Goal: Transaction & Acquisition: Book appointment/travel/reservation

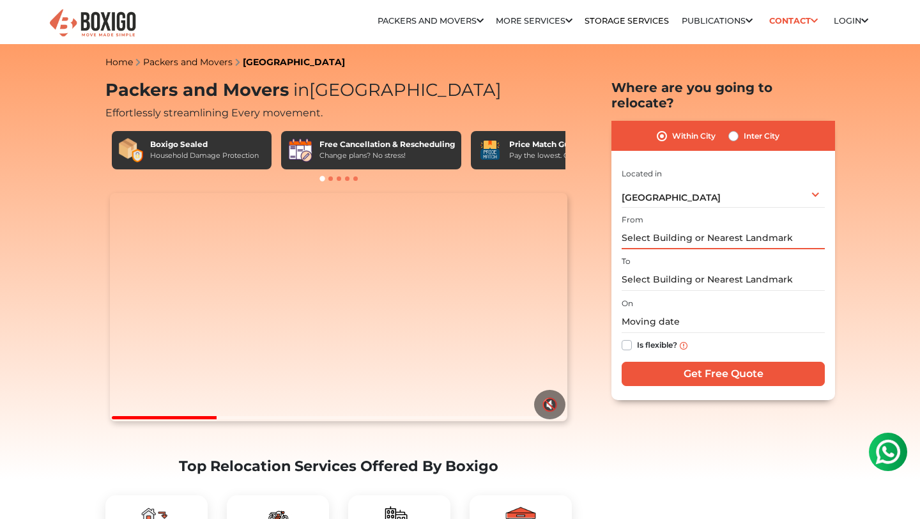
click at [710, 227] on input "text" at bounding box center [723, 238] width 203 height 22
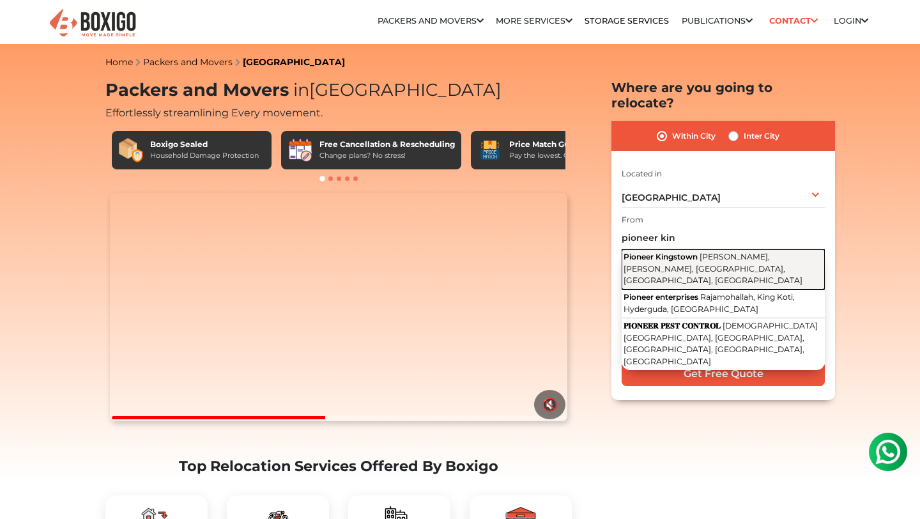
click at [720, 249] on button "Pioneer Kingstown [PERSON_NAME], [PERSON_NAME], [GEOGRAPHIC_DATA], [GEOGRAPHIC_…" at bounding box center [723, 269] width 203 height 40
type input "Pioneer Kingstown, [PERSON_NAME], [PERSON_NAME], [GEOGRAPHIC_DATA], [GEOGRAPHIC…"
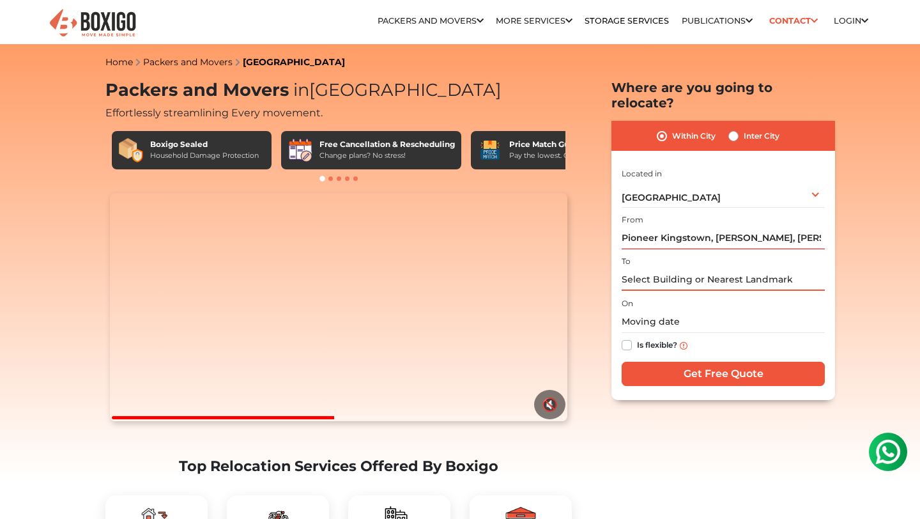
click at [707, 268] on input "text" at bounding box center [723, 279] width 203 height 22
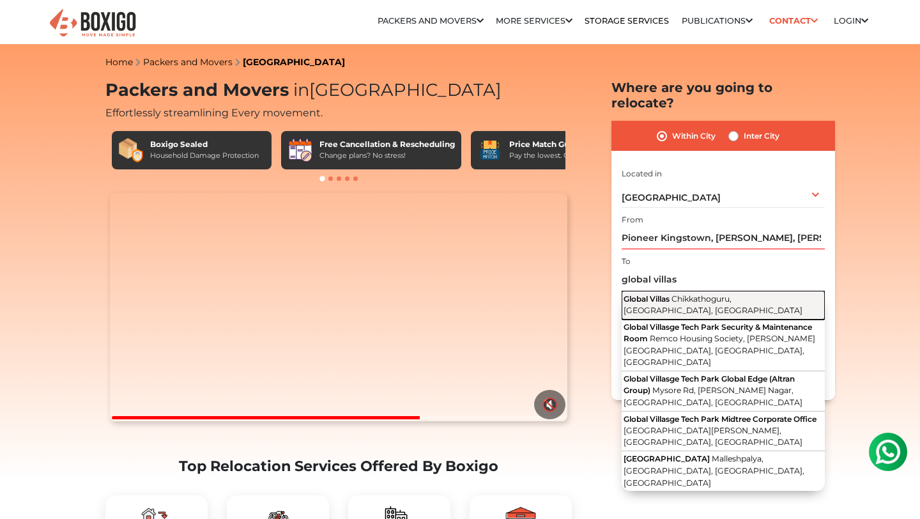
click at [722, 295] on button "Global Villas Chikkathoguru, [GEOGRAPHIC_DATA], [GEOGRAPHIC_DATA]" at bounding box center [723, 305] width 203 height 29
type input "Global Villas, [GEOGRAPHIC_DATA], [GEOGRAPHIC_DATA], [GEOGRAPHIC_DATA]"
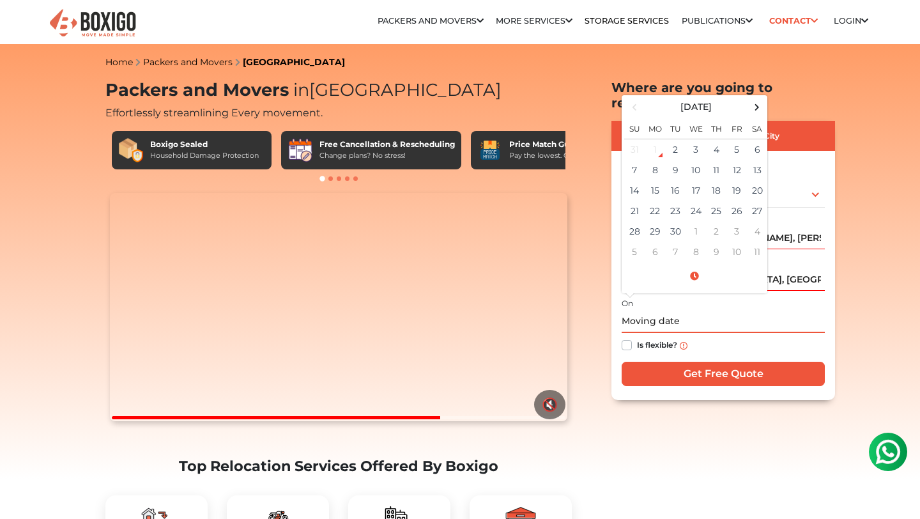
click at [705, 311] on input "text" at bounding box center [723, 322] width 203 height 22
click at [725, 139] on td "4" at bounding box center [716, 149] width 20 height 21
click at [735, 142] on td "5" at bounding box center [737, 149] width 20 height 21
click at [794, 269] on input "Global Villas, [GEOGRAPHIC_DATA], [GEOGRAPHIC_DATA], [GEOGRAPHIC_DATA]" at bounding box center [723, 279] width 203 height 22
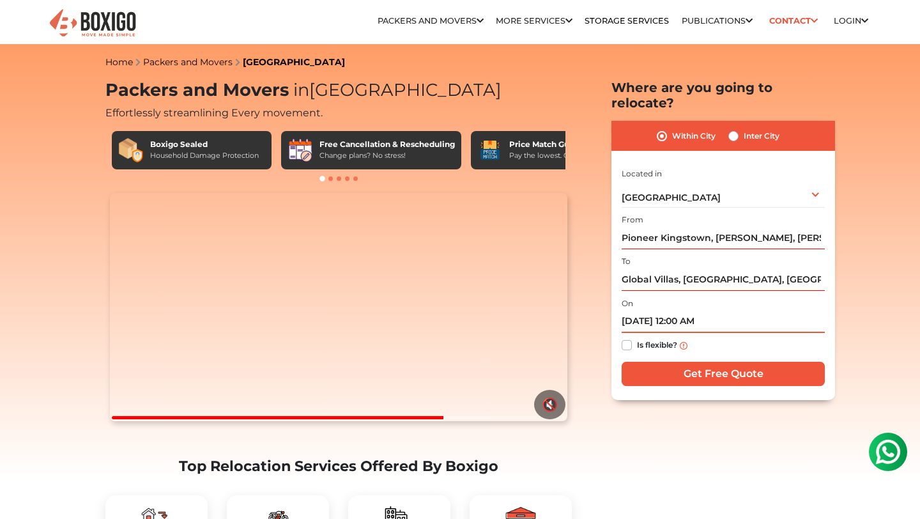
click at [673, 311] on input "09/05/2025 12:00 AM" at bounding box center [723, 322] width 203 height 22
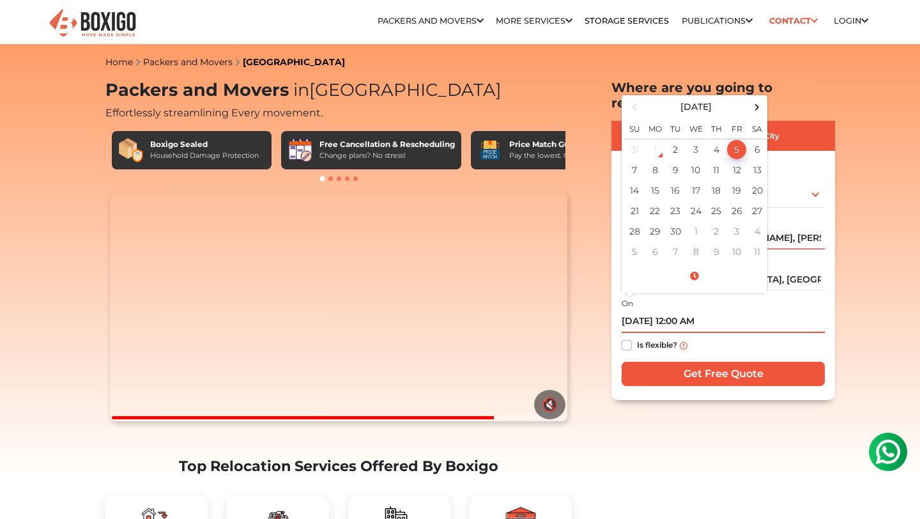
click at [734, 139] on td "5" at bounding box center [737, 149] width 20 height 21
click at [690, 311] on input "09/05/2025 12:00 AM" at bounding box center [723, 322] width 203 height 22
click at [695, 311] on input "09/05/2025 12:00 AM" at bounding box center [723, 322] width 203 height 22
click at [741, 141] on td "5" at bounding box center [737, 149] width 20 height 21
type input "09/05/2025 12:00 AM"
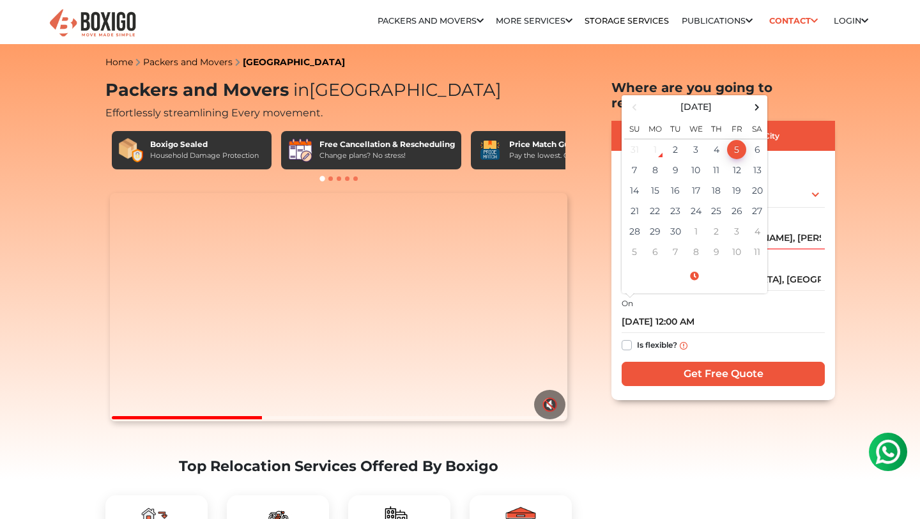
click at [637, 337] on label "Is flexible?" at bounding box center [657, 343] width 40 height 13
click at [625, 337] on input "Is flexible?" at bounding box center [627, 343] width 10 height 13
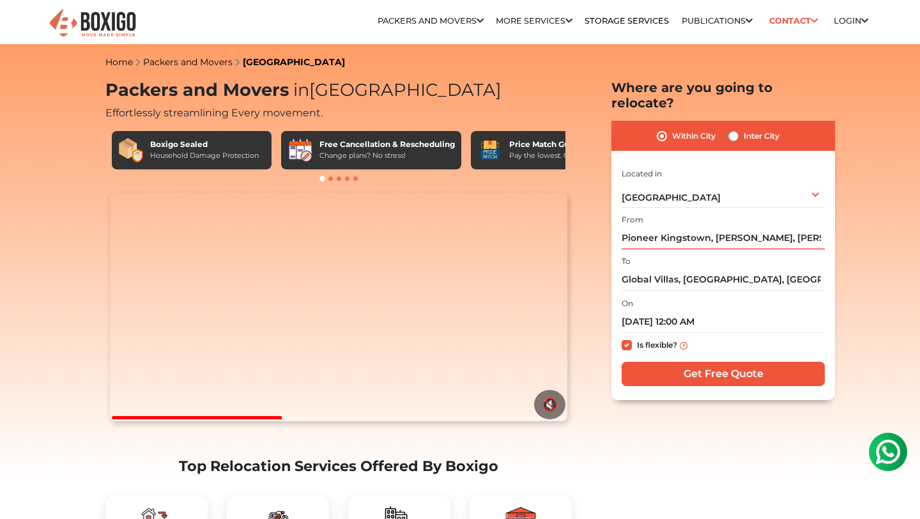
click at [637, 337] on label "Is flexible?" at bounding box center [657, 343] width 40 height 13
click at [625, 337] on input "Is flexible?" at bounding box center [627, 343] width 10 height 13
checkbox input "false"
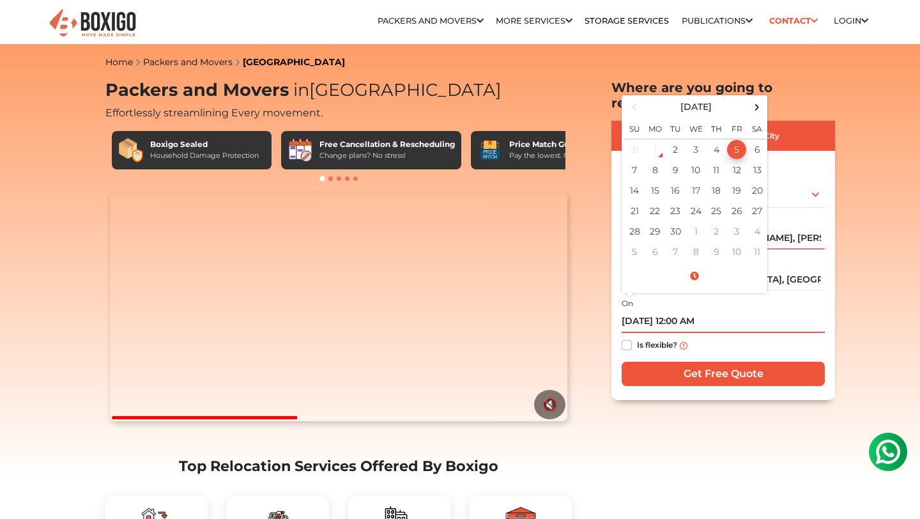
click at [725, 311] on input "09/05/2025 12:00 AM" at bounding box center [723, 322] width 203 height 22
click at [697, 311] on input "09/05/2025 12:00 AM" at bounding box center [723, 322] width 203 height 22
click at [707, 311] on input "09/05/2025 13:00 AM" at bounding box center [723, 322] width 203 height 22
type input "09/05/2025 1:00 PM"
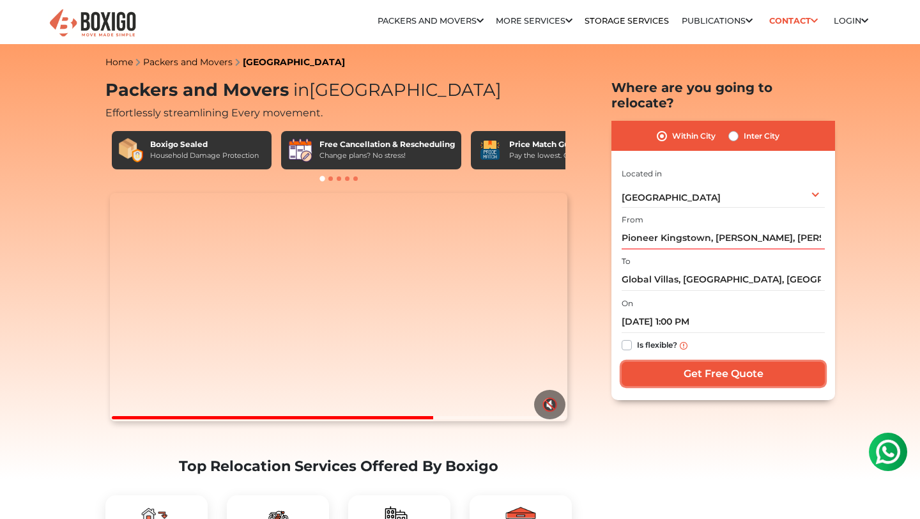
click at [720, 362] on input "Get Free Quote" at bounding box center [723, 374] width 203 height 24
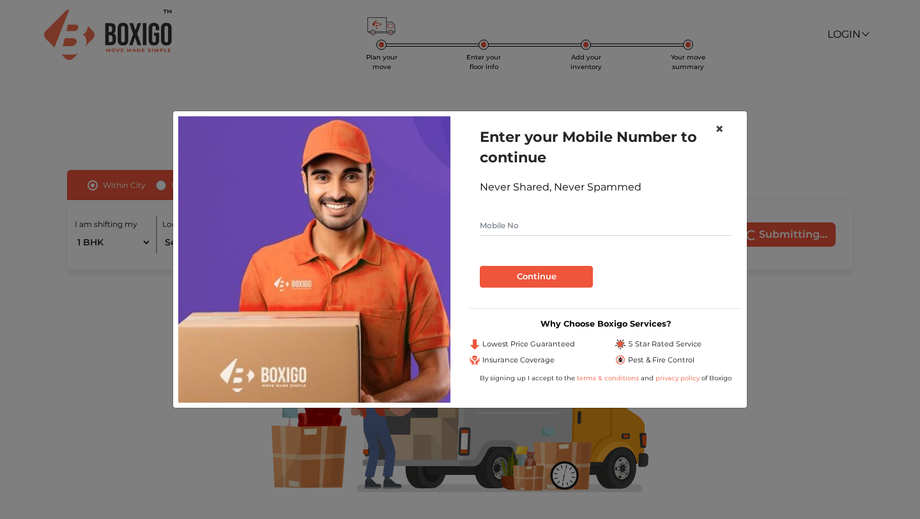
click at [723, 130] on span "×" at bounding box center [719, 128] width 9 height 19
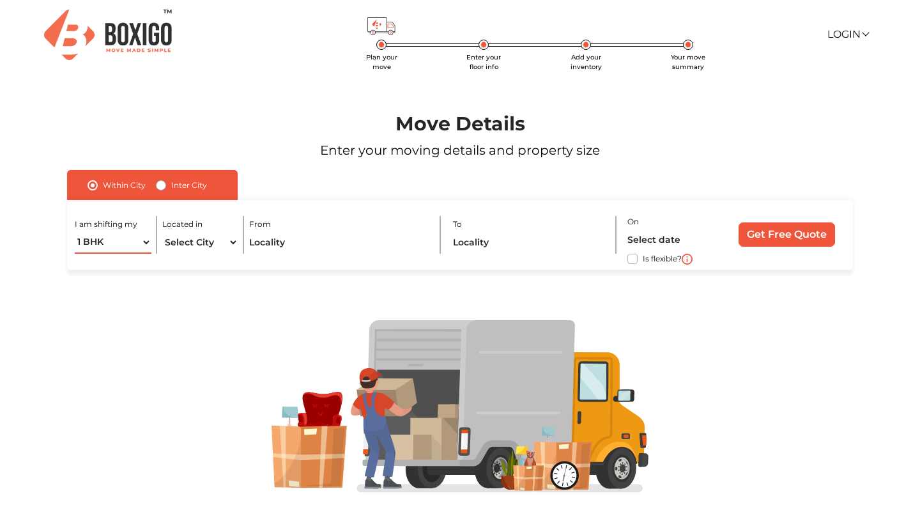
click at [146, 241] on select "1 BHK 2 BHK 3 BHK 3 + BHK FEW ITEMS" at bounding box center [113, 242] width 76 height 22
select select "3 BHK"
click at [75, 231] on select "1 BHK 2 BHK 3 BHK 3 + BHK FEW ITEMS" at bounding box center [113, 242] width 76 height 22
click at [228, 248] on select "Select City [GEOGRAPHIC_DATA] [GEOGRAPHIC_DATA] [GEOGRAPHIC_DATA] [GEOGRAPHIC_D…" at bounding box center [200, 242] width 76 height 22
select select "[GEOGRAPHIC_DATA]"
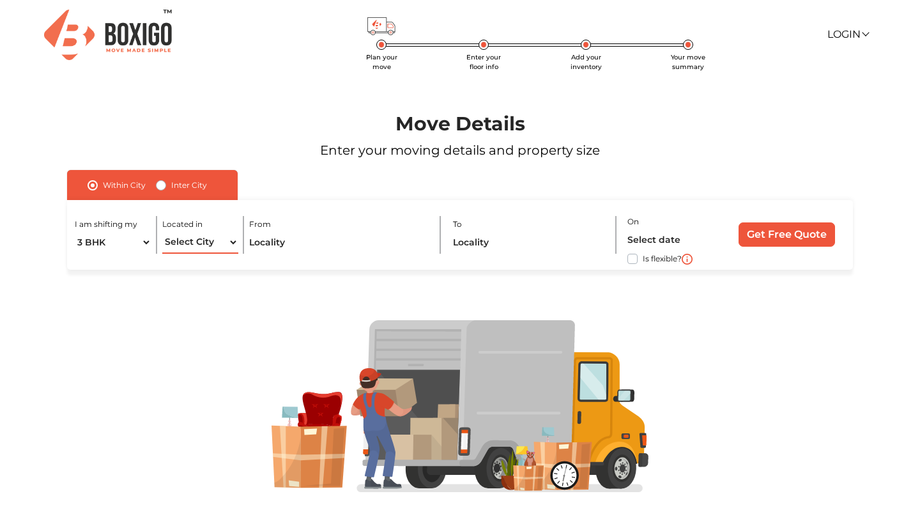
click at [162, 231] on select "Select City [GEOGRAPHIC_DATA] [GEOGRAPHIC_DATA] [GEOGRAPHIC_DATA] [GEOGRAPHIC_D…" at bounding box center [200, 242] width 76 height 22
click at [311, 242] on input "text" at bounding box center [339, 242] width 180 height 22
click at [103, 188] on label "Within City" at bounding box center [124, 185] width 43 height 15
click at [92, 188] on input "Within City" at bounding box center [93, 184] width 10 height 13
click at [103, 188] on label "Within City" at bounding box center [124, 185] width 43 height 15
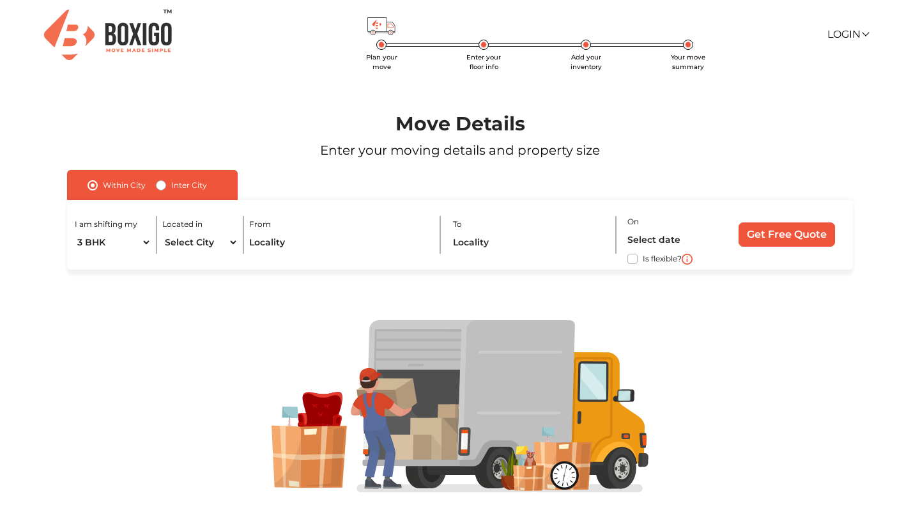
click at [92, 188] on input "Within City" at bounding box center [93, 184] width 10 height 13
click at [103, 188] on label "Within City" at bounding box center [124, 185] width 43 height 15
click at [92, 188] on input "Within City" at bounding box center [93, 184] width 10 height 13
click at [103, 188] on label "Within City" at bounding box center [124, 185] width 43 height 15
click at [92, 188] on input "Within City" at bounding box center [93, 184] width 10 height 13
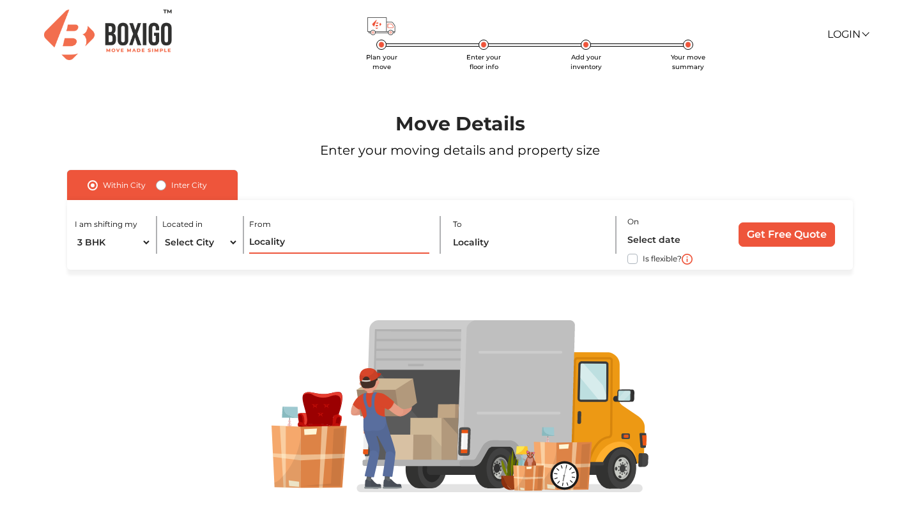
click at [284, 247] on input "text" at bounding box center [339, 242] width 180 height 22
click at [310, 238] on input "text" at bounding box center [339, 242] width 180 height 22
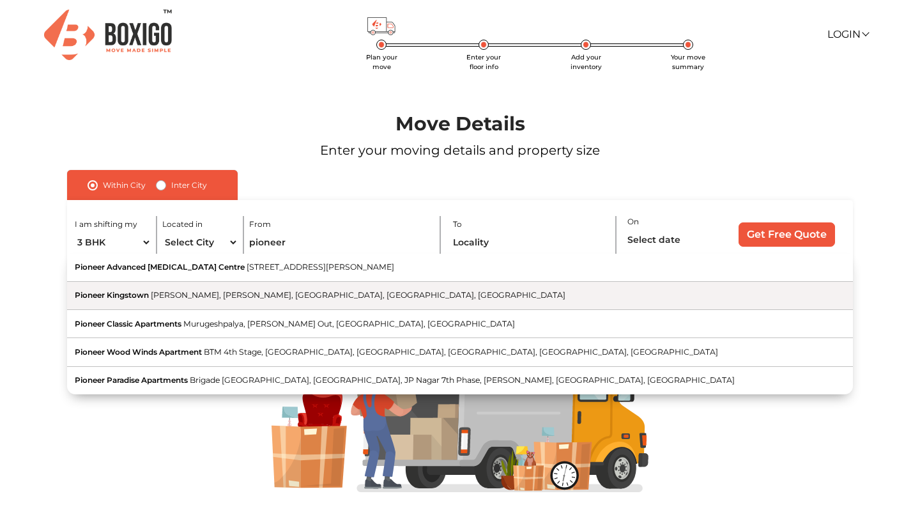
click at [286, 292] on span "[PERSON_NAME], [PERSON_NAME], [GEOGRAPHIC_DATA], [GEOGRAPHIC_DATA], [GEOGRAPHIC…" at bounding box center [358, 295] width 415 height 10
type input "Pioneer Kingstown, [PERSON_NAME], [PERSON_NAME], [GEOGRAPHIC_DATA], [GEOGRAPHIC…"
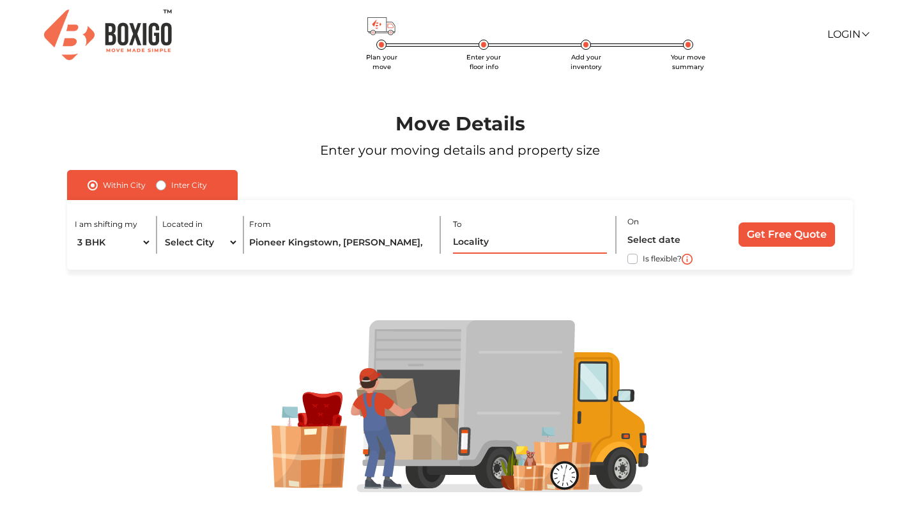
click at [478, 244] on input "text" at bounding box center [530, 242] width 154 height 22
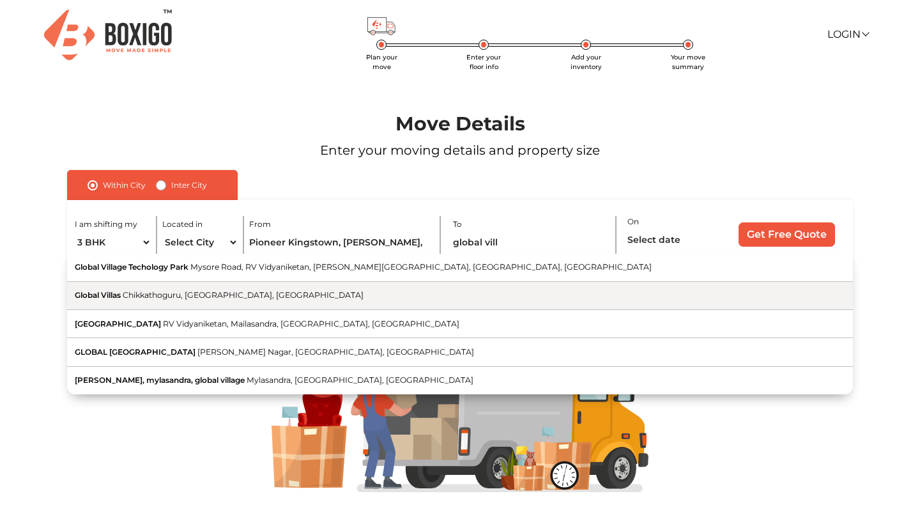
click at [318, 297] on button "Global Villas Chikkathoguru, [GEOGRAPHIC_DATA], [GEOGRAPHIC_DATA]" at bounding box center [460, 296] width 786 height 28
type input "Global Villas, [GEOGRAPHIC_DATA], [GEOGRAPHIC_DATA], [GEOGRAPHIC_DATA]"
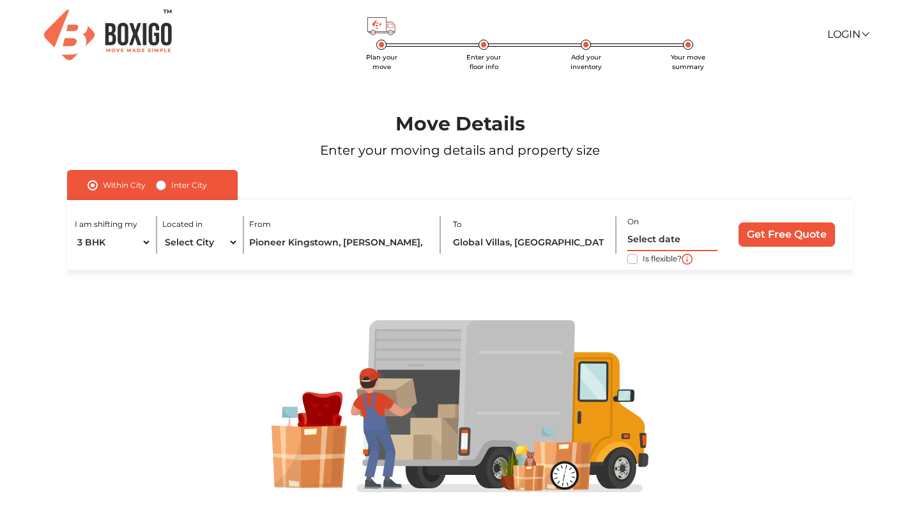
click at [636, 242] on input "text" at bounding box center [672, 240] width 91 height 22
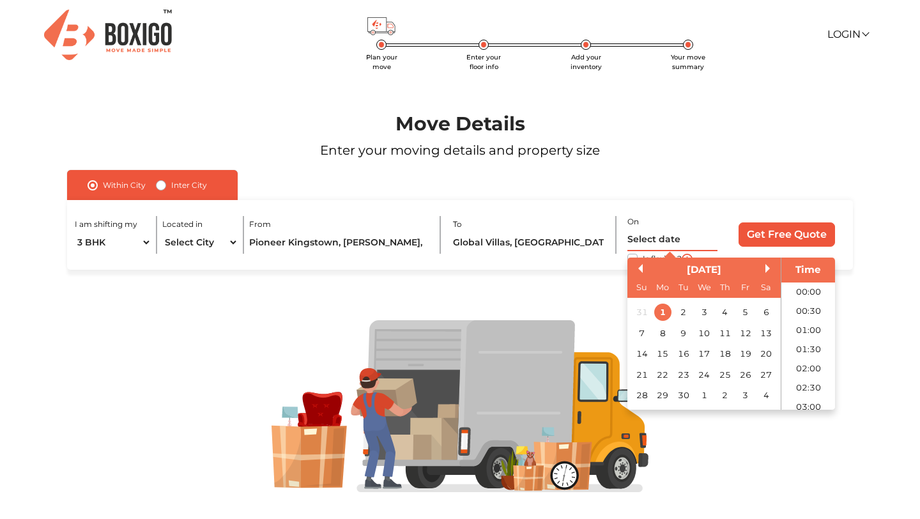
scroll to position [559, 0]
click at [750, 312] on div "5" at bounding box center [745, 312] width 17 height 17
type input "[DATE] 12:00 AM"
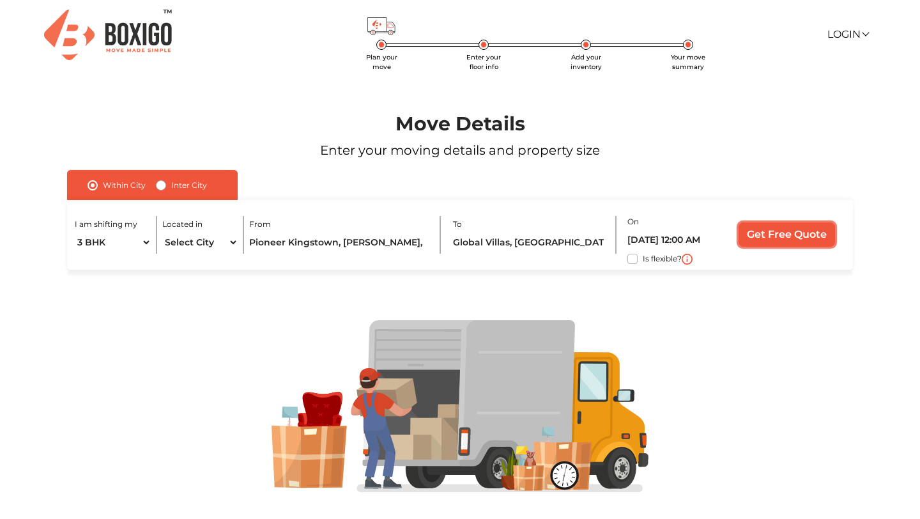
click at [815, 227] on input "Get Free Quote" at bounding box center [787, 234] width 96 height 24
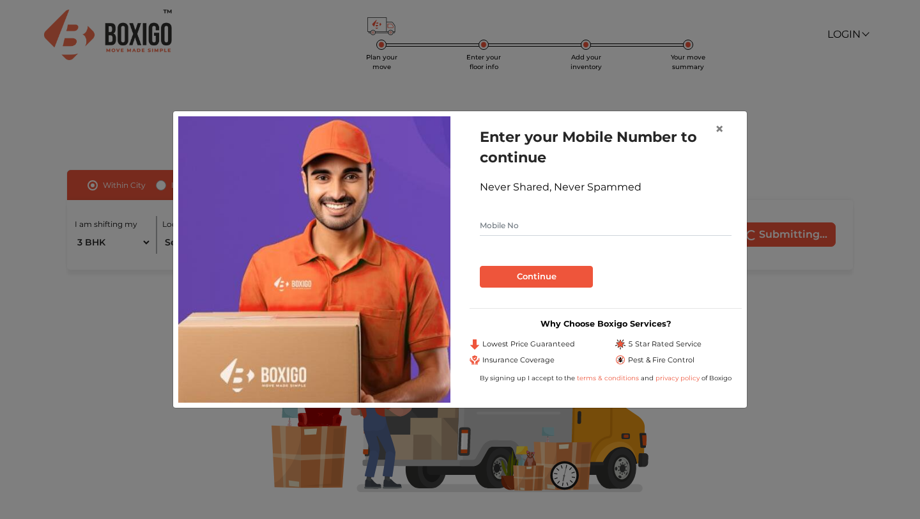
click at [592, 229] on input "text" at bounding box center [606, 225] width 252 height 20
click at [574, 226] on input "text" at bounding box center [606, 225] width 252 height 20
type input "7204221351"
click at [583, 277] on button "Continue" at bounding box center [536, 277] width 113 height 22
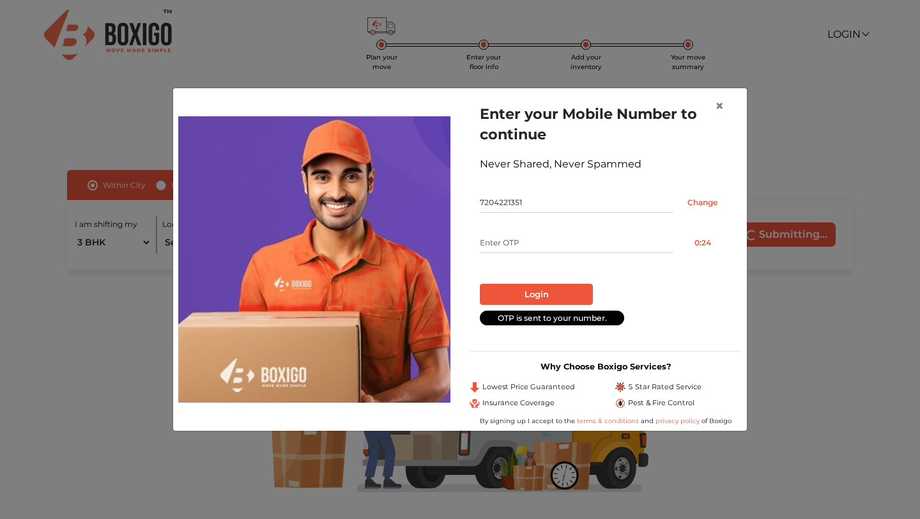
click at [576, 243] on input "text" at bounding box center [577, 243] width 194 height 20
type input "7651"
click at [581, 296] on button "Login" at bounding box center [536, 295] width 113 height 22
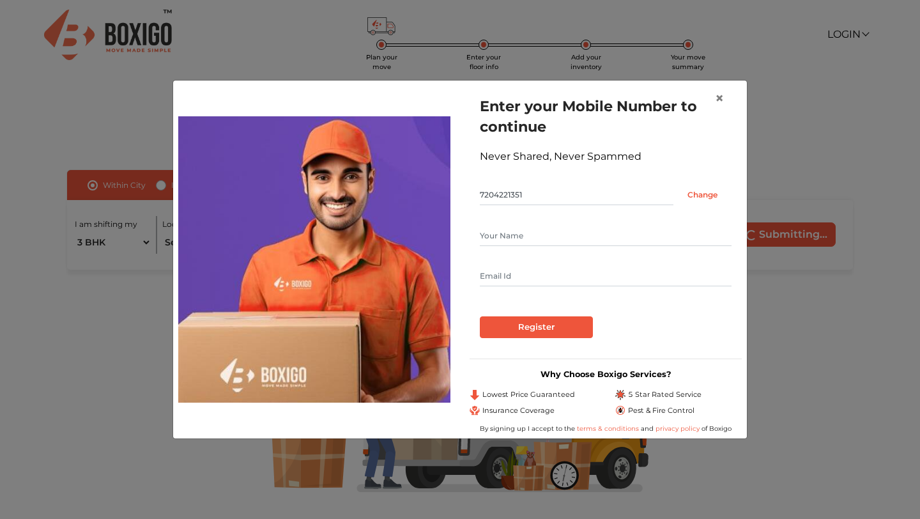
click at [533, 280] on input "text" at bounding box center [606, 276] width 252 height 20
click at [538, 237] on input "text" at bounding box center [606, 236] width 252 height 20
type input "Vinay"
click at [555, 279] on input "text" at bounding box center [606, 276] width 252 height 20
type input "[PERSON_NAME][EMAIL_ADDRESS][DOMAIN_NAME]"
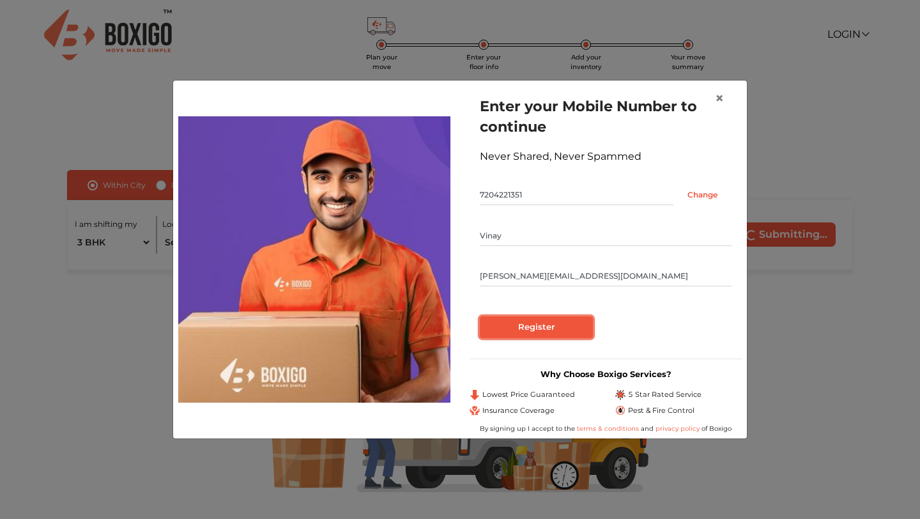
click at [555, 327] on input "Register" at bounding box center [536, 327] width 113 height 22
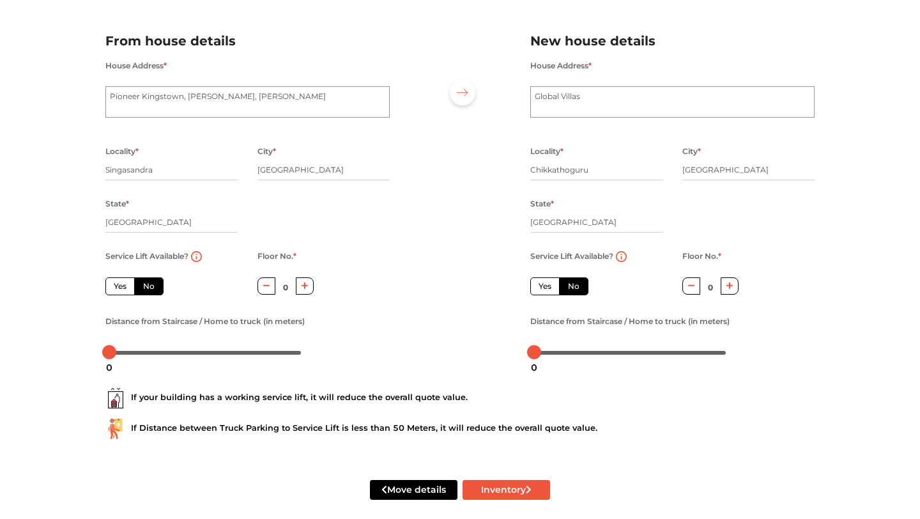
scroll to position [88, 0]
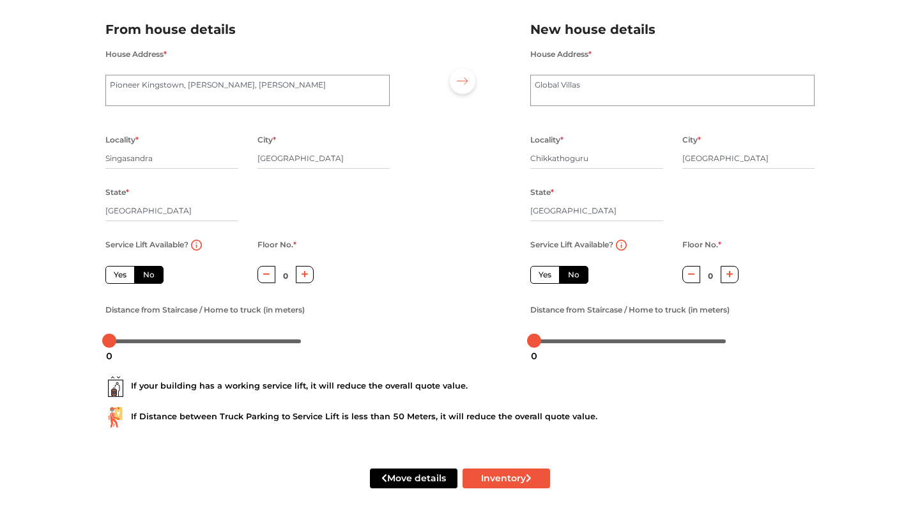
click at [119, 277] on label "Yes" at bounding box center [119, 275] width 29 height 18
click at [119, 277] on input "Yes" at bounding box center [118, 273] width 8 height 8
radio input "true"
click at [150, 275] on label "No" at bounding box center [148, 275] width 29 height 18
click at [150, 275] on input "No" at bounding box center [147, 273] width 8 height 8
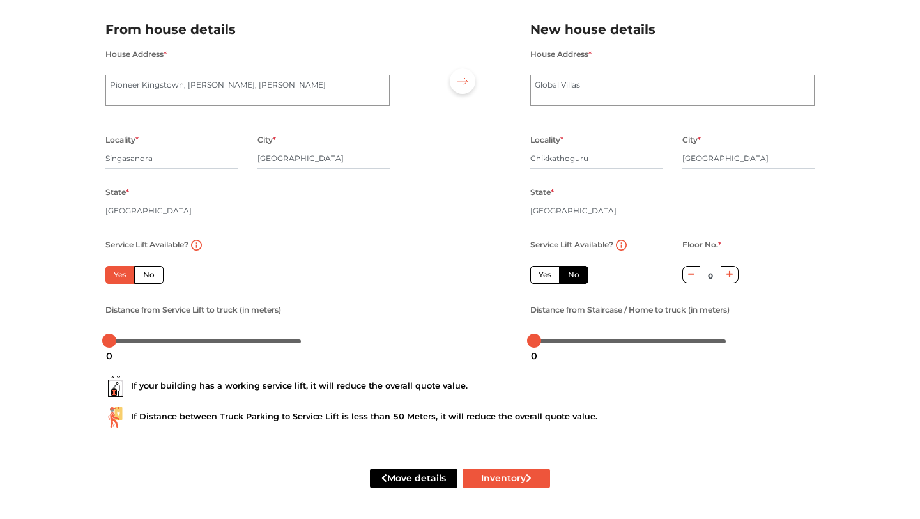
radio input "true"
click at [126, 275] on label "Yes" at bounding box center [119, 275] width 29 height 18
click at [122, 275] on input "Yes" at bounding box center [118, 273] width 8 height 8
radio input "true"
click at [523, 477] on button "Inventory" at bounding box center [507, 478] width 88 height 20
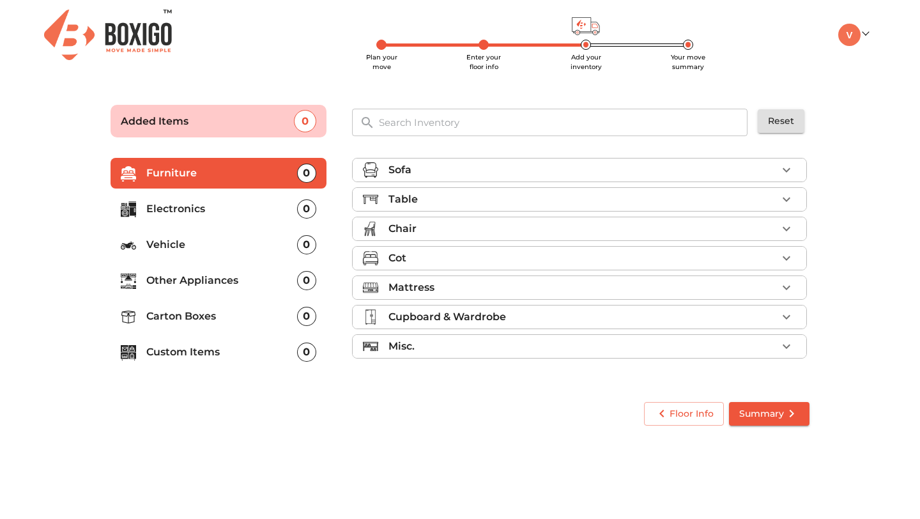
click at [659, 118] on input "text" at bounding box center [563, 122] width 385 height 27
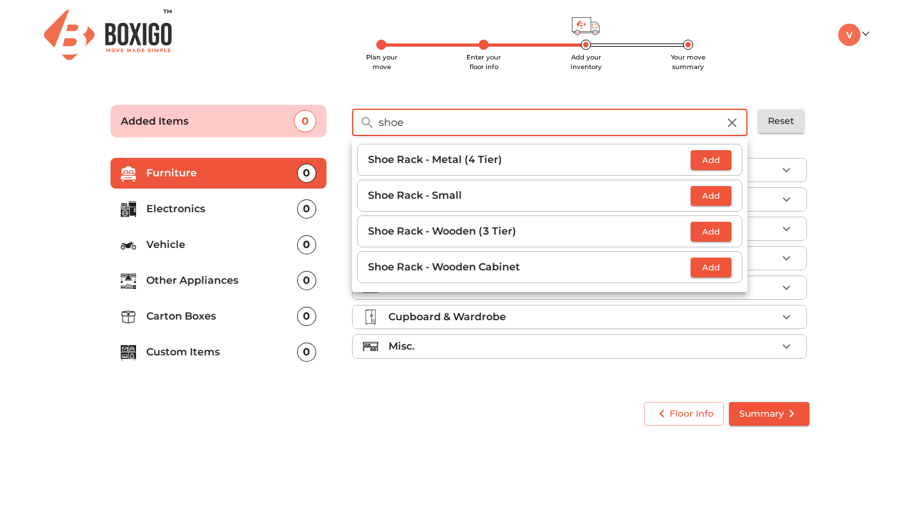
type input "shoe"
click at [717, 236] on span "Add" at bounding box center [711, 231] width 28 height 15
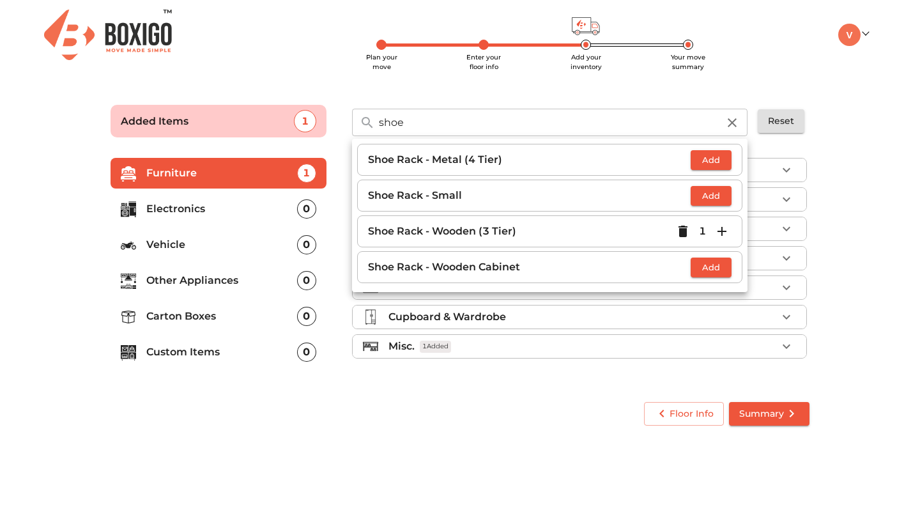
click at [621, 387] on div "Sofa Table Chair Cot Mattress Cupboard & Wardrobe Misc. 1 Added" at bounding box center [581, 269] width 468 height 242
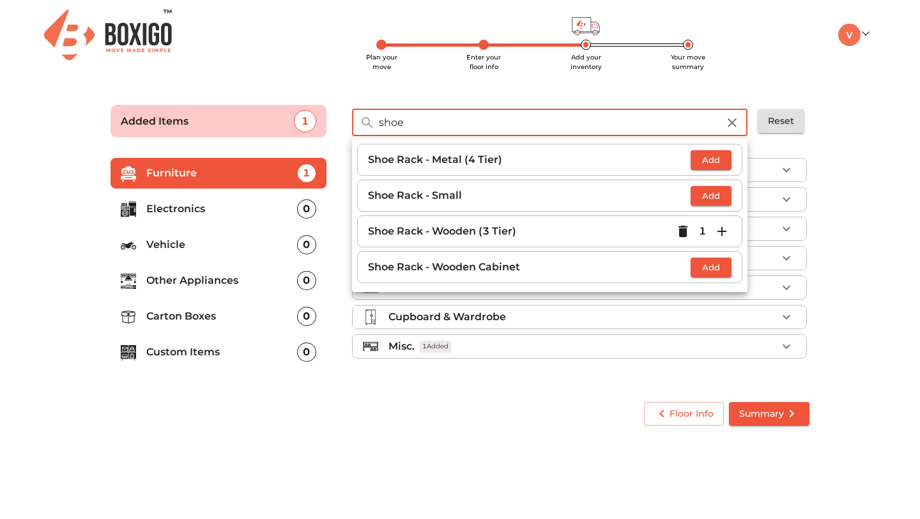
click at [506, 123] on input "shoe" at bounding box center [548, 122] width 355 height 27
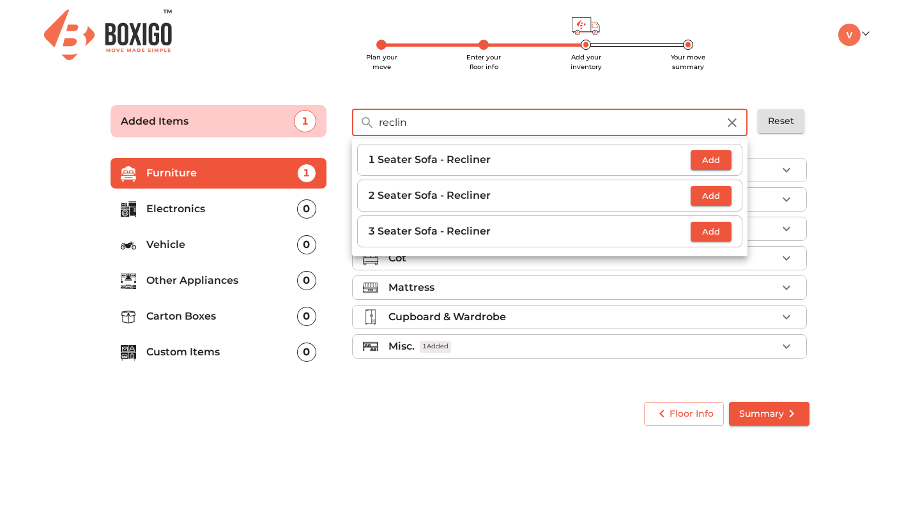
type input "reclin"
click at [723, 189] on span "Add" at bounding box center [711, 196] width 28 height 15
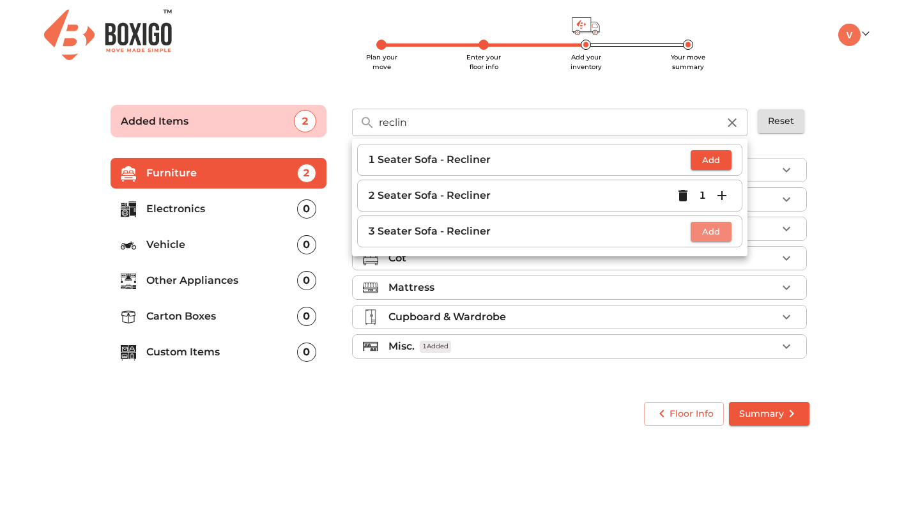
click at [723, 236] on span "Add" at bounding box center [711, 231] width 28 height 15
click at [734, 121] on icon "button" at bounding box center [732, 122] width 9 height 9
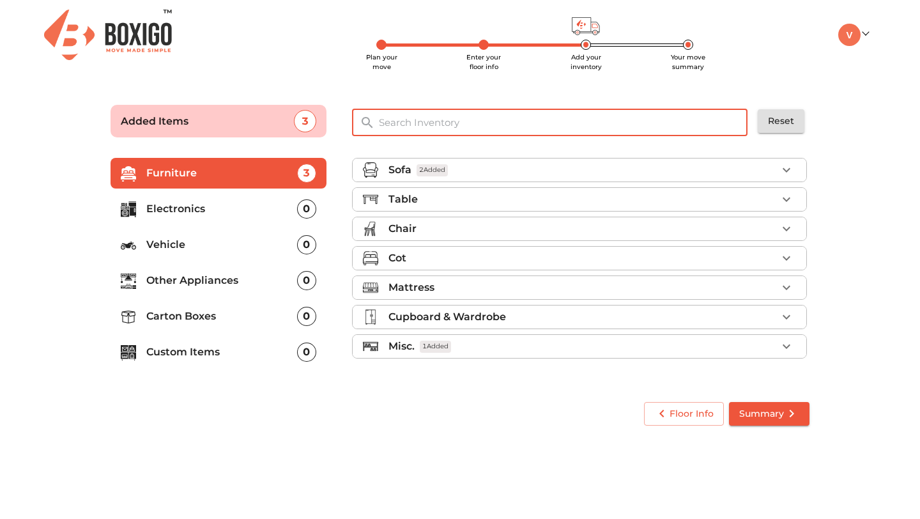
click at [714, 123] on input "text" at bounding box center [563, 122] width 385 height 27
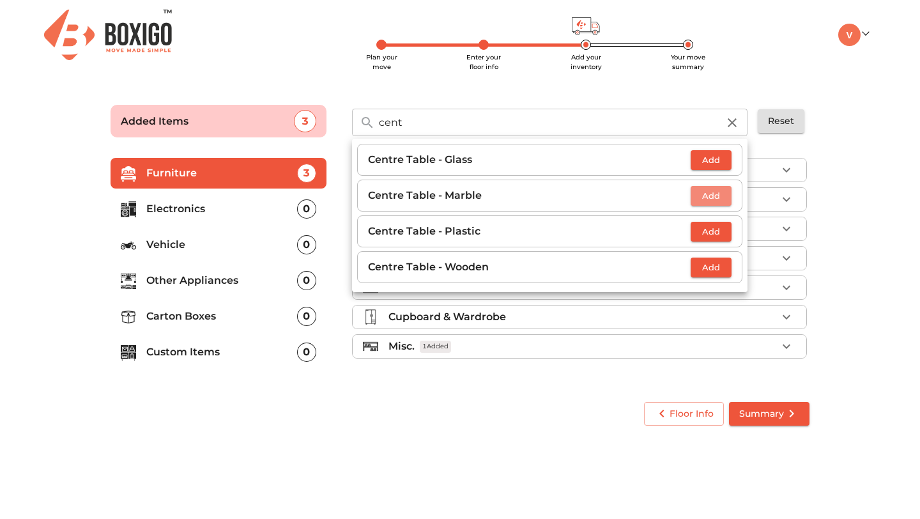
click at [712, 196] on span "Add" at bounding box center [711, 196] width 28 height 15
click at [513, 128] on input "cent" at bounding box center [548, 122] width 355 height 27
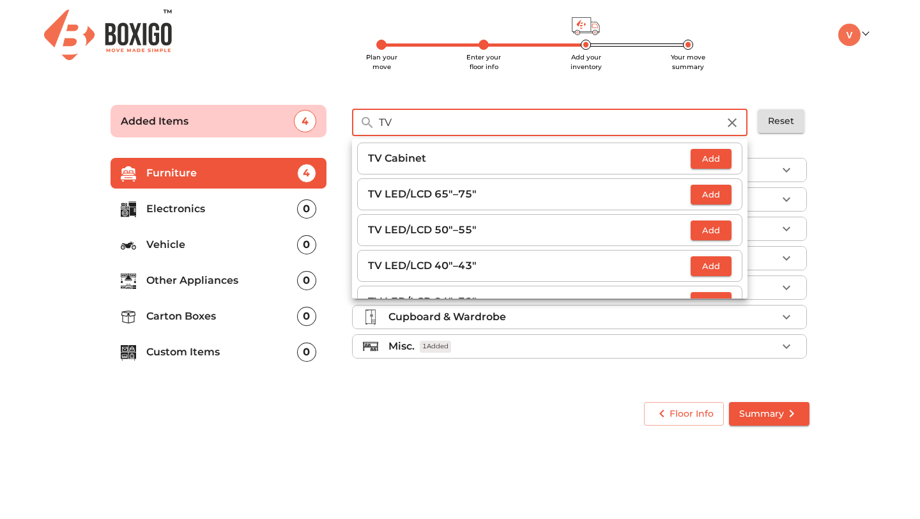
scroll to position [38, 0]
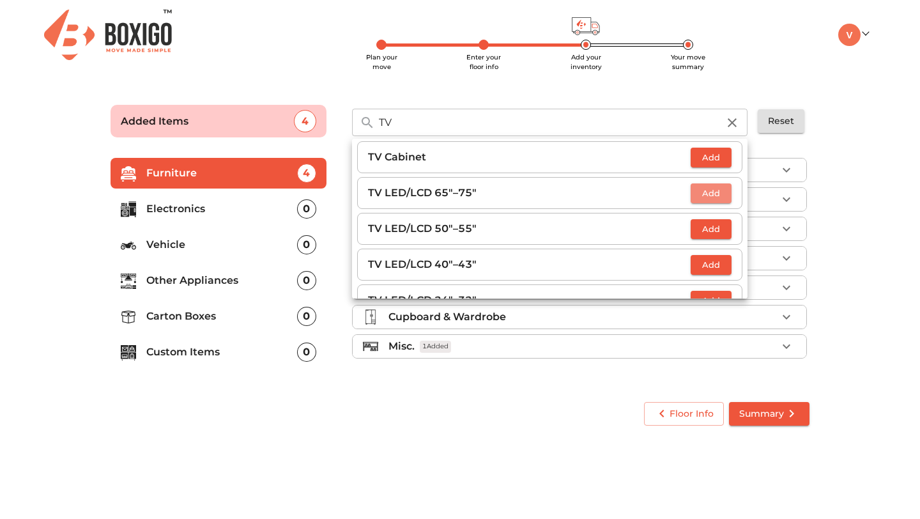
click at [712, 195] on span "Add" at bounding box center [711, 193] width 28 height 15
click at [605, 126] on input "TV" at bounding box center [548, 122] width 355 height 27
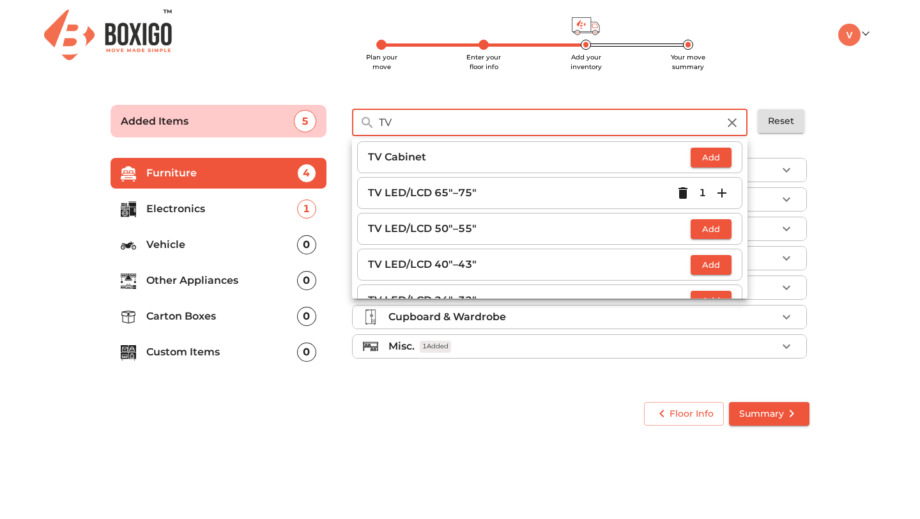
type input "T"
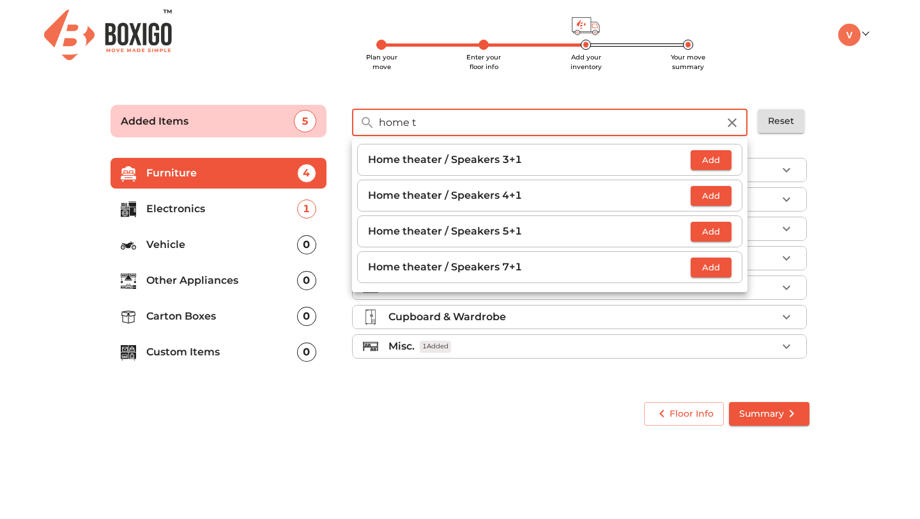
type input "home t"
click at [716, 156] on span "Add" at bounding box center [711, 160] width 28 height 15
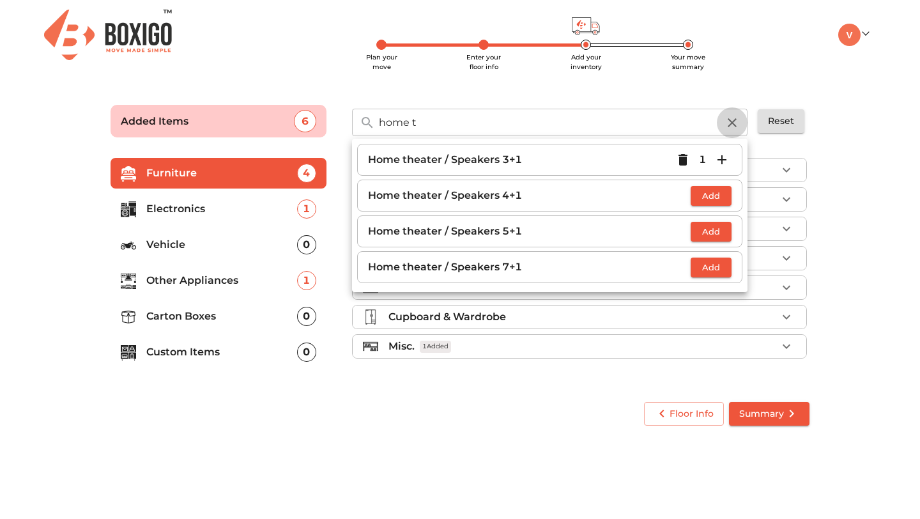
click at [733, 121] on icon "button" at bounding box center [732, 122] width 9 height 9
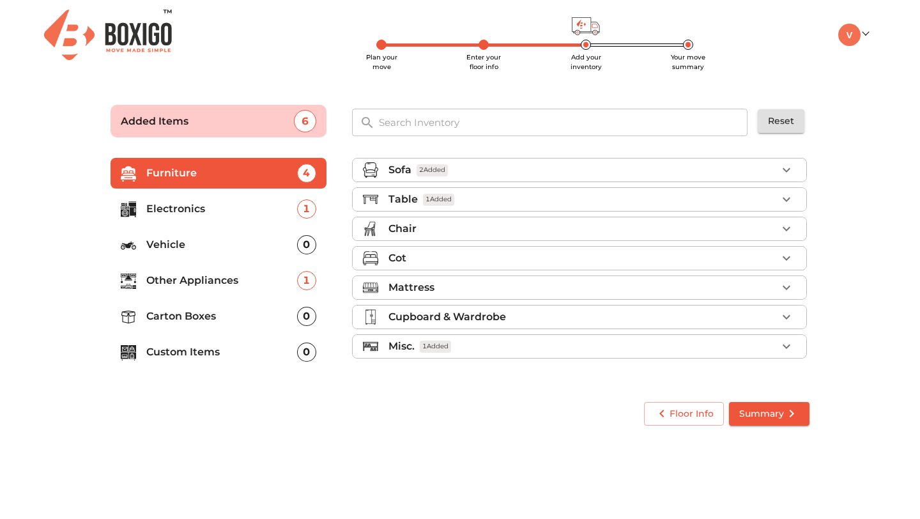
click at [534, 129] on input "text" at bounding box center [563, 122] width 385 height 27
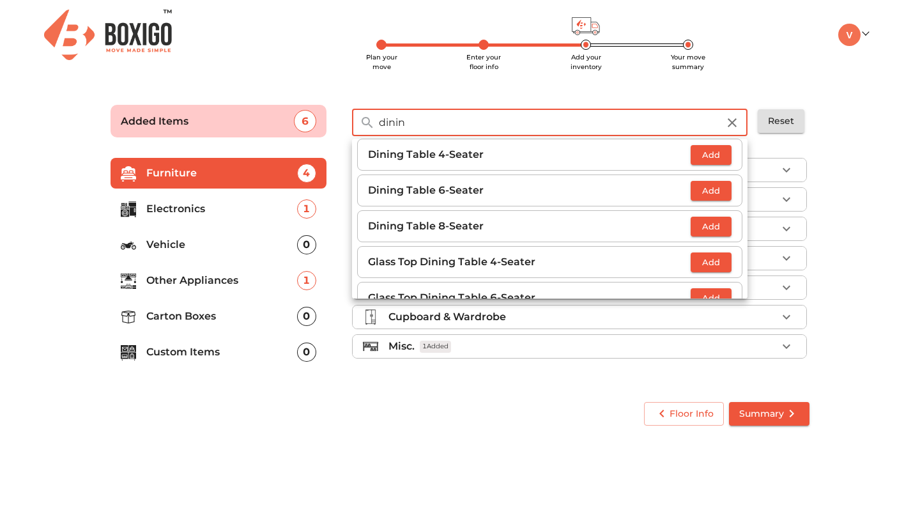
scroll to position [6, 0]
type input "dinin"
click at [716, 158] on span "Add" at bounding box center [711, 153] width 28 height 15
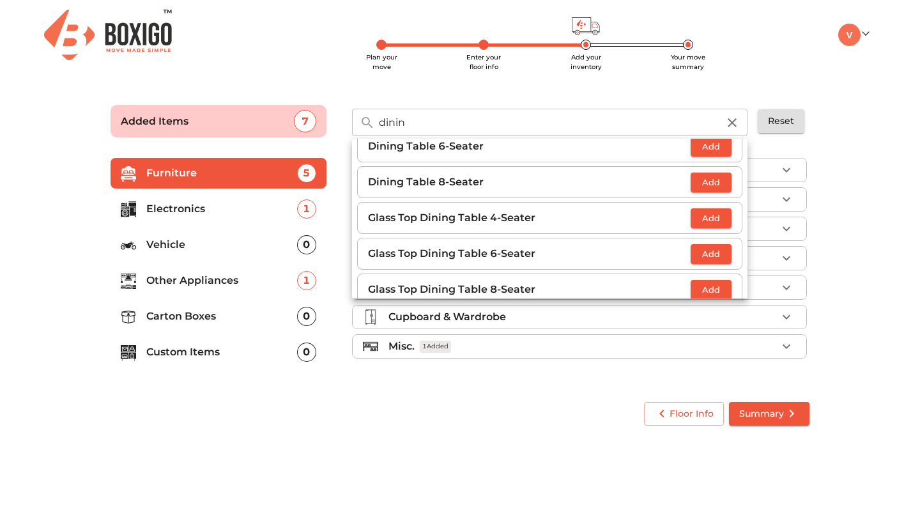
scroll to position [0, 0]
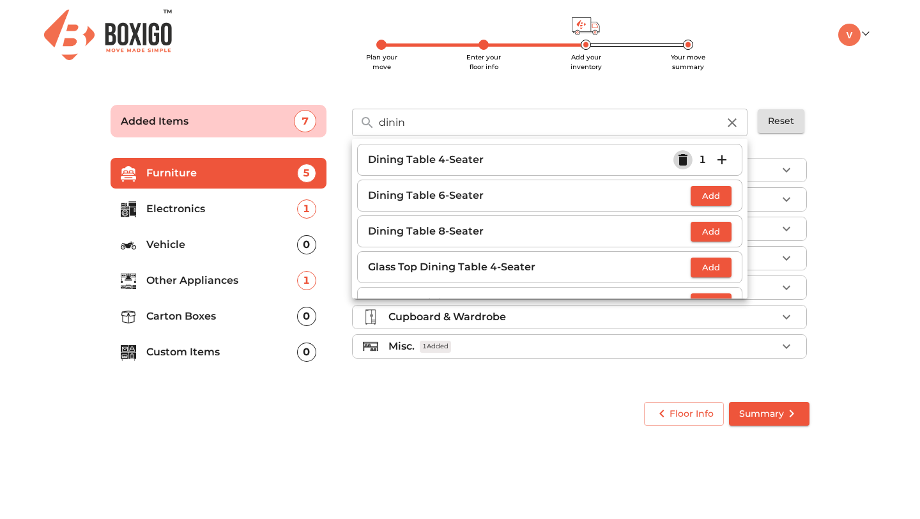
click at [689, 164] on icon "button" at bounding box center [682, 159] width 15 height 15
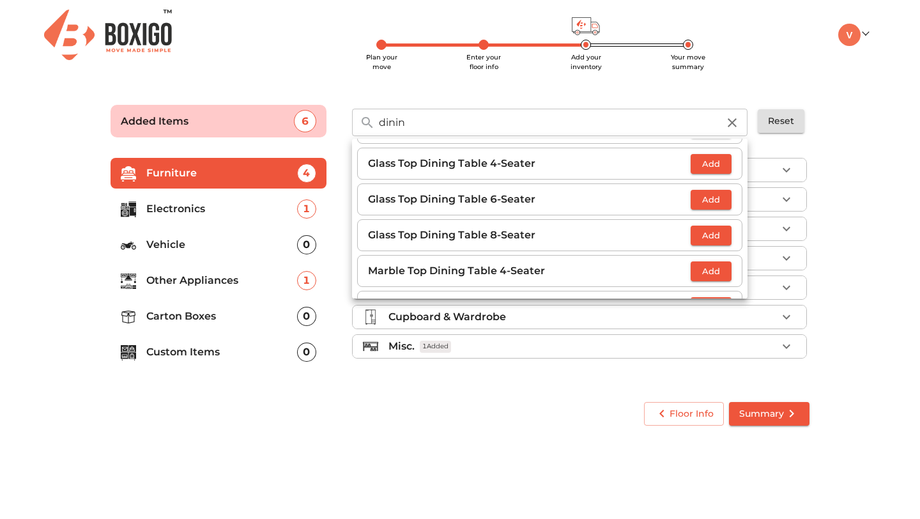
scroll to position [104, 0]
click at [709, 165] on span "Add" at bounding box center [711, 163] width 28 height 15
click at [732, 128] on icon "button" at bounding box center [732, 122] width 15 height 15
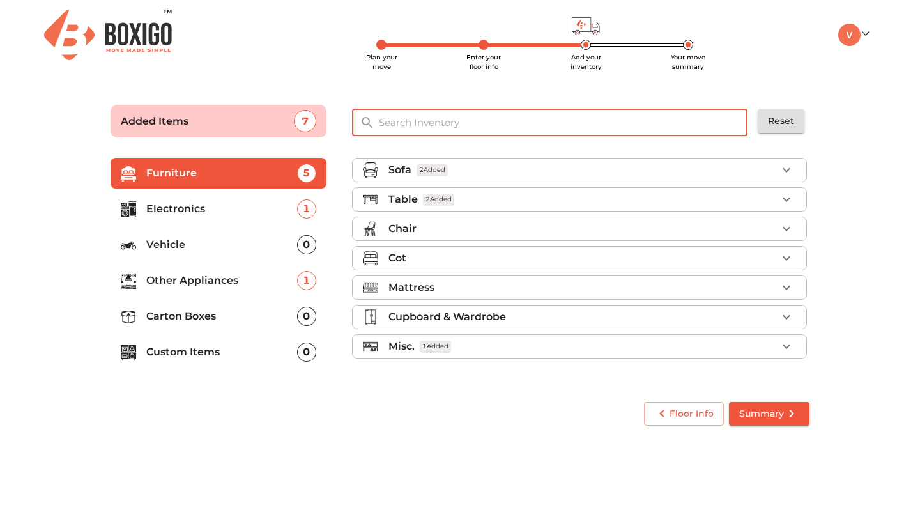
click at [666, 124] on input "text" at bounding box center [563, 122] width 385 height 27
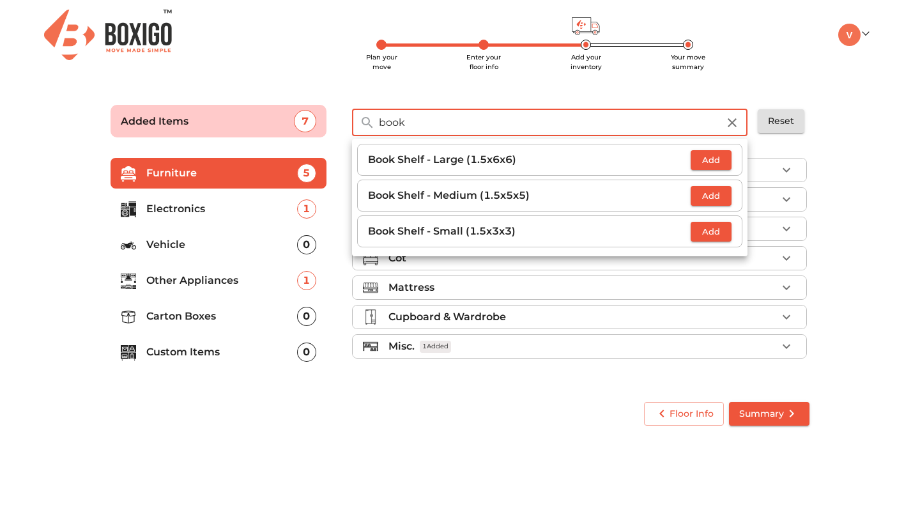
type input "book"
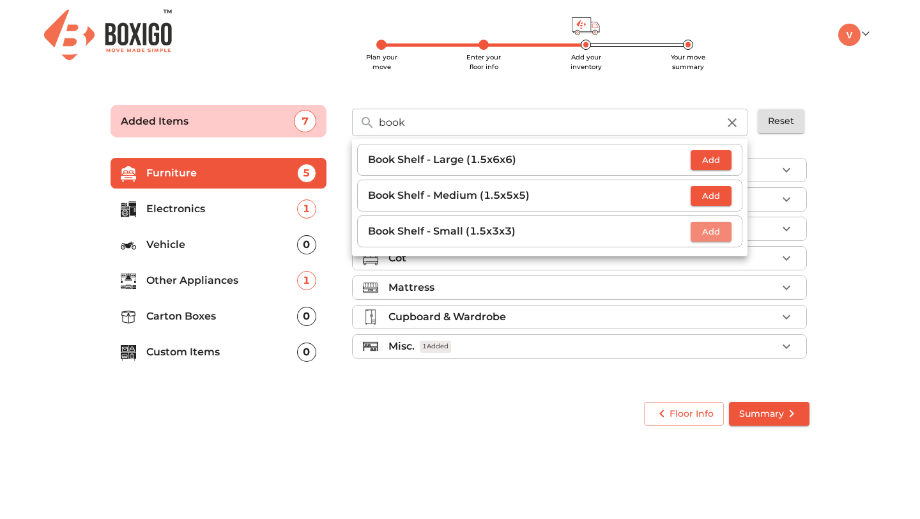
click at [712, 233] on span "Add" at bounding box center [711, 231] width 28 height 15
click at [731, 116] on icon "button" at bounding box center [732, 122] width 15 height 15
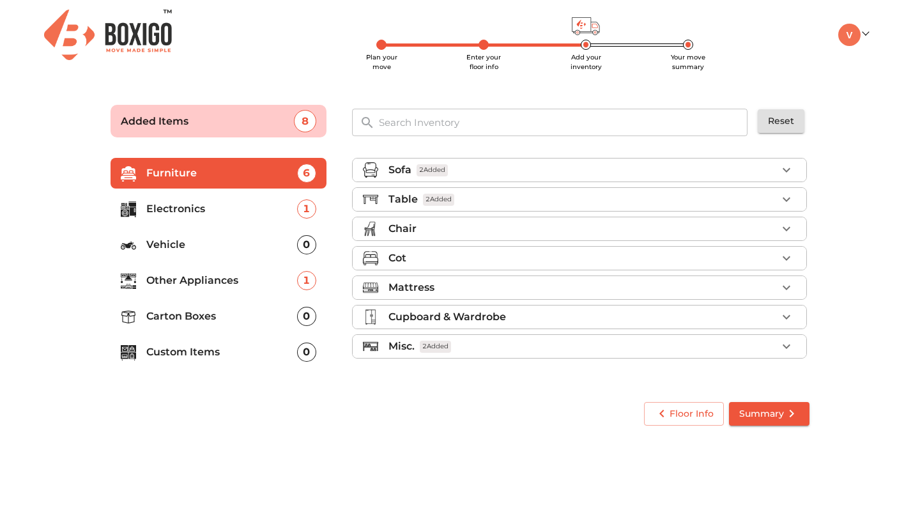
click at [683, 117] on input "text" at bounding box center [563, 122] width 385 height 27
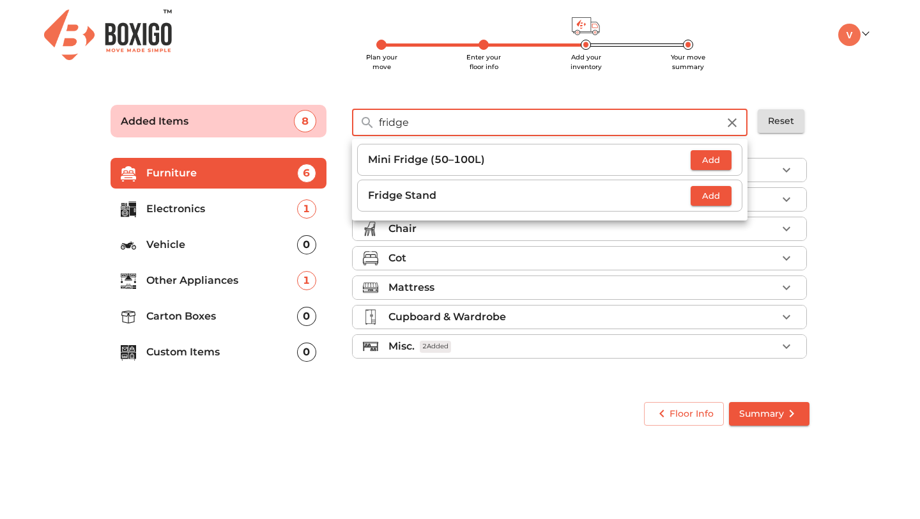
type input "fridge"
click at [712, 162] on span "Add" at bounding box center [711, 160] width 28 height 15
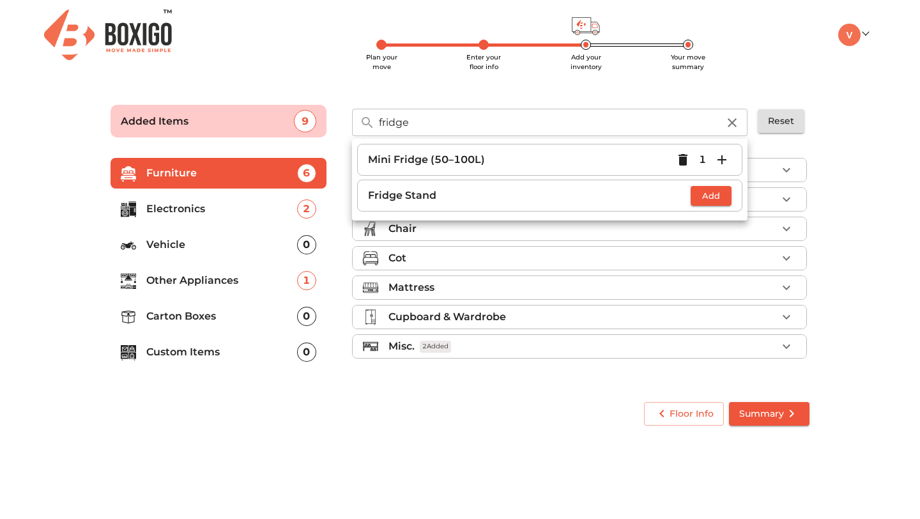
click at [732, 122] on icon "button" at bounding box center [732, 122] width 9 height 9
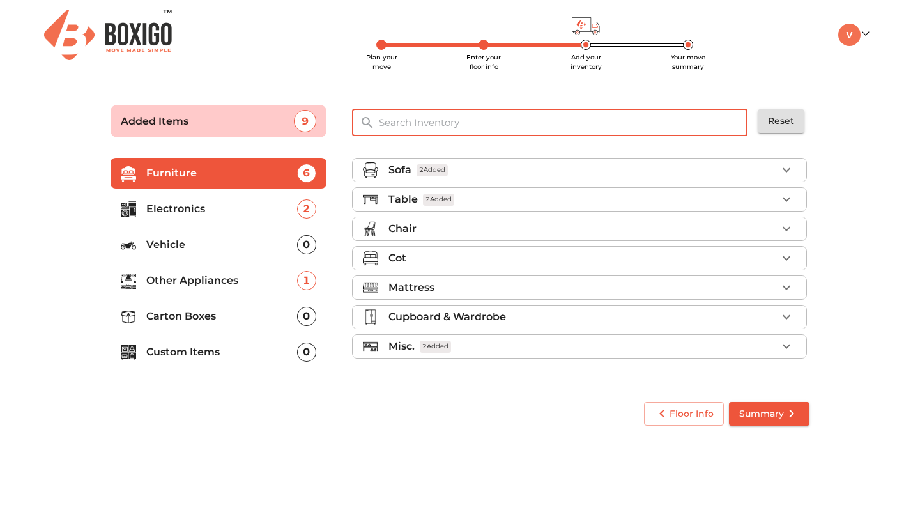
click at [636, 118] on input "text" at bounding box center [563, 122] width 385 height 27
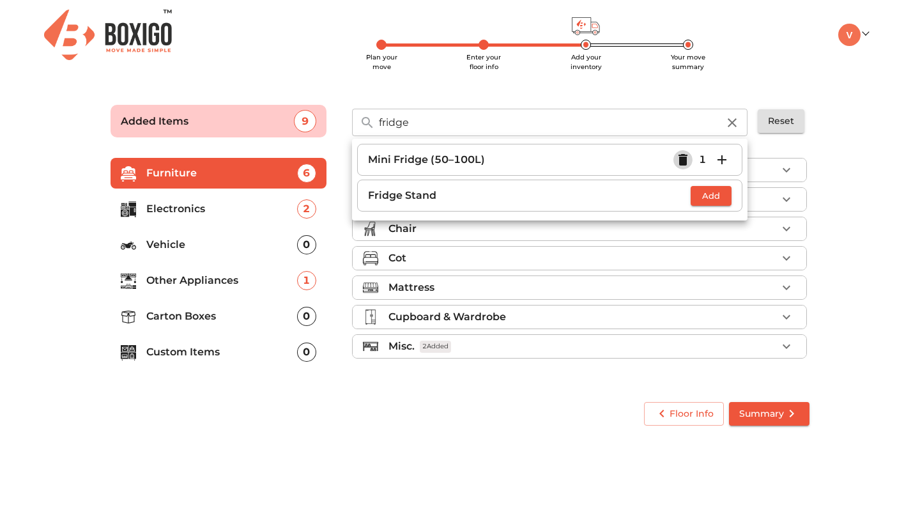
click at [686, 157] on icon "button" at bounding box center [683, 160] width 9 height 12
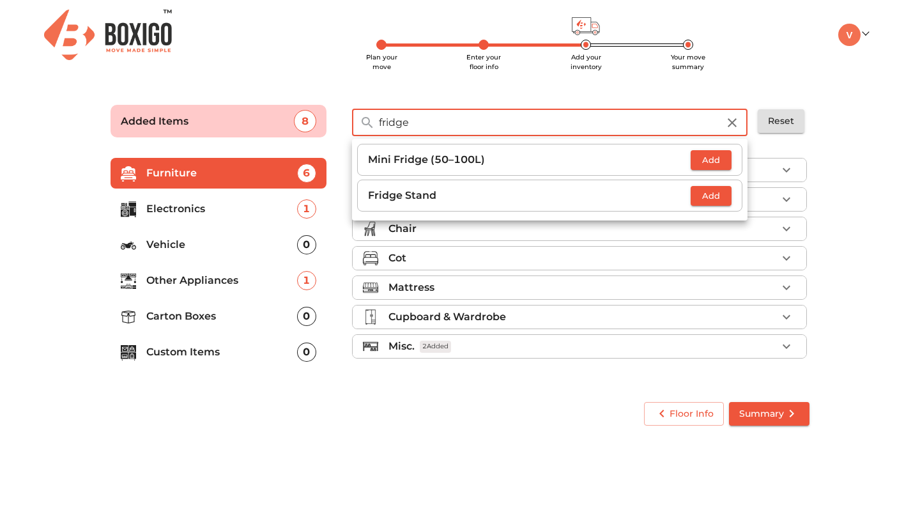
click at [613, 130] on input "fridge" at bounding box center [548, 122] width 355 height 27
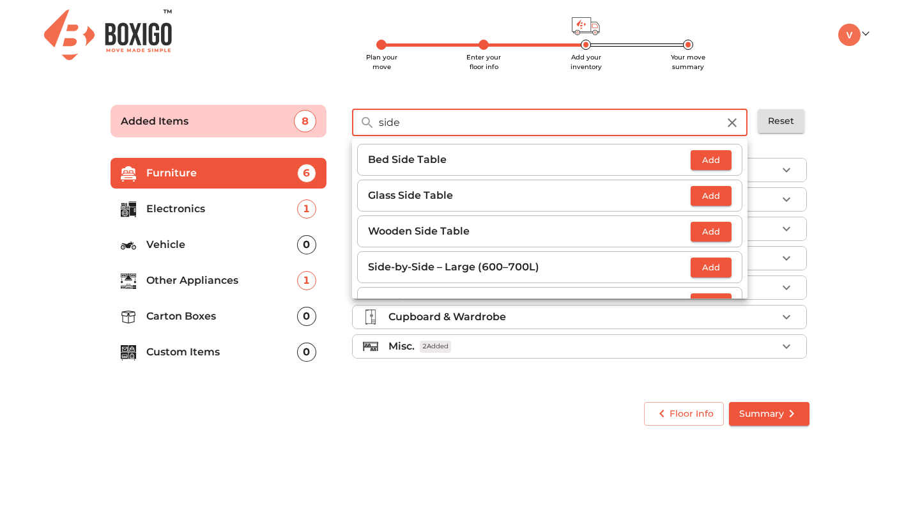
scroll to position [29, 0]
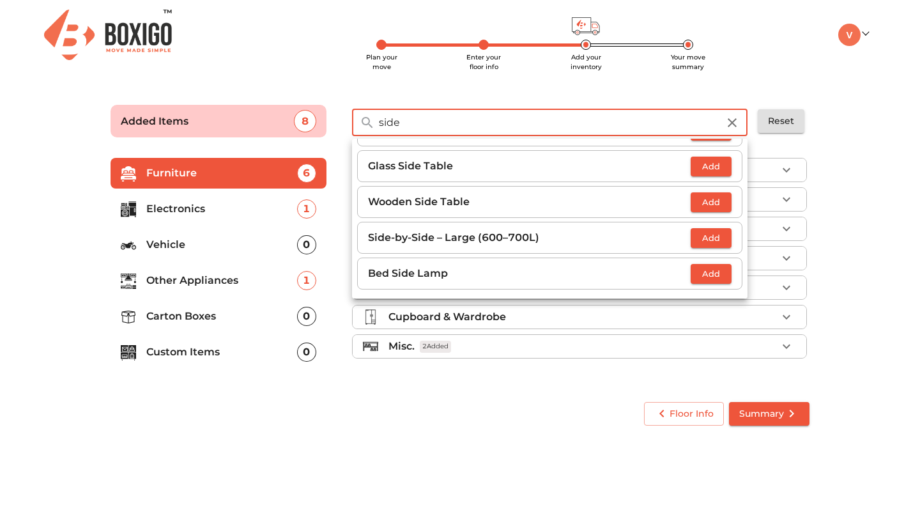
type input "side"
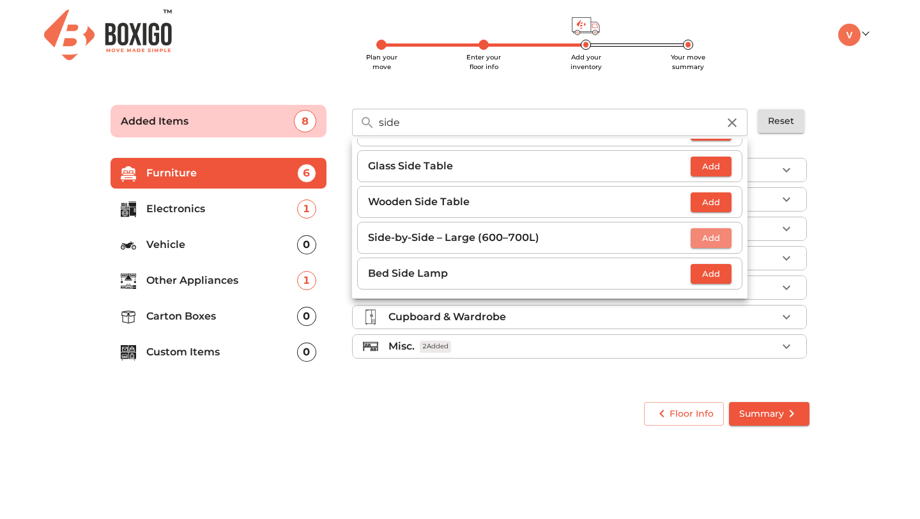
click at [705, 238] on span "Add" at bounding box center [711, 238] width 28 height 15
click at [733, 116] on icon "button" at bounding box center [732, 122] width 15 height 15
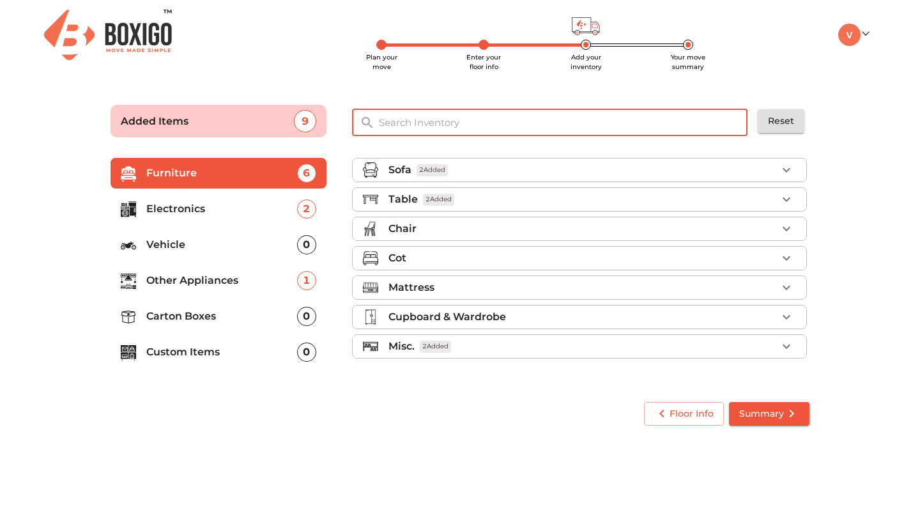
click at [628, 122] on input "text" at bounding box center [563, 122] width 385 height 27
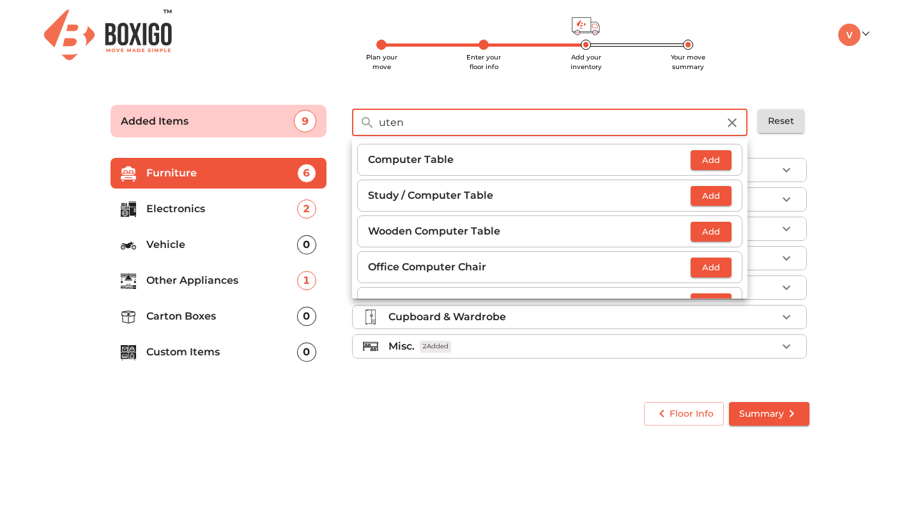
type input "utens"
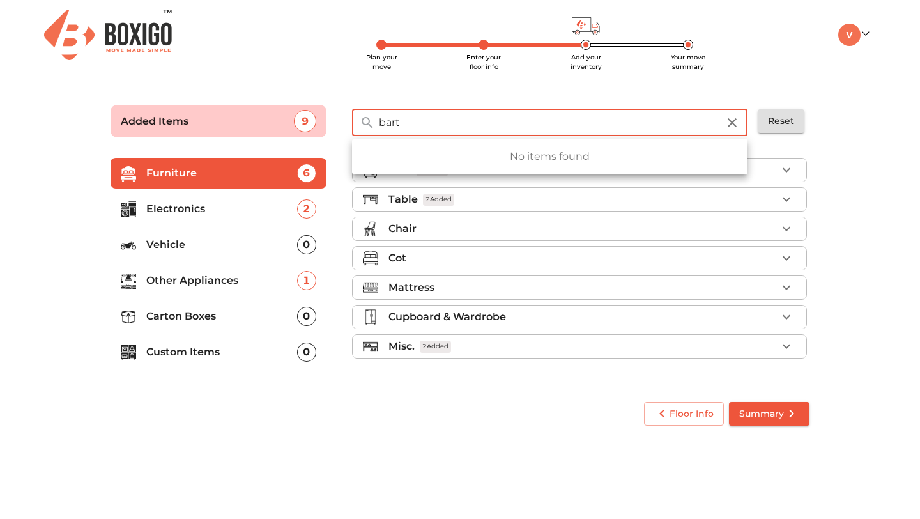
type input "[PERSON_NAME]"
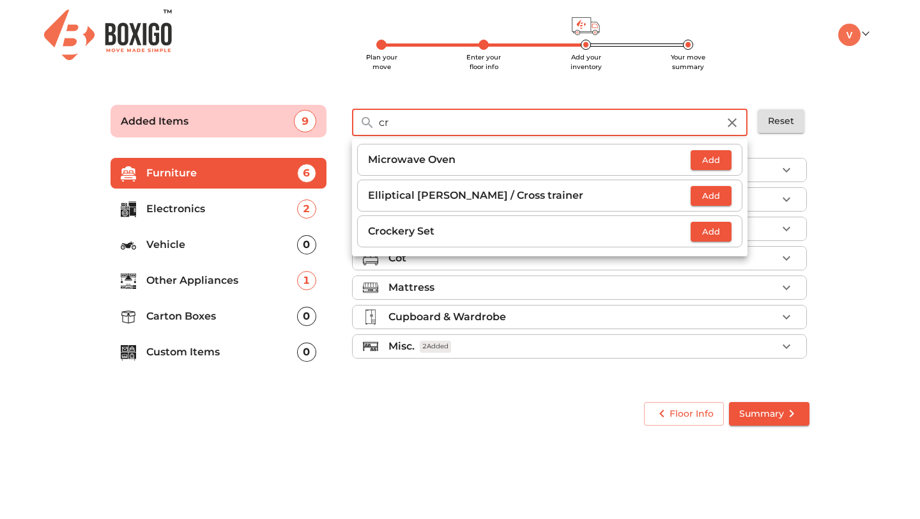
type input "c"
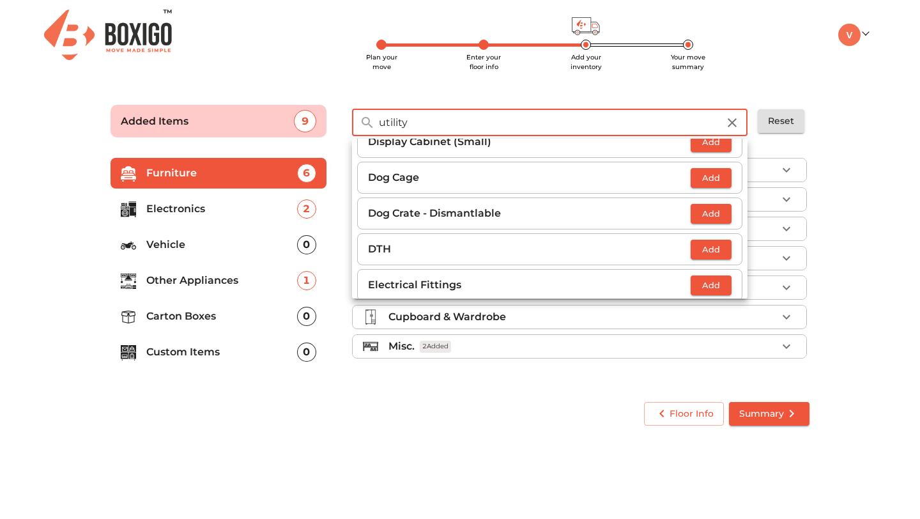
scroll to position [387, 0]
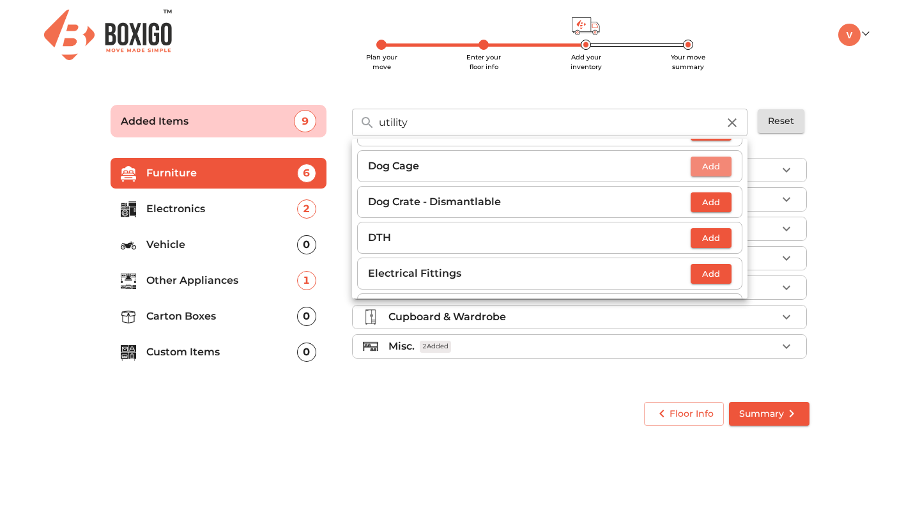
click at [713, 169] on span "Add" at bounding box center [711, 166] width 28 height 15
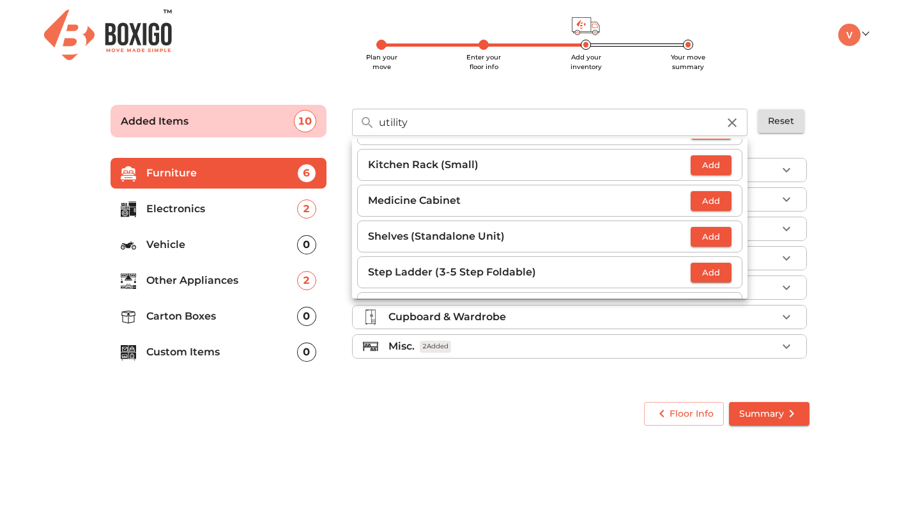
scroll to position [820, 0]
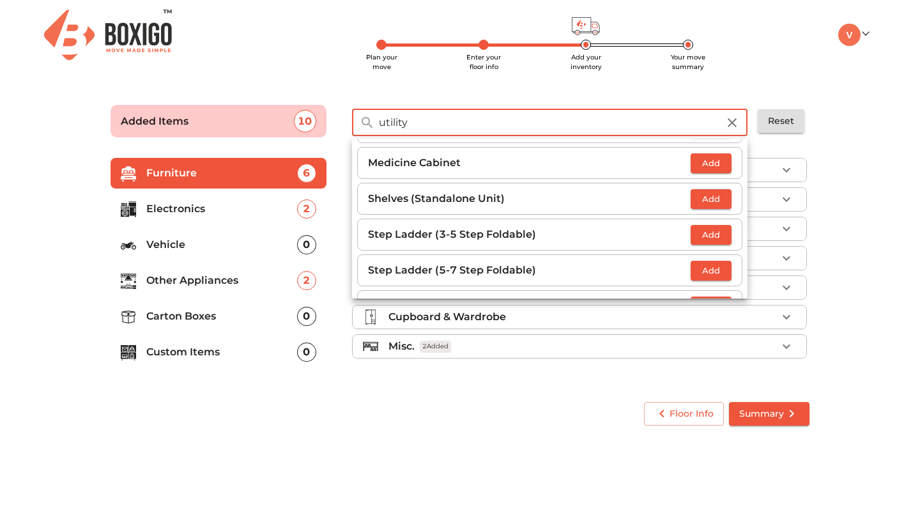
click at [550, 120] on input "utility" at bounding box center [548, 122] width 355 height 27
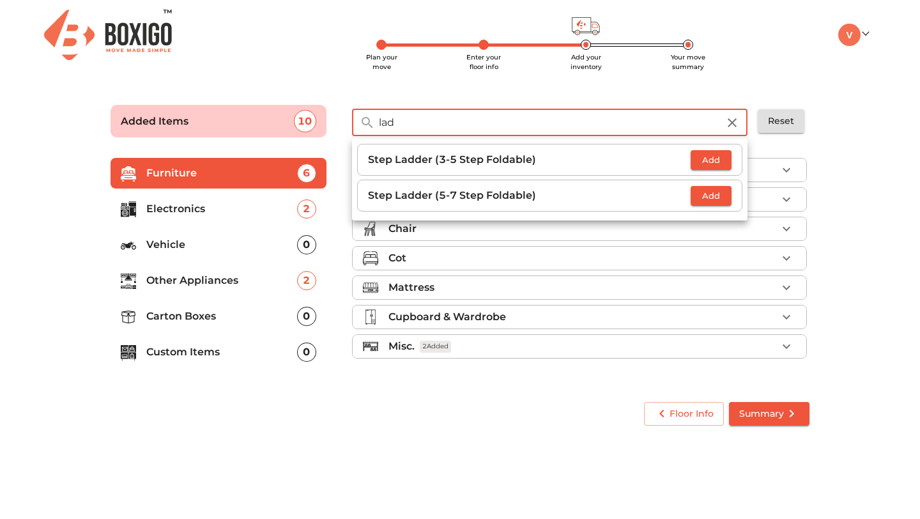
scroll to position [0, 0]
type input "ladder"
click at [711, 195] on span "Add" at bounding box center [711, 196] width 28 height 15
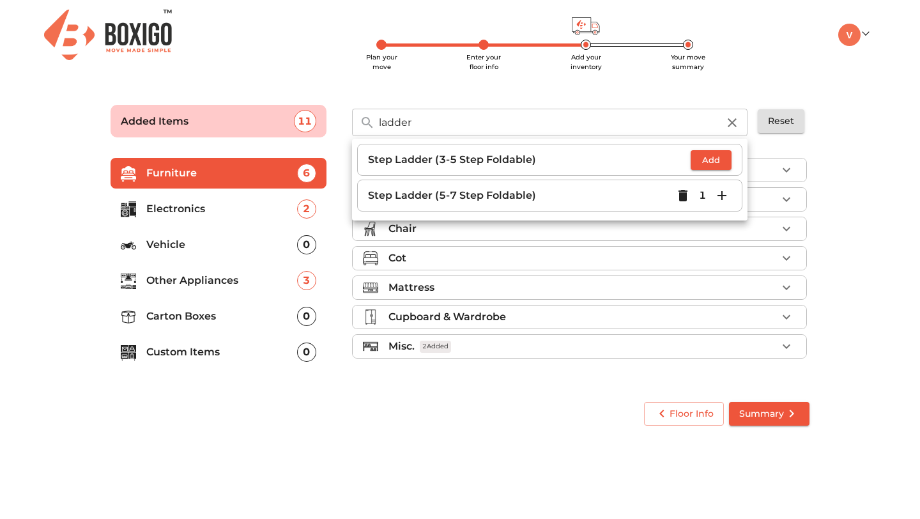
click at [737, 124] on icon "button" at bounding box center [732, 122] width 15 height 15
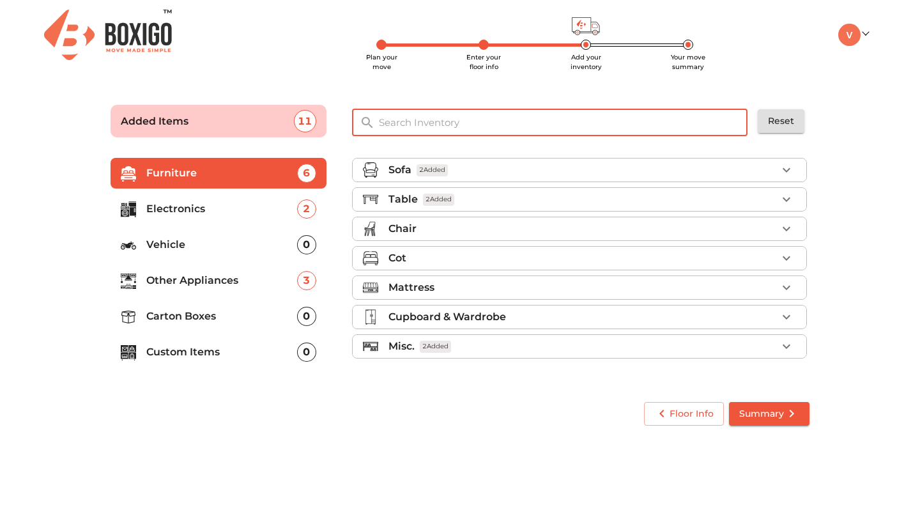
click at [604, 127] on input "text" at bounding box center [563, 122] width 385 height 27
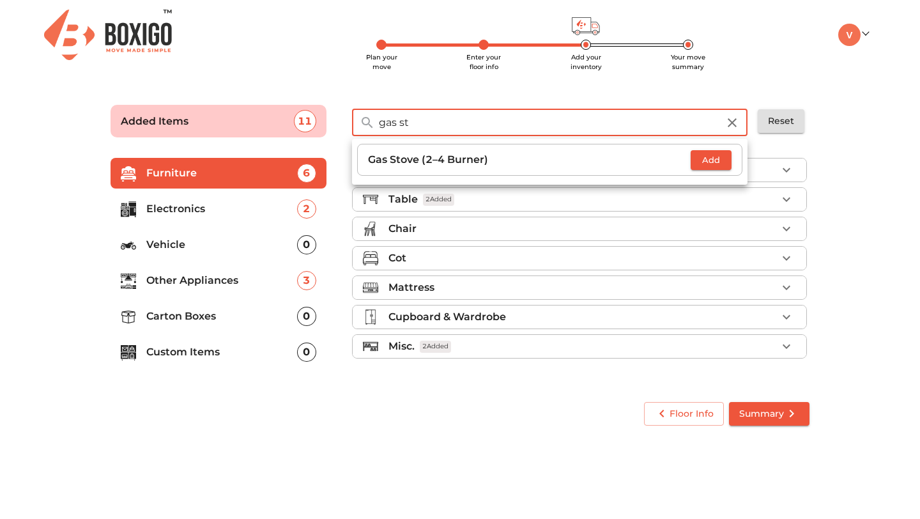
type input "gas st"
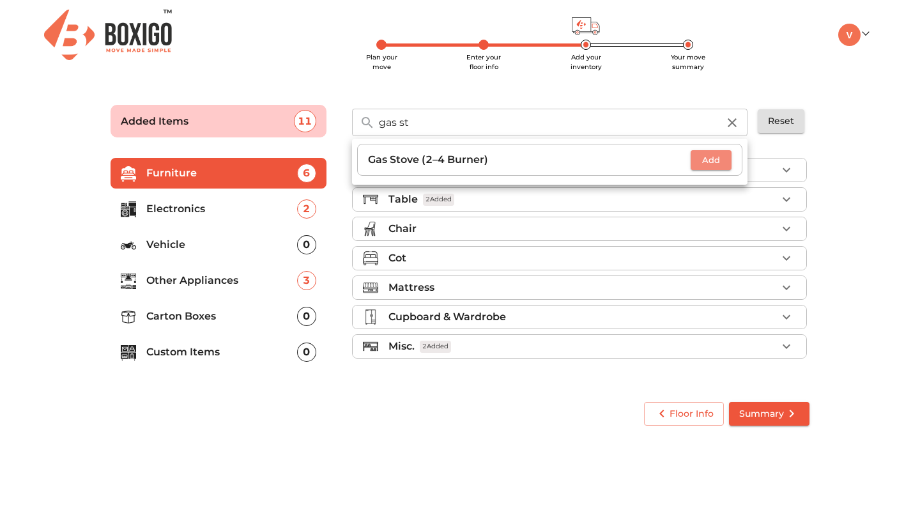
click at [707, 162] on span "Add" at bounding box center [711, 160] width 28 height 15
click at [739, 127] on icon "button" at bounding box center [732, 122] width 15 height 15
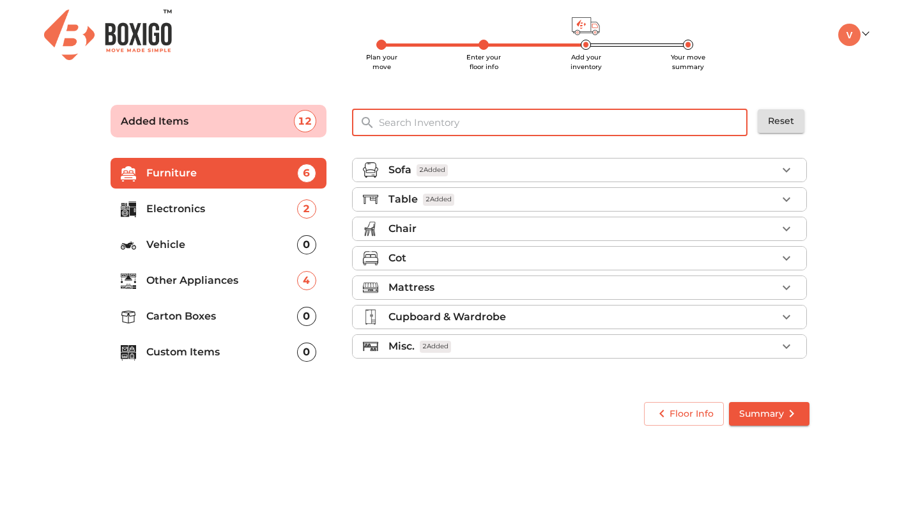
click at [651, 128] on input "text" at bounding box center [563, 122] width 385 height 27
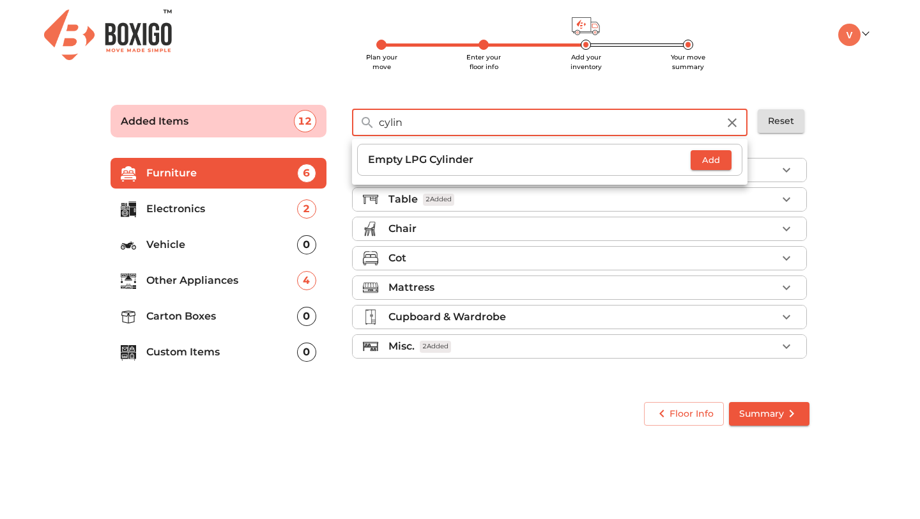
type input "cylin"
click at [697, 153] on button "Add" at bounding box center [711, 160] width 41 height 20
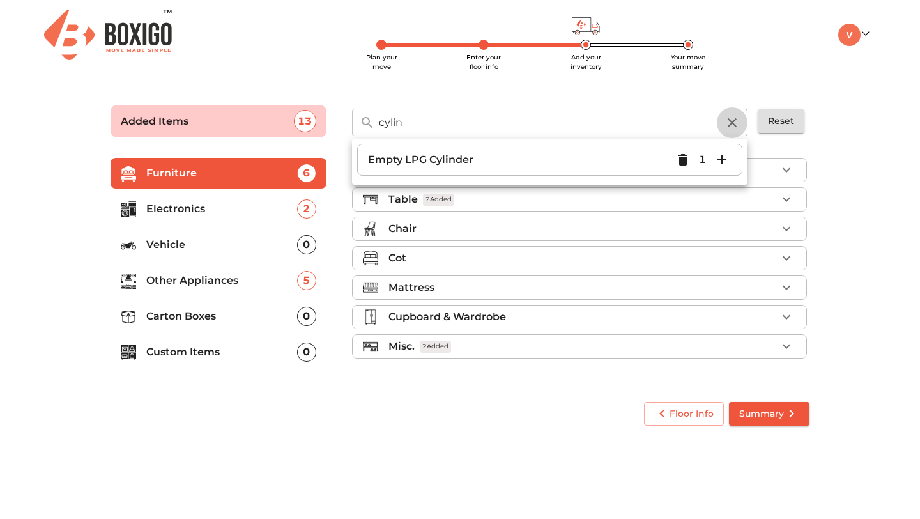
click at [735, 125] on icon "button" at bounding box center [732, 122] width 9 height 9
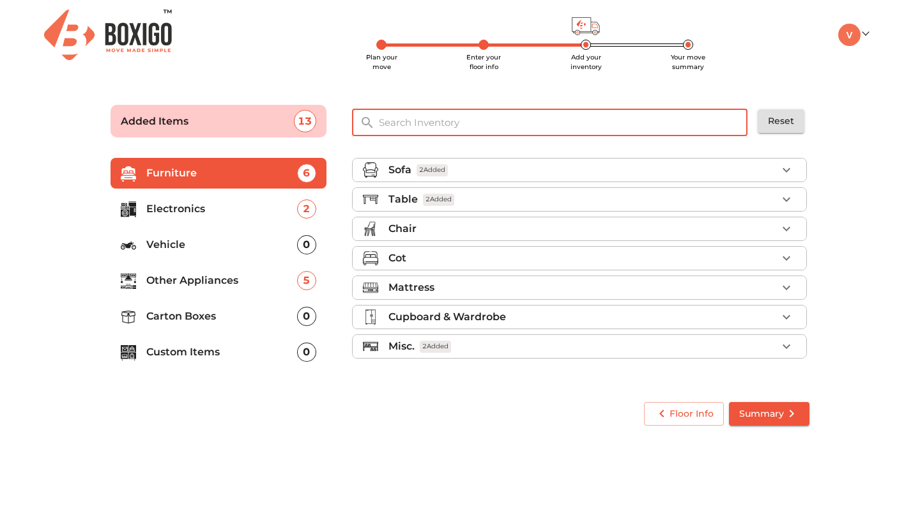
click at [627, 125] on input "text" at bounding box center [563, 122] width 385 height 27
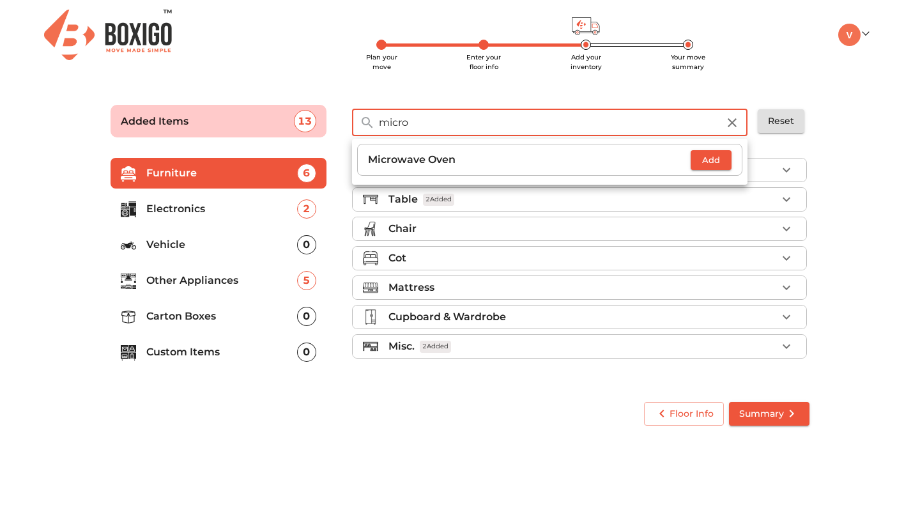
type input "micro"
click at [702, 159] on span "Add" at bounding box center [711, 160] width 28 height 15
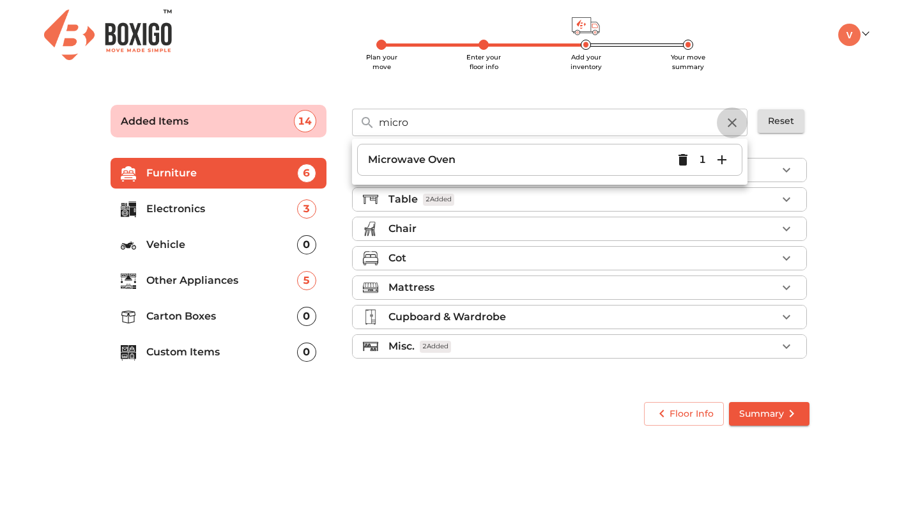
click at [741, 113] on button "button" at bounding box center [732, 122] width 31 height 31
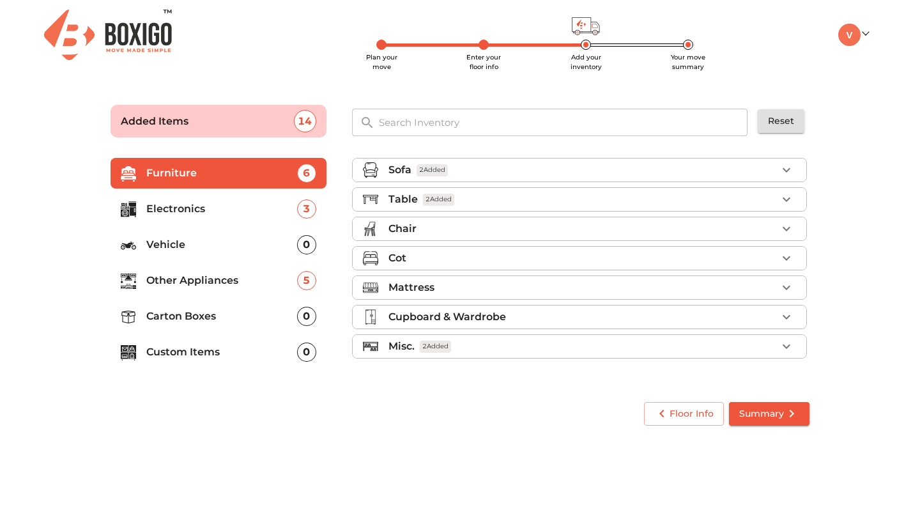
click at [665, 118] on input "text" at bounding box center [563, 122] width 385 height 27
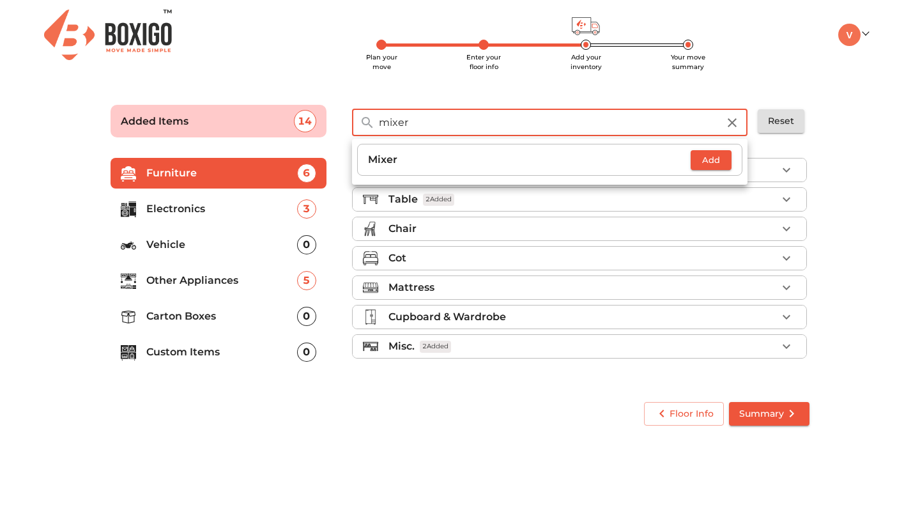
type input "mixer"
click at [707, 158] on span "Add" at bounding box center [711, 160] width 28 height 15
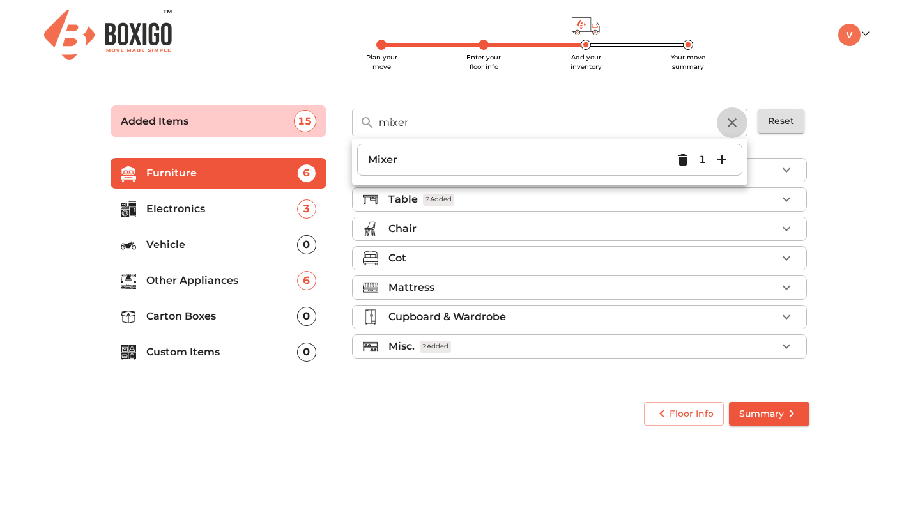
click at [734, 123] on icon "button" at bounding box center [732, 122] width 9 height 9
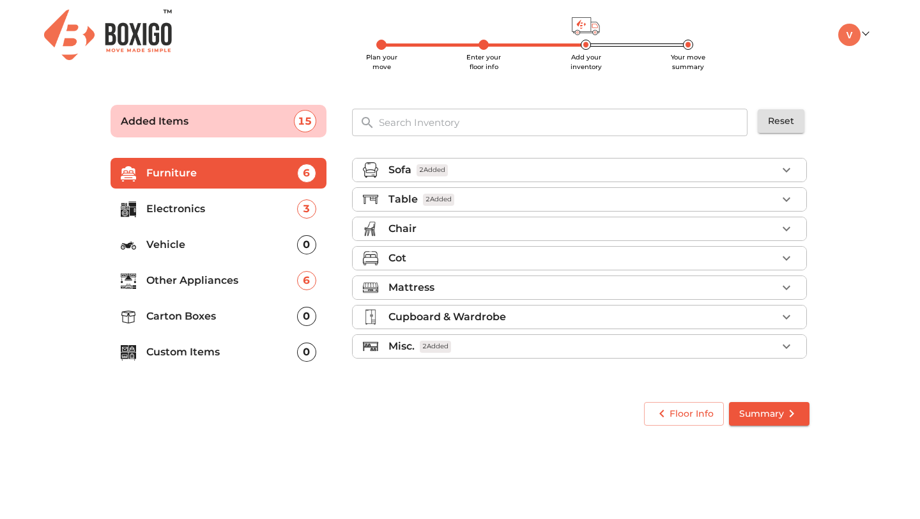
click at [436, 123] on input "text" at bounding box center [563, 122] width 385 height 27
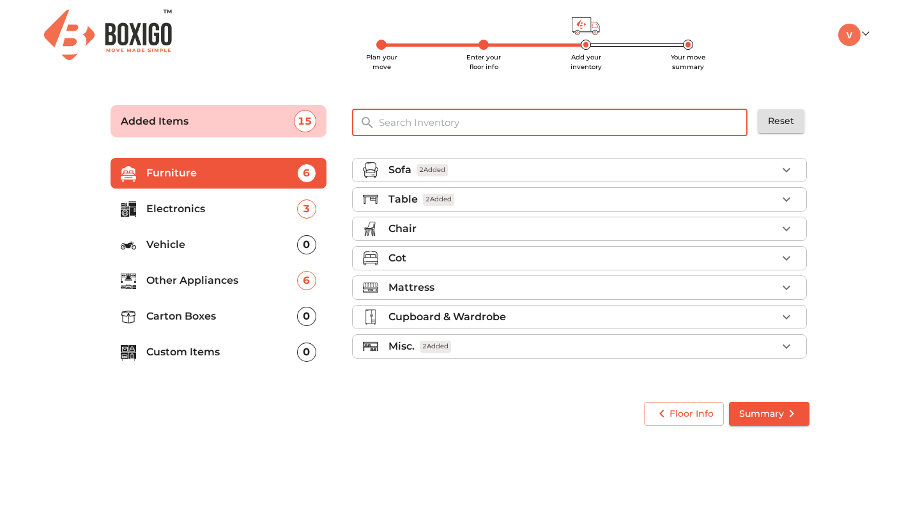
type input "e"
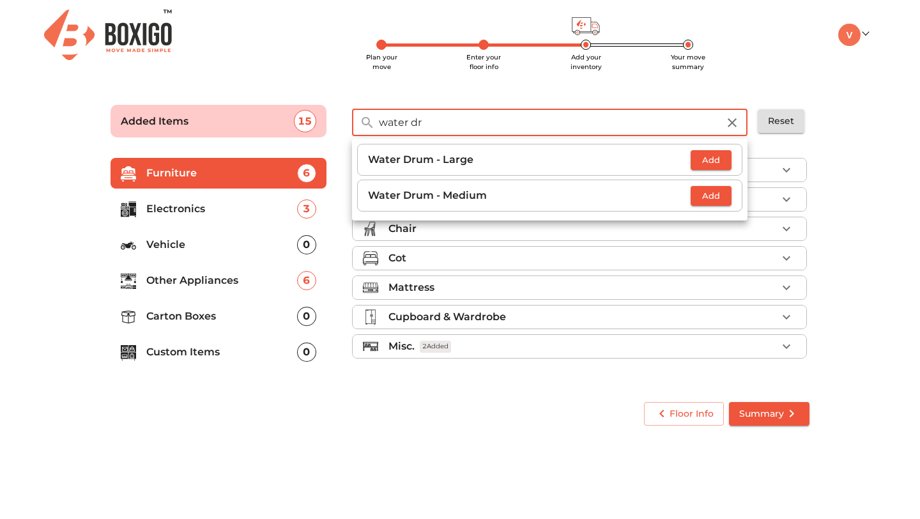
type input "water dr"
click at [717, 159] on span "Add" at bounding box center [711, 160] width 28 height 15
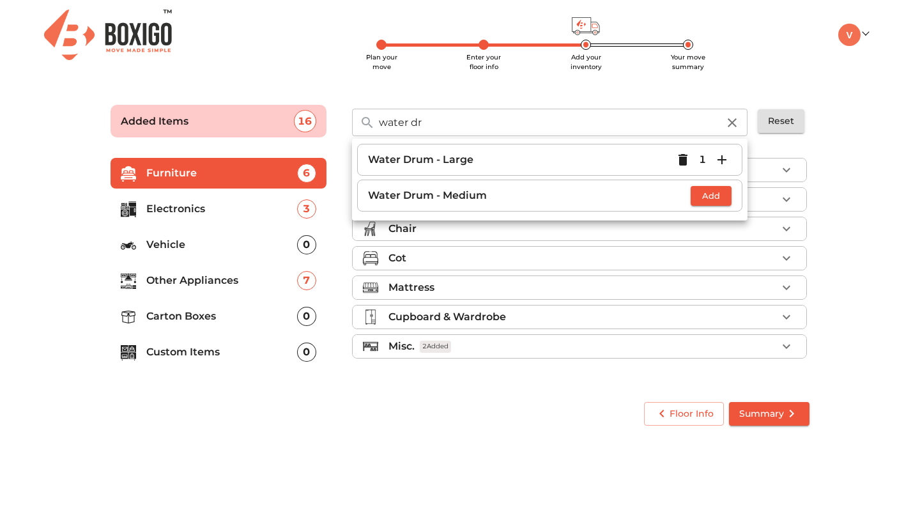
click at [717, 159] on icon "button" at bounding box center [721, 159] width 15 height 15
click at [732, 123] on icon "button" at bounding box center [732, 122] width 9 height 9
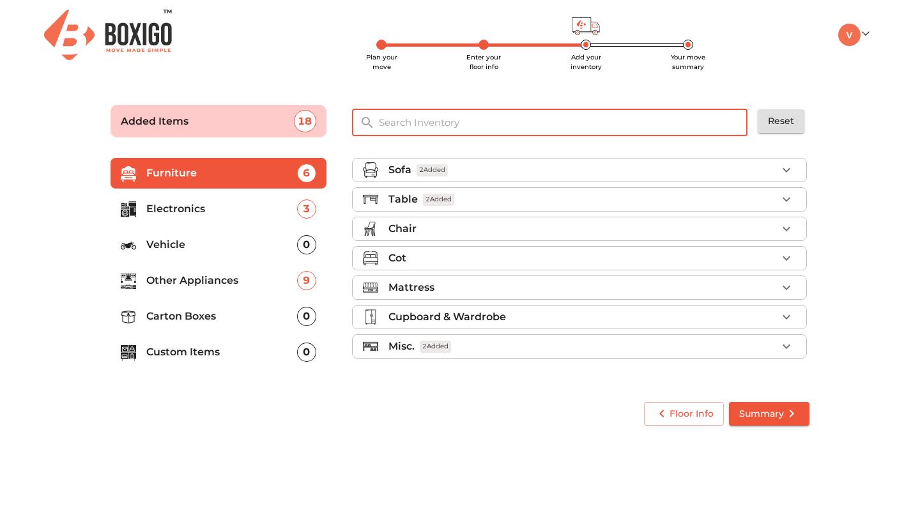
click at [656, 126] on input "text" at bounding box center [563, 122] width 385 height 27
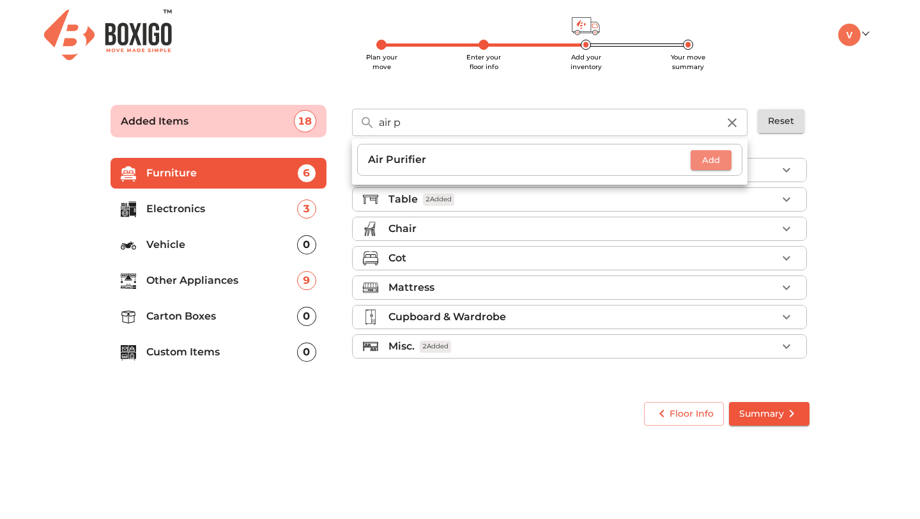
click at [721, 154] on span "Add" at bounding box center [711, 160] width 28 height 15
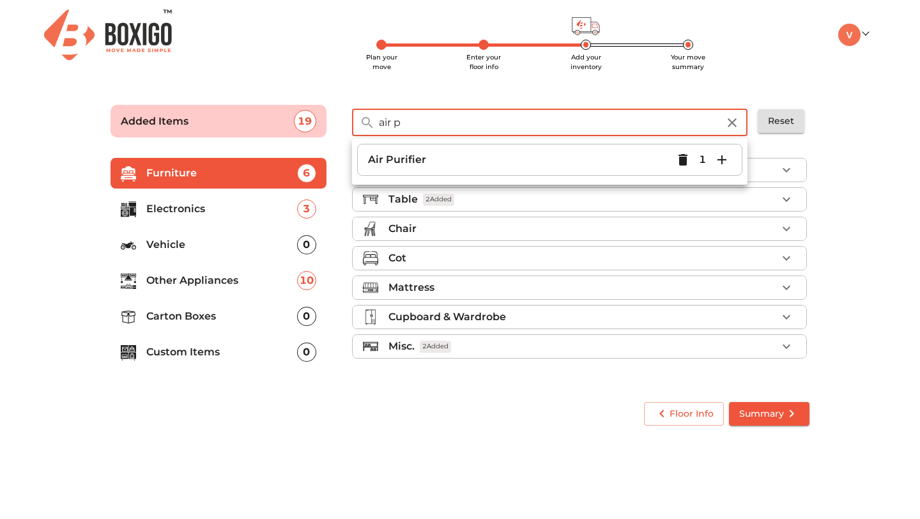
click at [528, 127] on input "air p" at bounding box center [548, 122] width 355 height 27
click at [698, 163] on span "Add" at bounding box center [711, 160] width 28 height 15
click at [669, 128] on input "water p" at bounding box center [548, 122] width 355 height 27
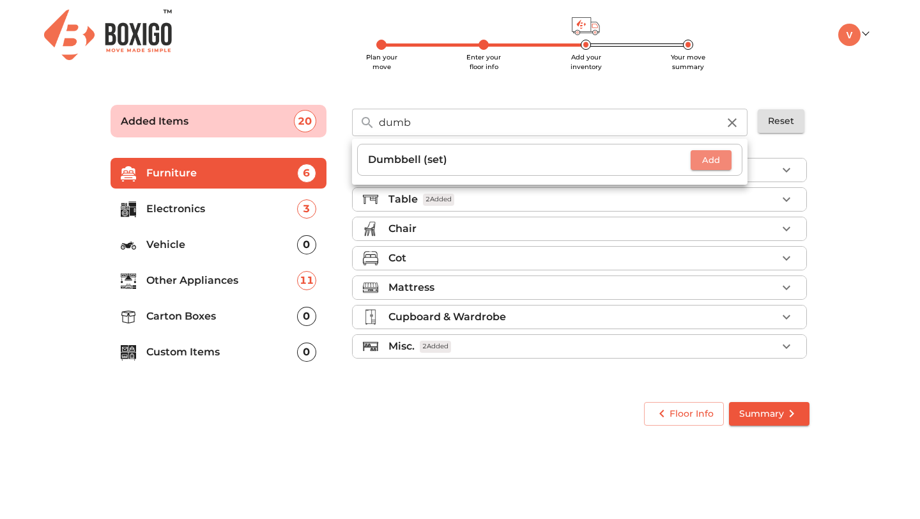
click at [718, 155] on span "Add" at bounding box center [711, 160] width 28 height 15
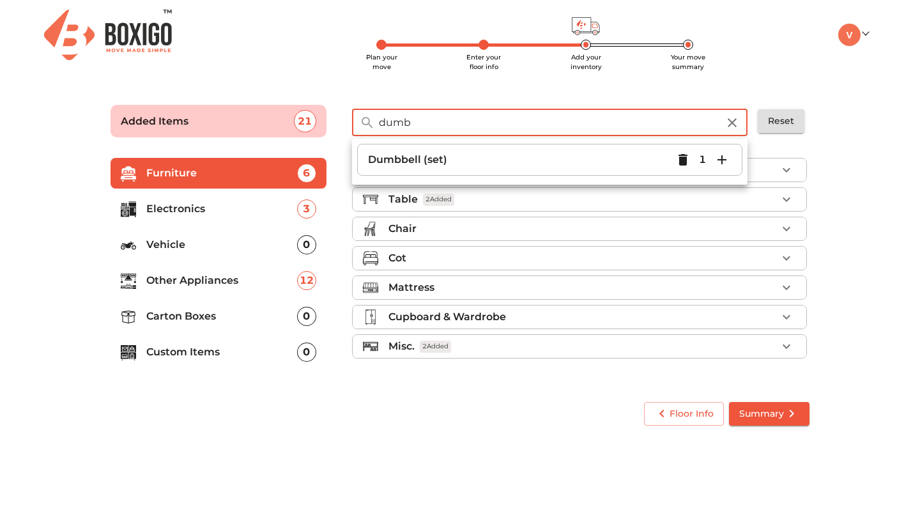
drag, startPoint x: 403, startPoint y: 122, endPoint x: 323, endPoint y: 114, distance: 80.2
click at [323, 114] on div "Added Items 21 dumb ​ Dumbbell (set) 1 Reset" at bounding box center [460, 117] width 725 height 61
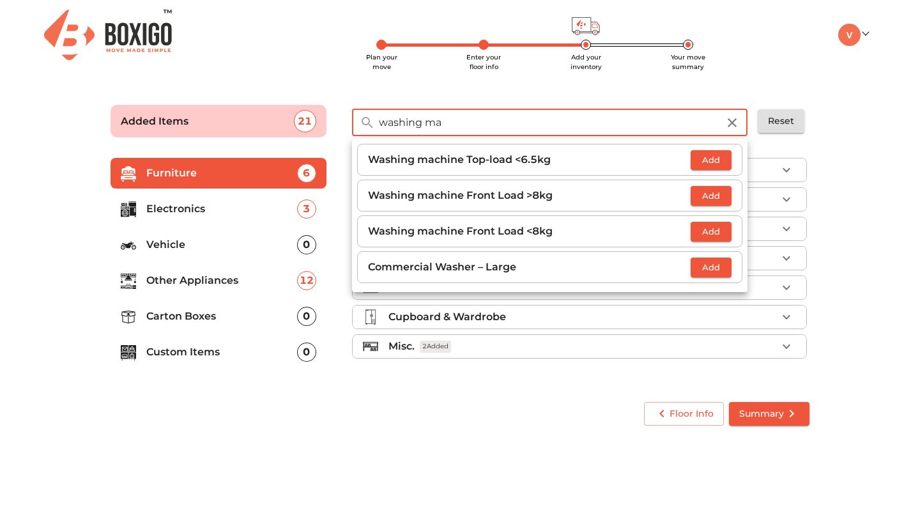
type input "washing ma"
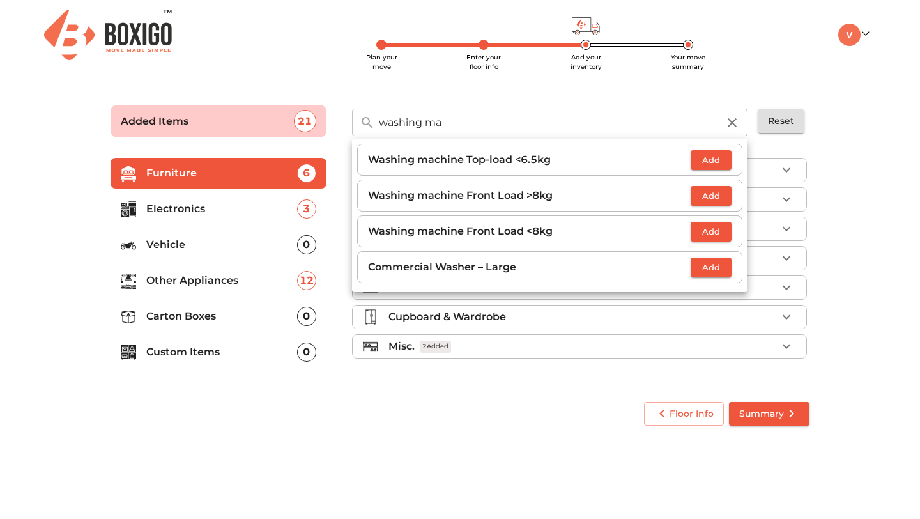
click at [712, 183] on li "Washing machine Front Load >8kg Add" at bounding box center [549, 196] width 385 height 32
click at [716, 197] on span "Add" at bounding box center [711, 196] width 28 height 15
click at [732, 127] on icon "button" at bounding box center [732, 122] width 15 height 15
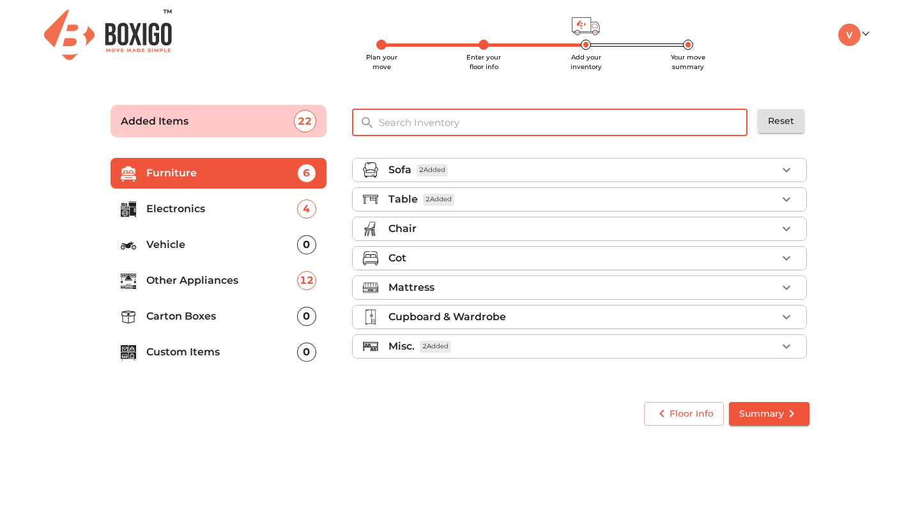
click at [572, 134] on input "text" at bounding box center [563, 122] width 385 height 27
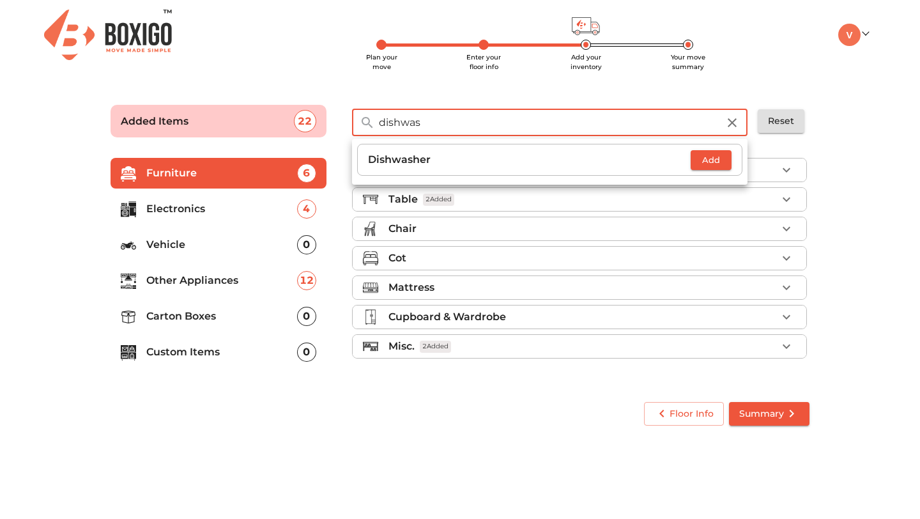
type input "dishwas"
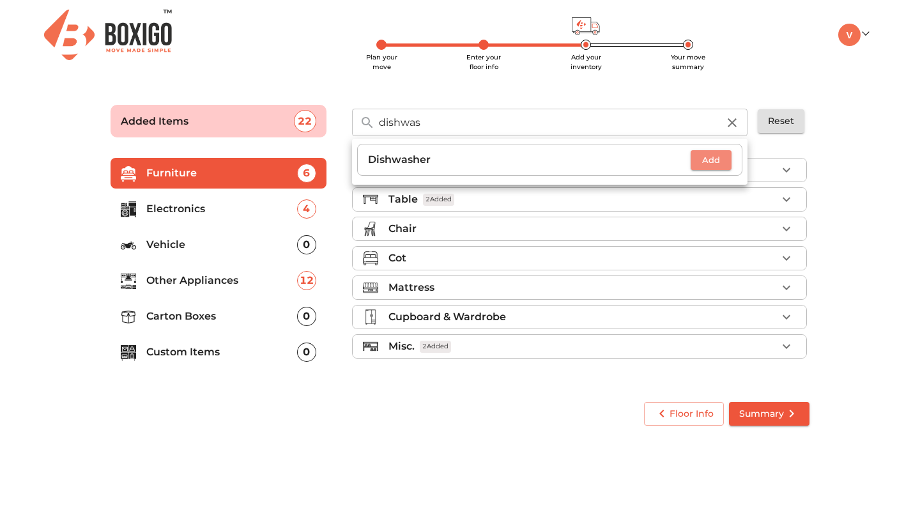
click at [709, 165] on span "Add" at bounding box center [711, 160] width 28 height 15
click at [736, 124] on icon "button" at bounding box center [732, 122] width 15 height 15
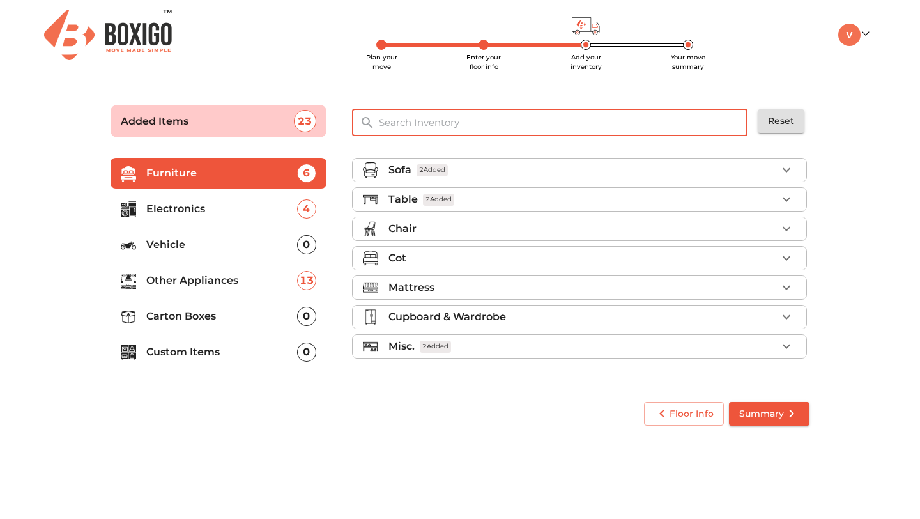
click at [736, 124] on input "text" at bounding box center [563, 122] width 385 height 27
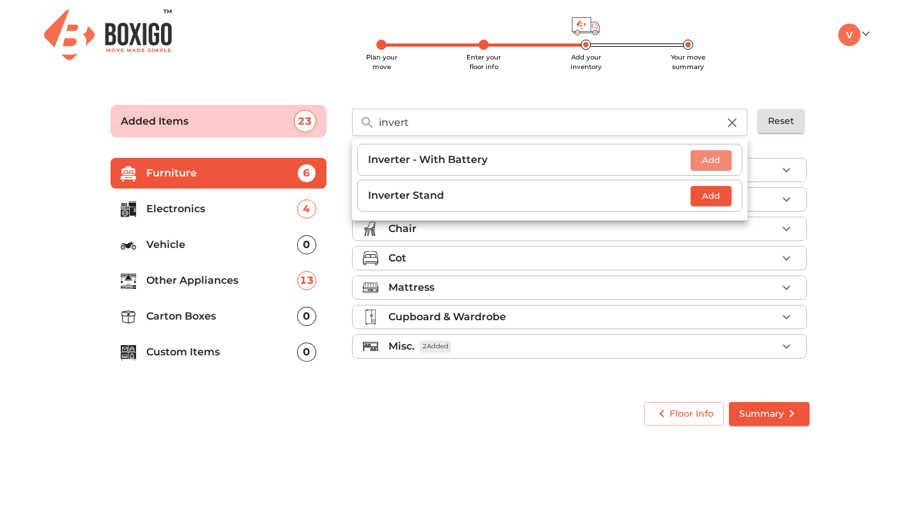
click at [716, 157] on span "Add" at bounding box center [711, 160] width 28 height 15
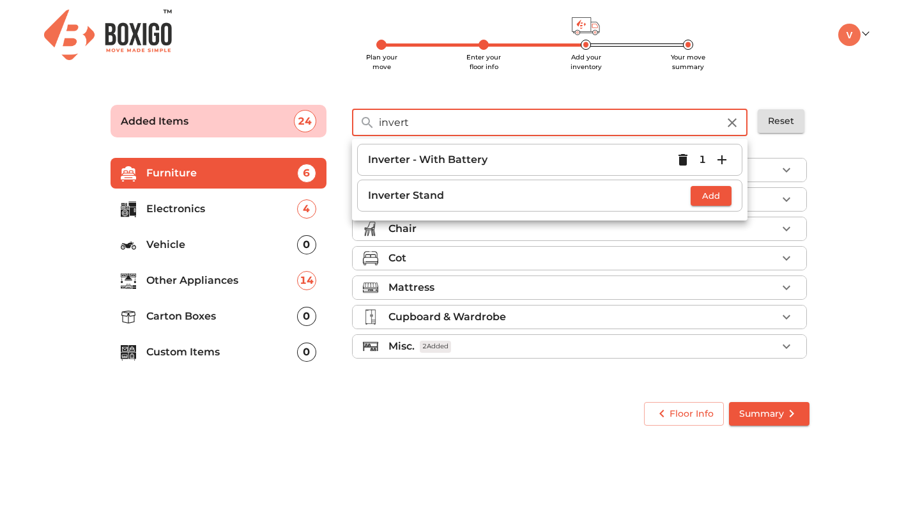
drag, startPoint x: 440, startPoint y: 122, endPoint x: 339, endPoint y: 122, distance: 101.6
click at [335, 122] on div "Added Items 24 invert ​ Inverter - With Battery 1 Inverter Stand Add Reset" at bounding box center [460, 117] width 725 height 61
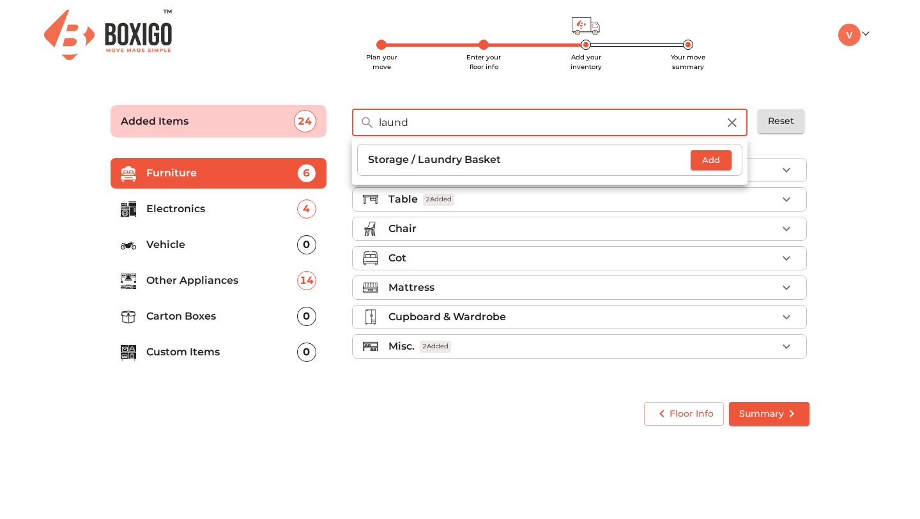
click at [707, 158] on span "Add" at bounding box center [711, 160] width 28 height 15
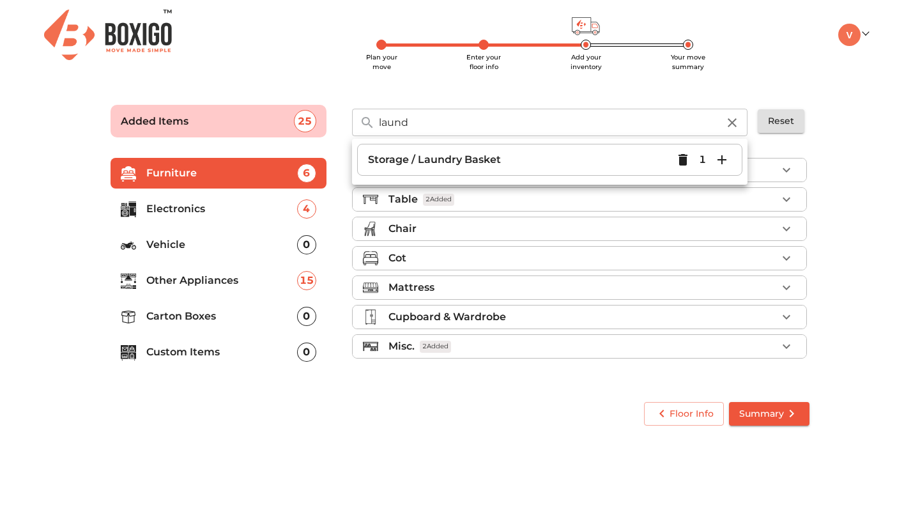
click at [720, 161] on icon "button" at bounding box center [721, 159] width 15 height 15
click at [673, 157] on button "button" at bounding box center [682, 159] width 19 height 19
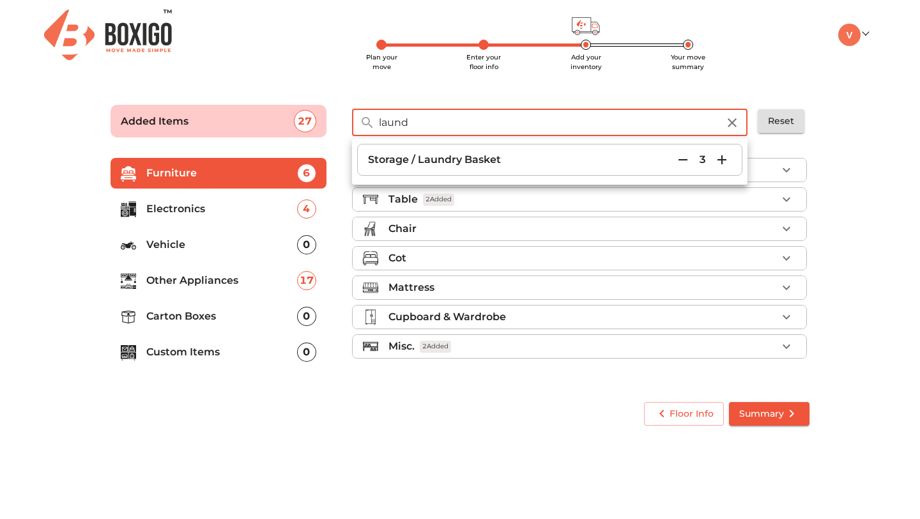
drag, startPoint x: 455, startPoint y: 119, endPoint x: 320, endPoint y: 115, distance: 134.9
click at [319, 115] on div "Added Items 27 laund ​ Storage / Laundry Basket 3 Reset" at bounding box center [460, 117] width 725 height 61
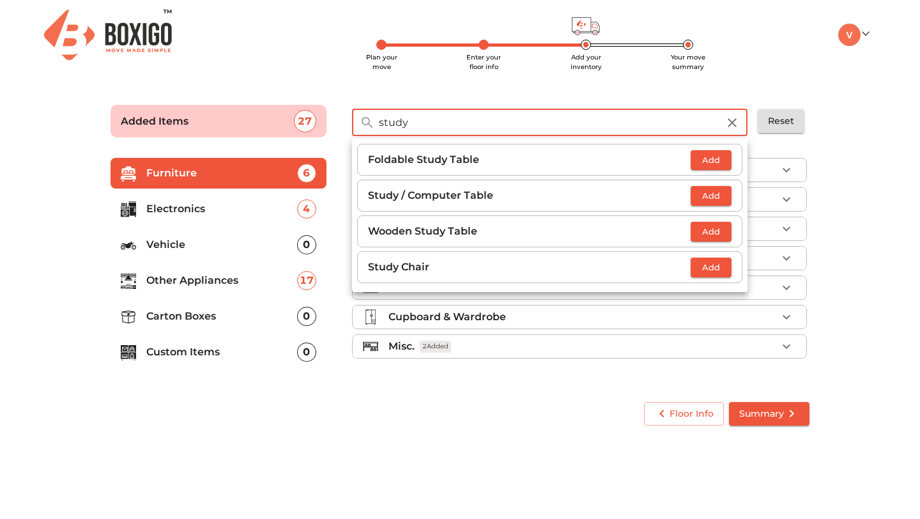
type input "study"
click at [705, 194] on span "Add" at bounding box center [711, 196] width 28 height 15
drag, startPoint x: 577, startPoint y: 124, endPoint x: 307, endPoint y: 112, distance: 270.5
click at [307, 112] on div "Added Items 28 study ​ Foldable Study Table Add Study / Computer Table 1 Wooden…" at bounding box center [460, 117] width 725 height 61
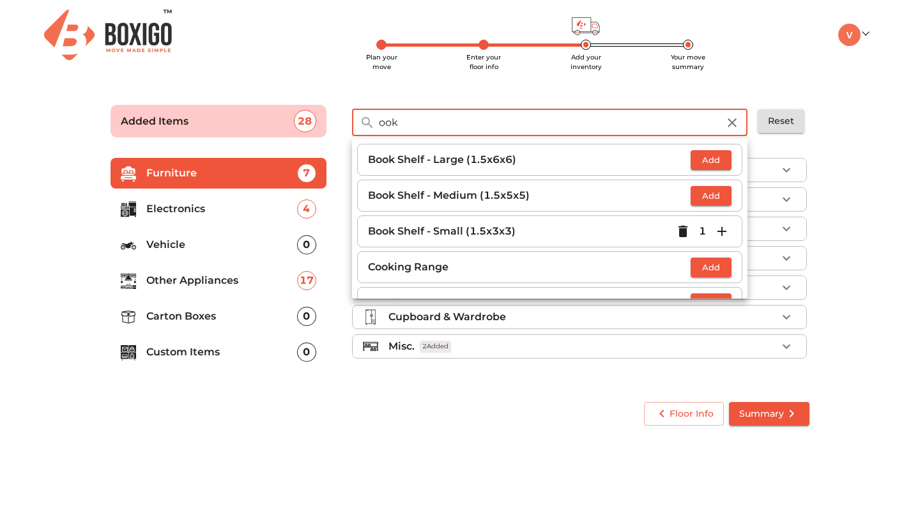
type input "ook"
click at [720, 159] on span "Add" at bounding box center [711, 160] width 28 height 15
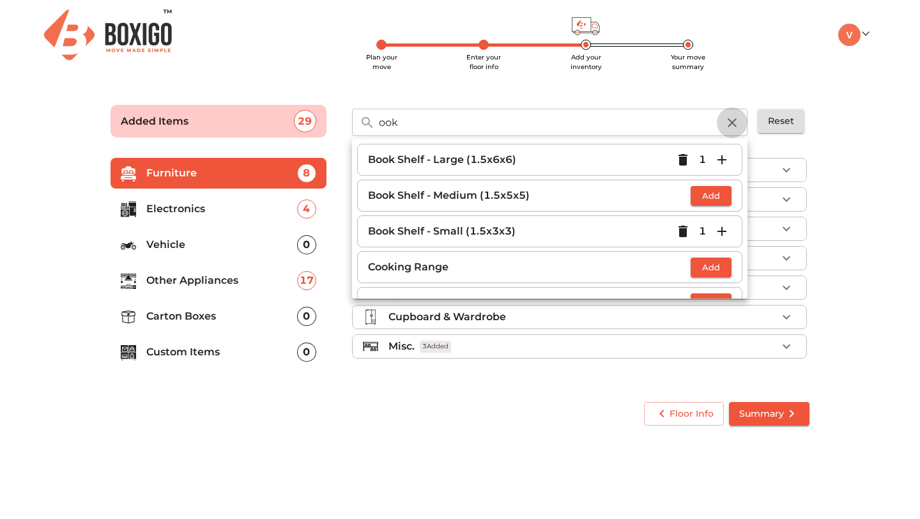
click at [728, 119] on icon "button" at bounding box center [732, 122] width 15 height 15
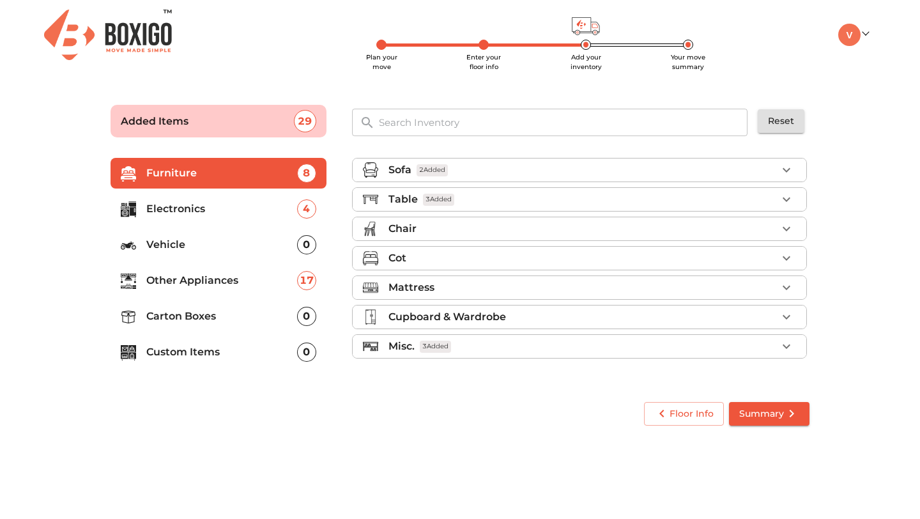
click at [573, 118] on input "text" at bounding box center [563, 122] width 385 height 27
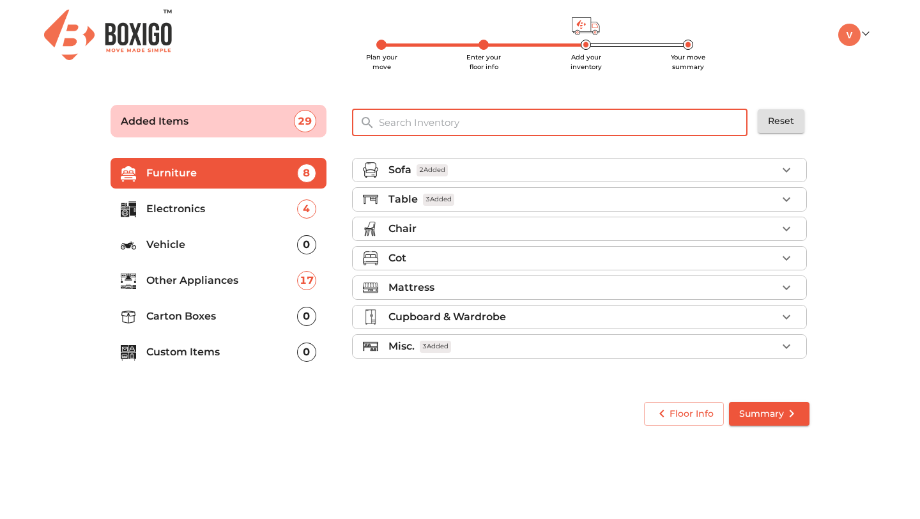
click at [554, 121] on input "text" at bounding box center [563, 122] width 385 height 27
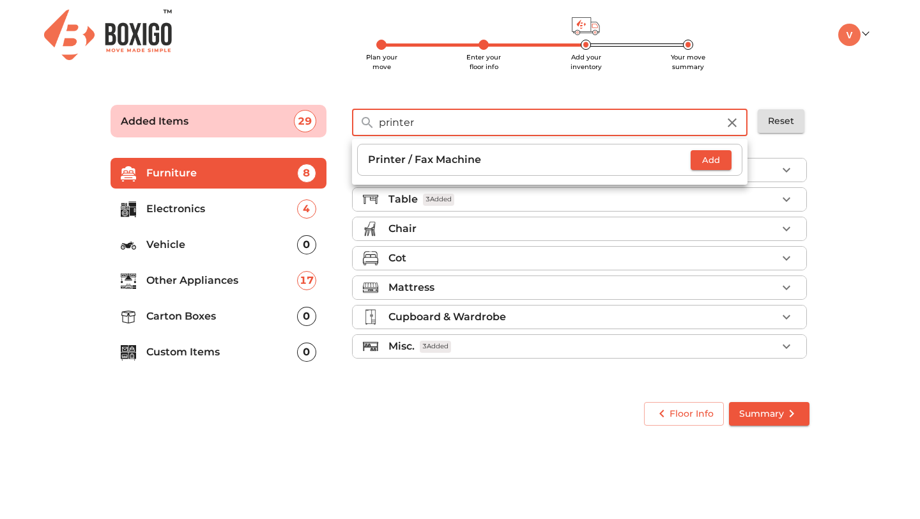
type input "printer"
click at [719, 160] on span "Add" at bounding box center [711, 160] width 28 height 15
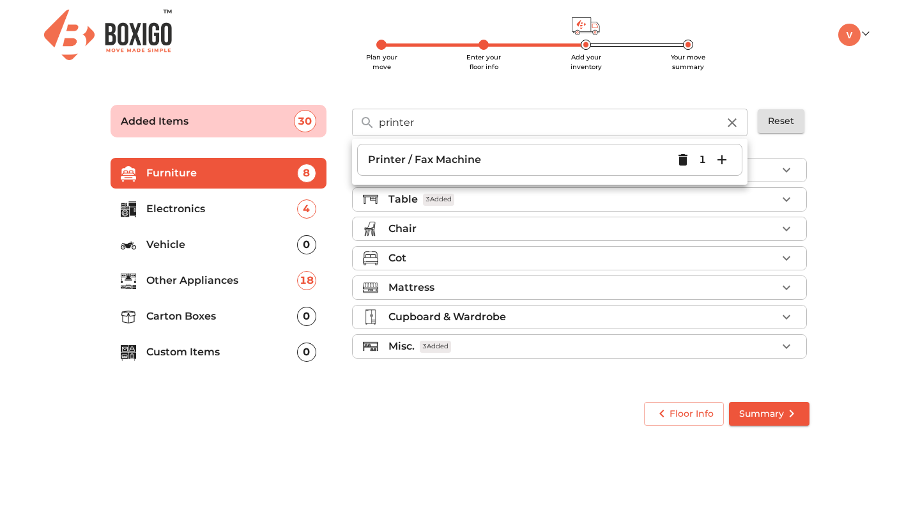
click at [732, 119] on icon "button" at bounding box center [732, 122] width 15 height 15
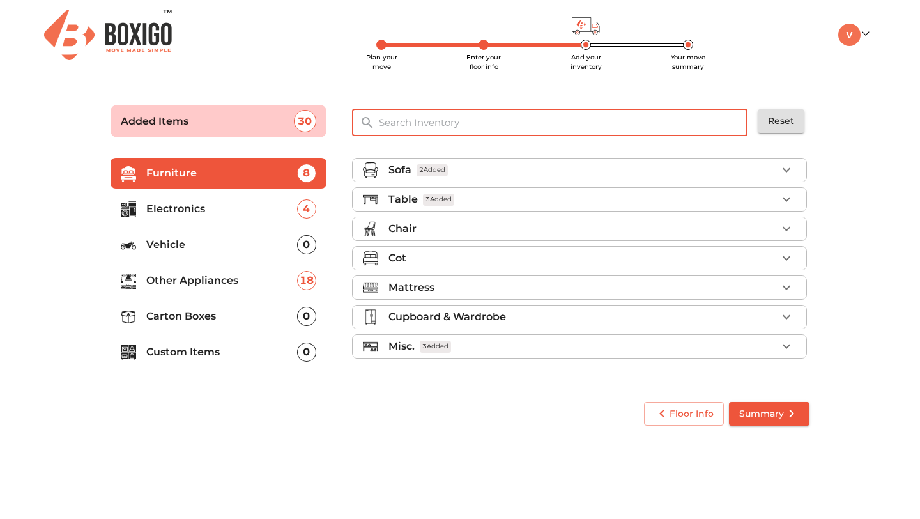
click at [731, 119] on input "text" at bounding box center [563, 122] width 385 height 27
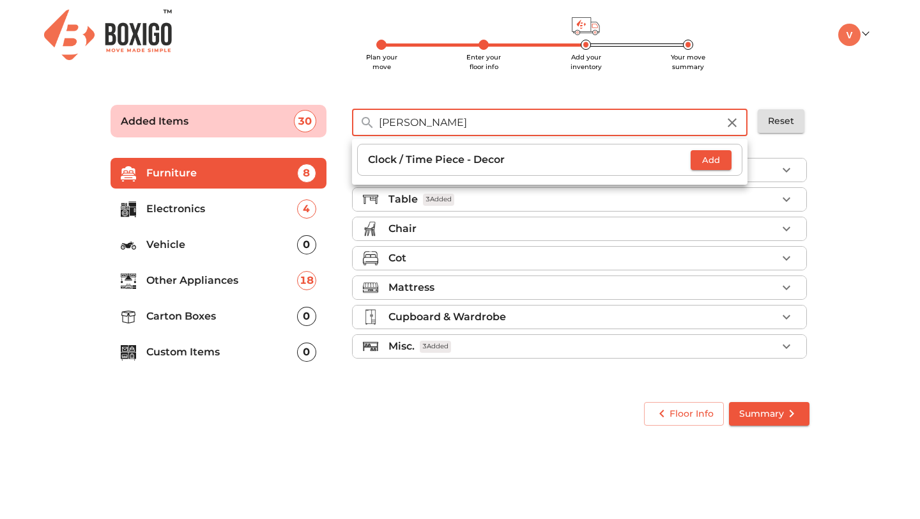
type input "locker"
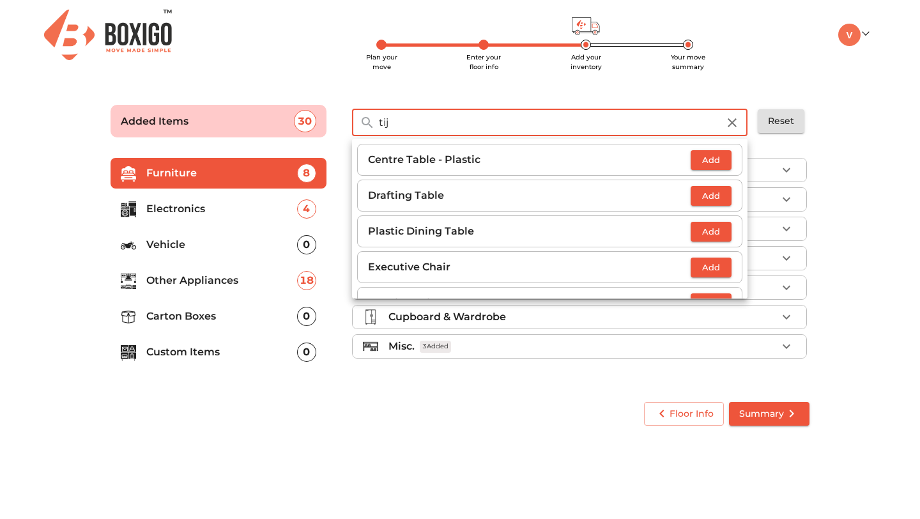
type input "[PERSON_NAME]"
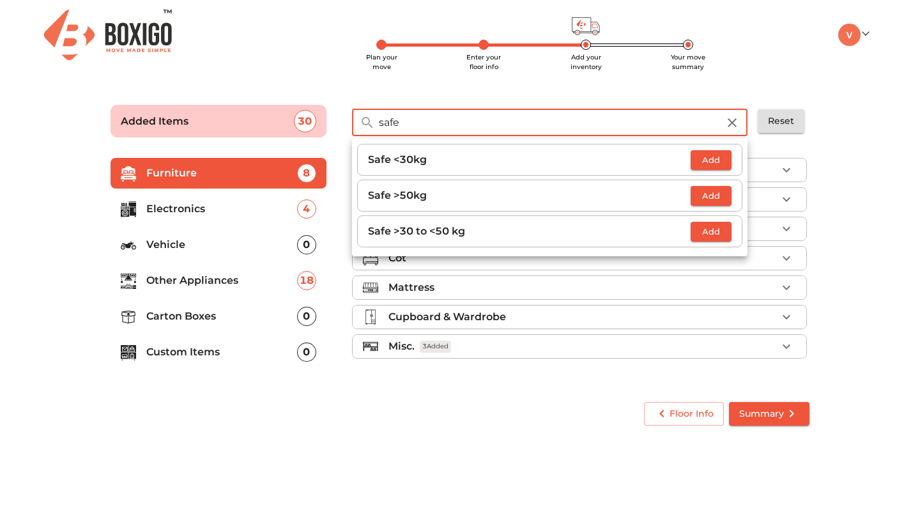
click at [718, 157] on span "Add" at bounding box center [711, 160] width 28 height 15
drag, startPoint x: 461, startPoint y: 119, endPoint x: 314, endPoint y: 118, distance: 147.0
click at [314, 118] on div "Added Items 31 safe ​ Safe <30kg 1 Safe >50kg Add Safe >30 to <50 kg Add Reset" at bounding box center [460, 117] width 725 height 61
type input "swing"
click at [713, 168] on button "Add" at bounding box center [711, 160] width 41 height 20
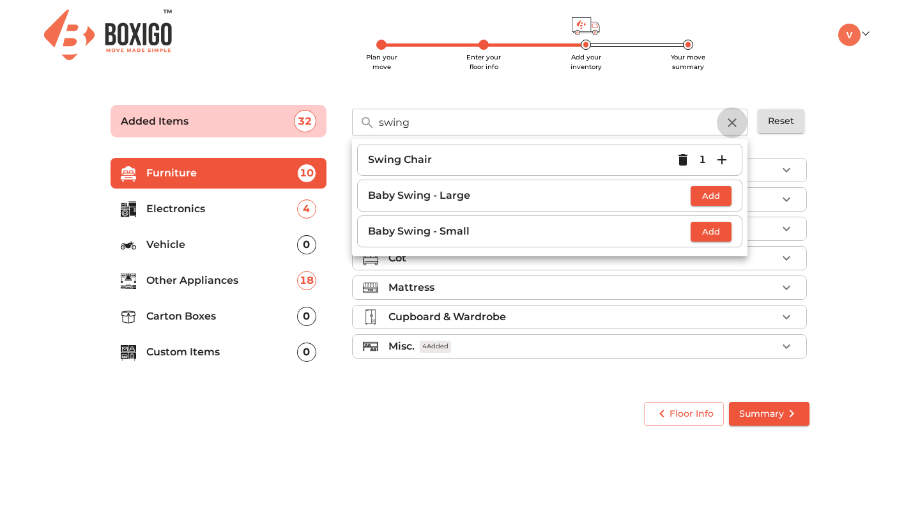
click at [736, 123] on icon "button" at bounding box center [732, 122] width 15 height 15
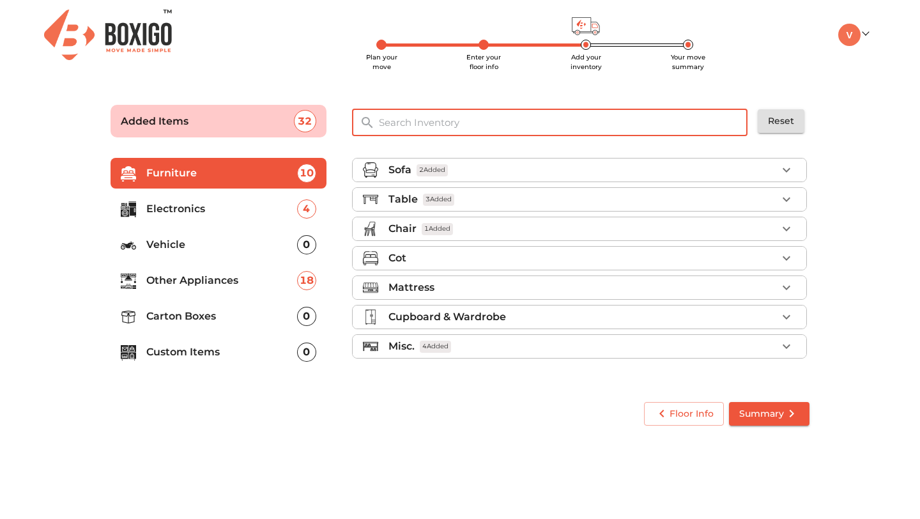
click at [577, 118] on input "text" at bounding box center [563, 122] width 385 height 27
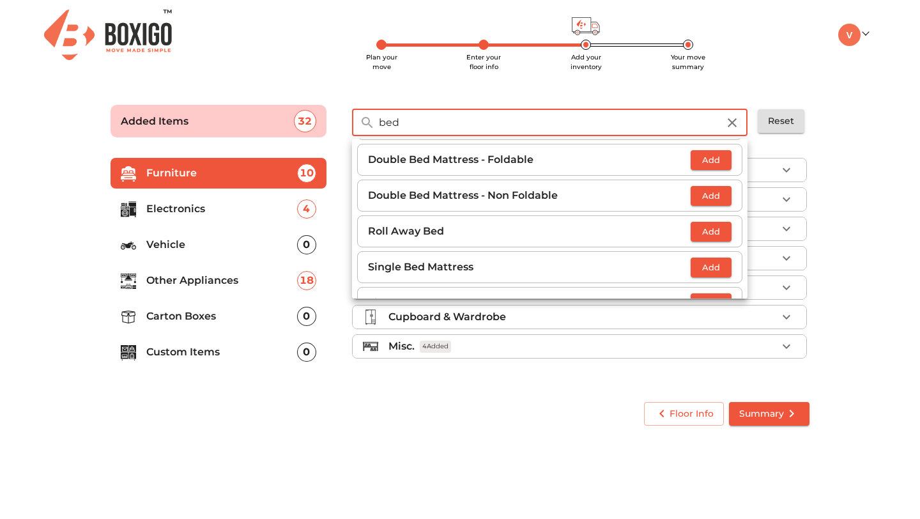
scroll to position [110, 0]
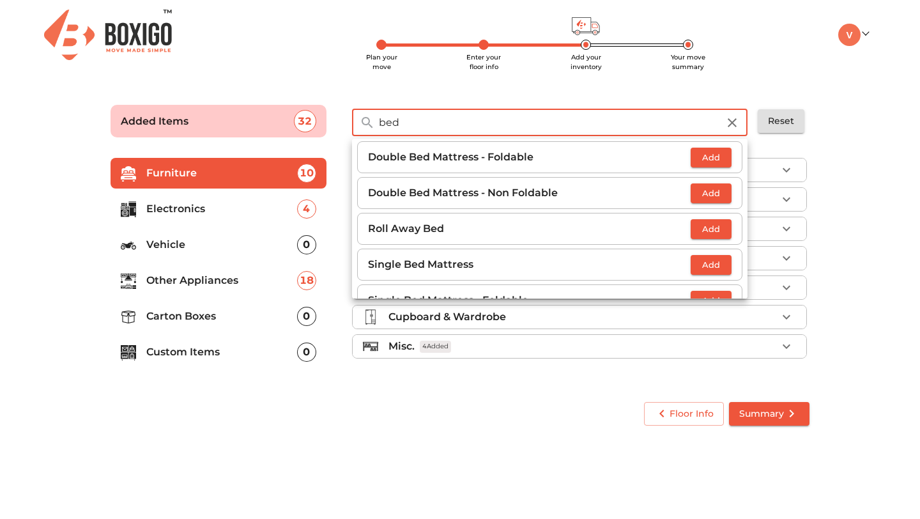
type input "bed"
click at [704, 157] on span "Add" at bounding box center [711, 157] width 28 height 15
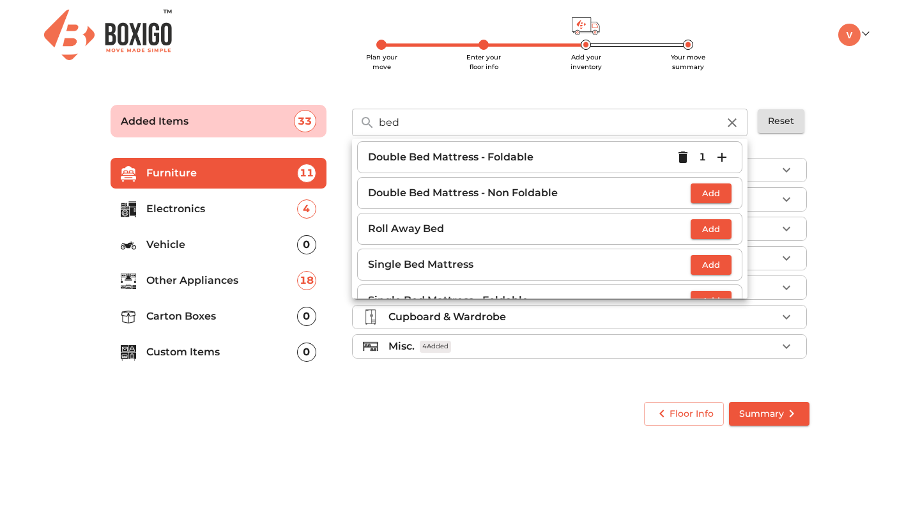
click at [704, 157] on p "1" at bounding box center [702, 157] width 7 height 15
click at [725, 158] on icon "button" at bounding box center [721, 157] width 15 height 15
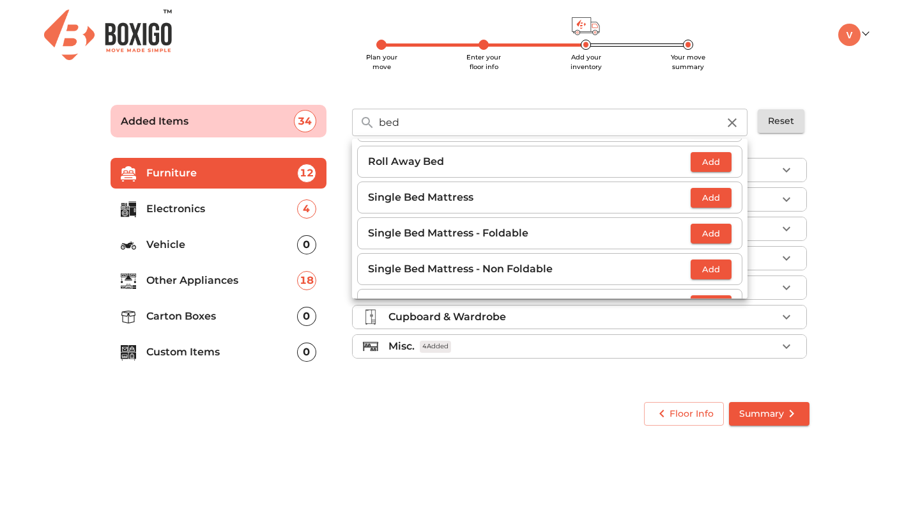
scroll to position [188, 0]
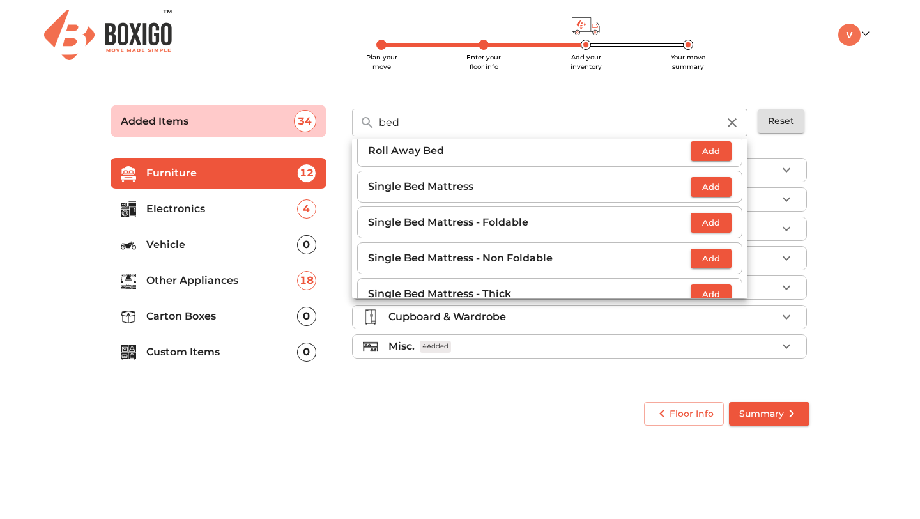
click at [722, 187] on span "Add" at bounding box center [711, 187] width 28 height 15
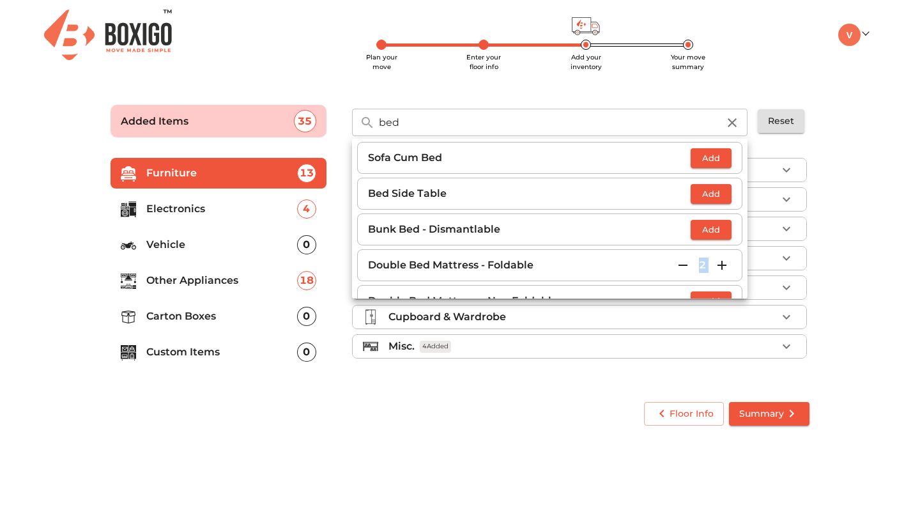
scroll to position [0, 0]
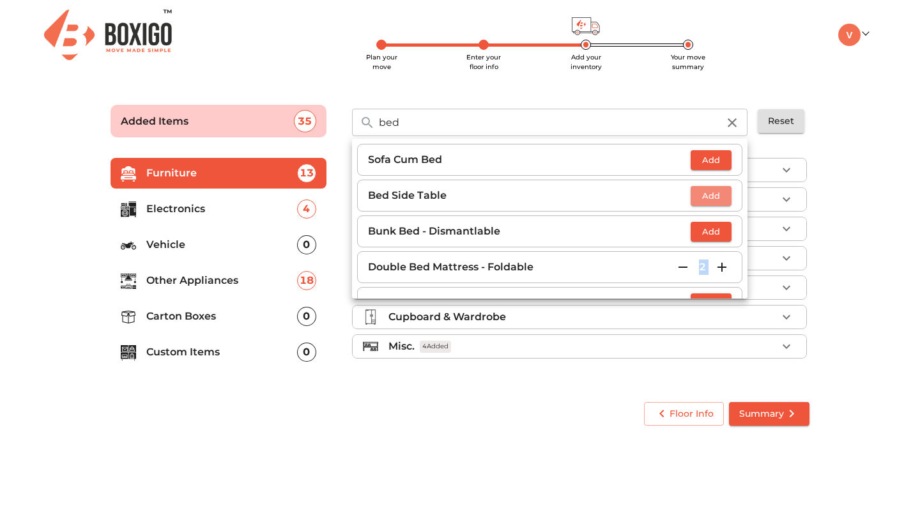
click at [714, 191] on span "Add" at bounding box center [711, 196] width 28 height 15
click at [719, 191] on icon "button" at bounding box center [721, 195] width 15 height 15
click at [518, 125] on input "bed" at bounding box center [548, 122] width 355 height 27
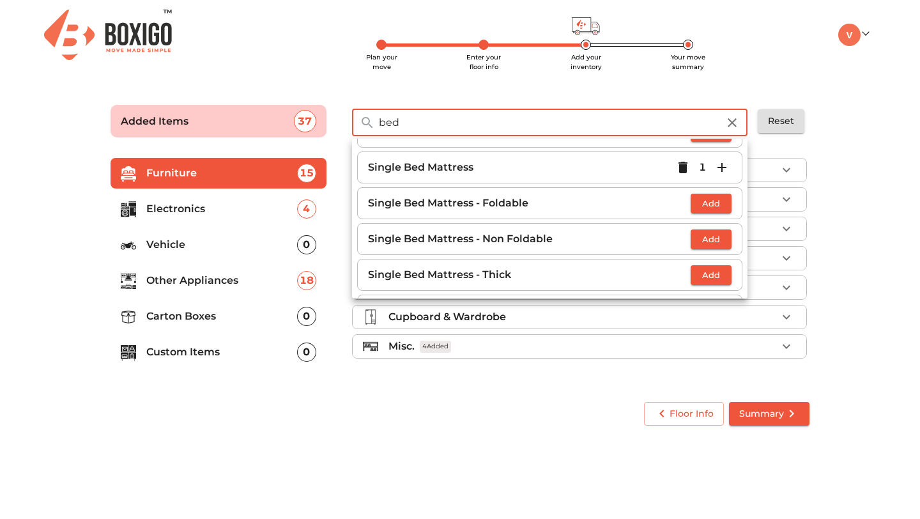
scroll to position [244, 0]
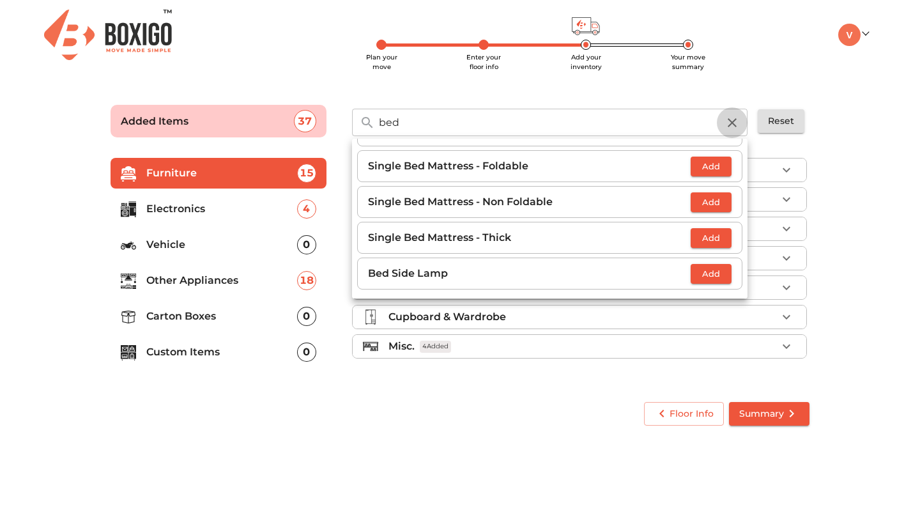
click at [737, 128] on icon "button" at bounding box center [732, 122] width 15 height 15
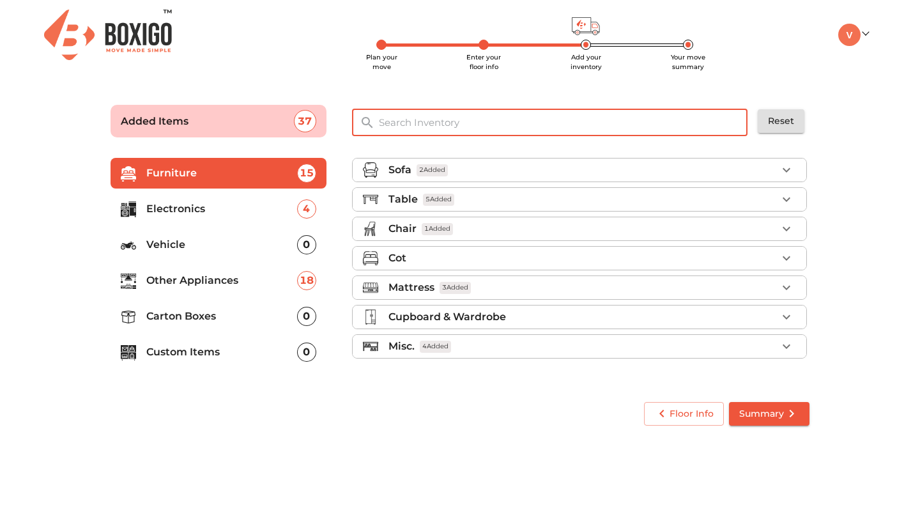
click at [455, 128] on input "text" at bounding box center [563, 122] width 385 height 27
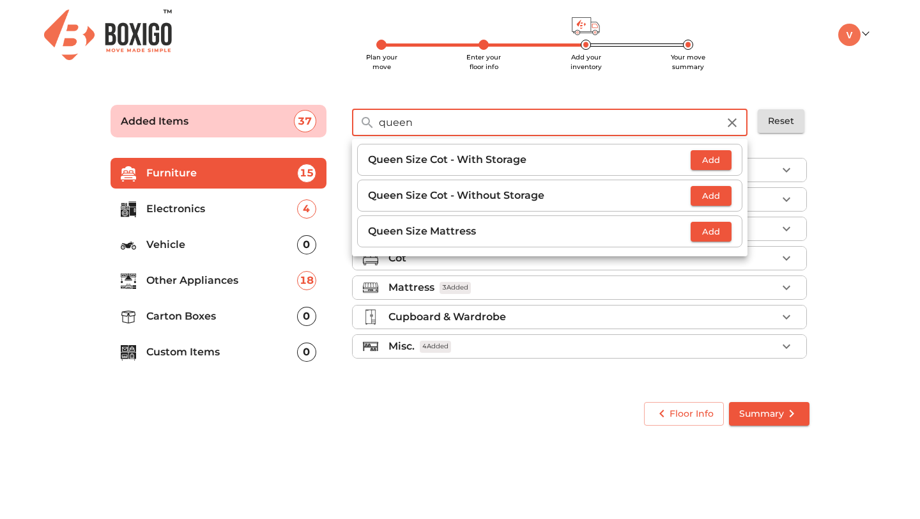
type input "queen"
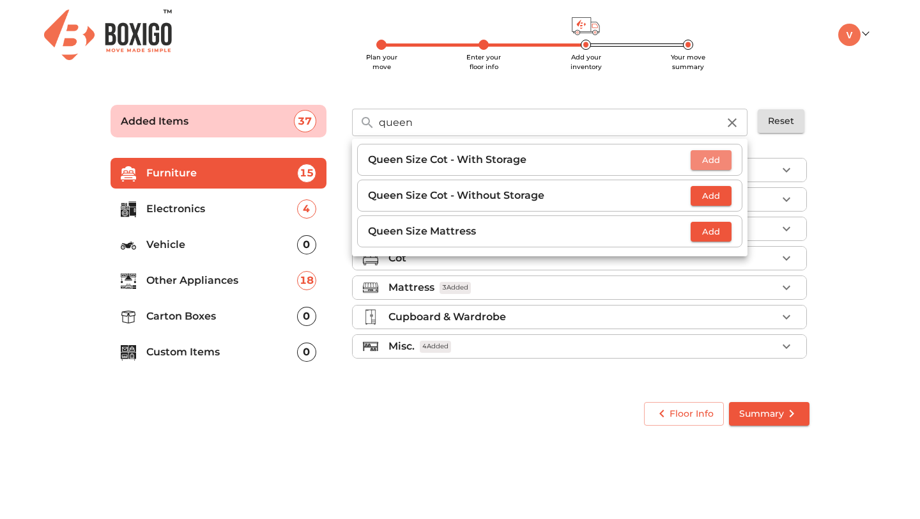
click at [711, 168] on button "Add" at bounding box center [711, 160] width 41 height 20
click at [734, 118] on icon "button" at bounding box center [732, 122] width 15 height 15
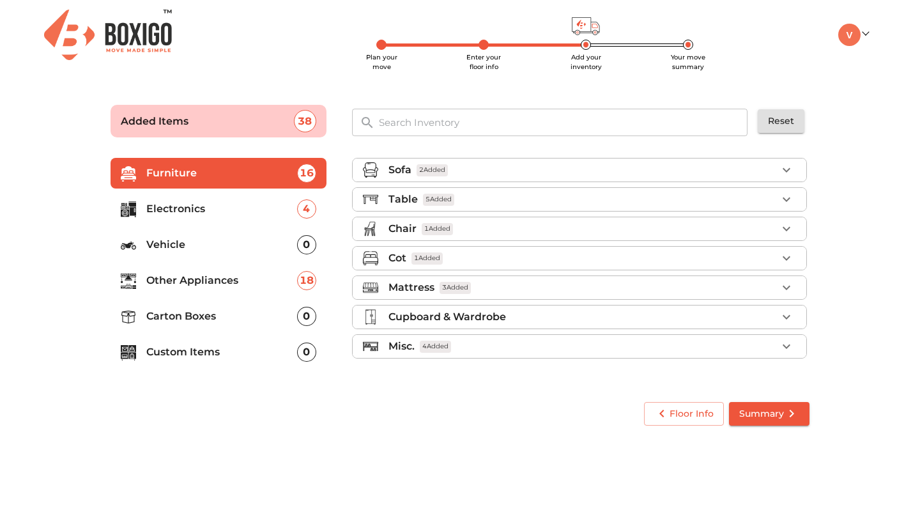
click at [492, 121] on input "text" at bounding box center [563, 122] width 385 height 27
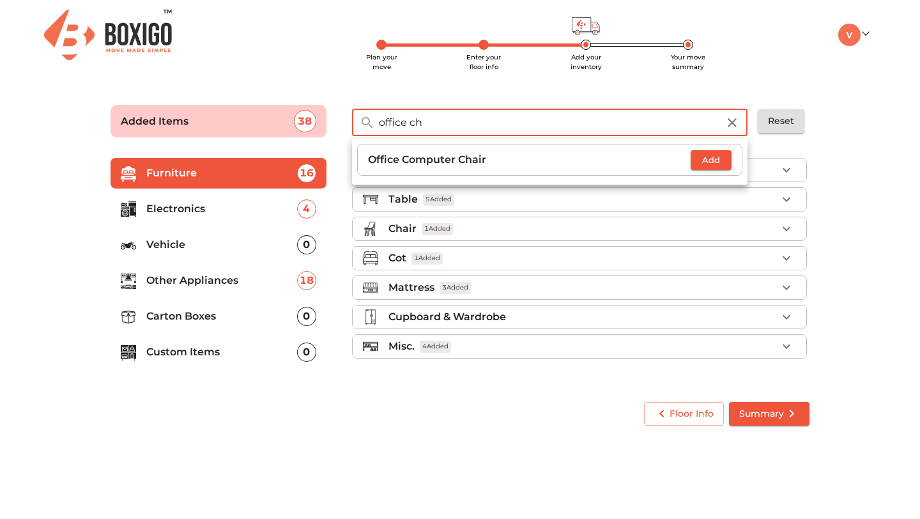
type input "office cha"
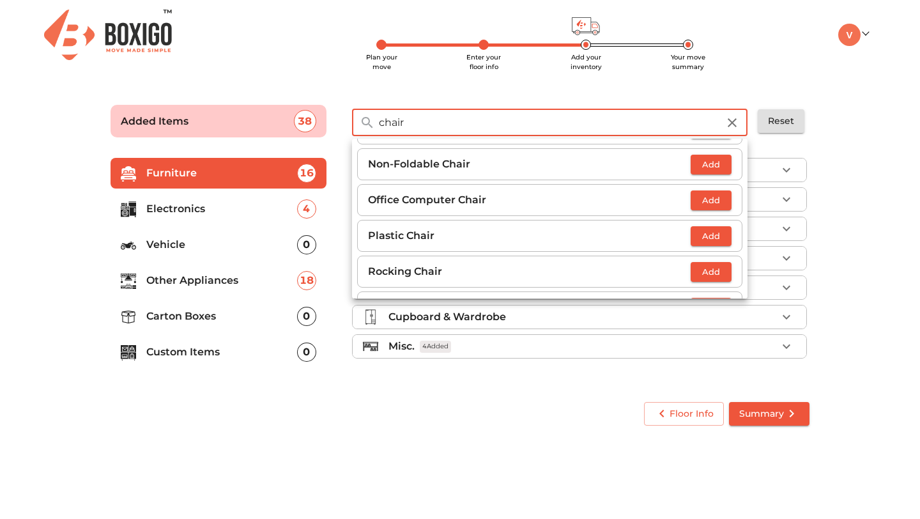
scroll to position [458, 0]
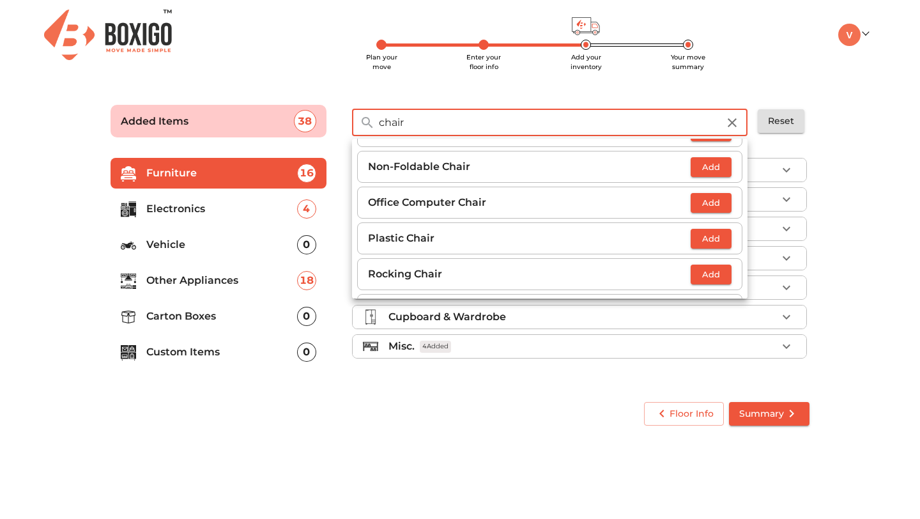
type input "chair"
click at [708, 201] on span "Add" at bounding box center [711, 203] width 28 height 15
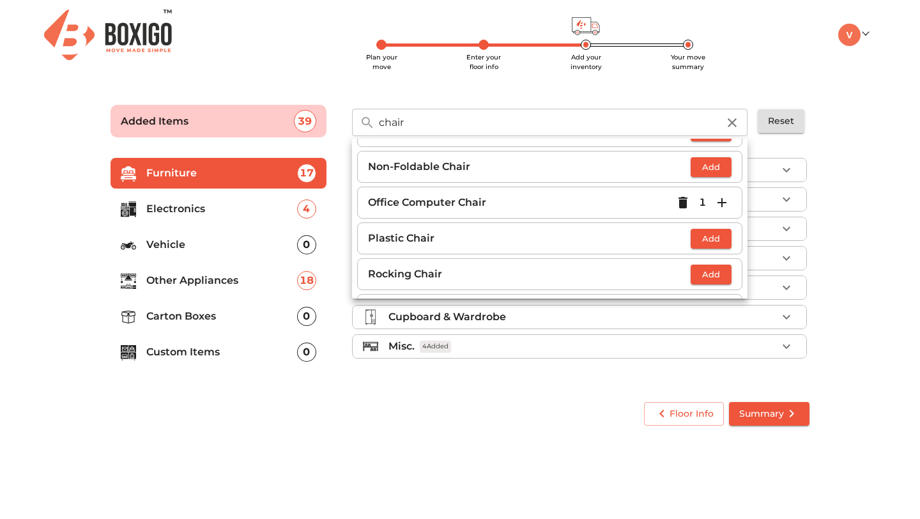
click at [723, 204] on icon "button" at bounding box center [722, 202] width 9 height 9
click at [735, 121] on icon "button" at bounding box center [732, 122] width 15 height 15
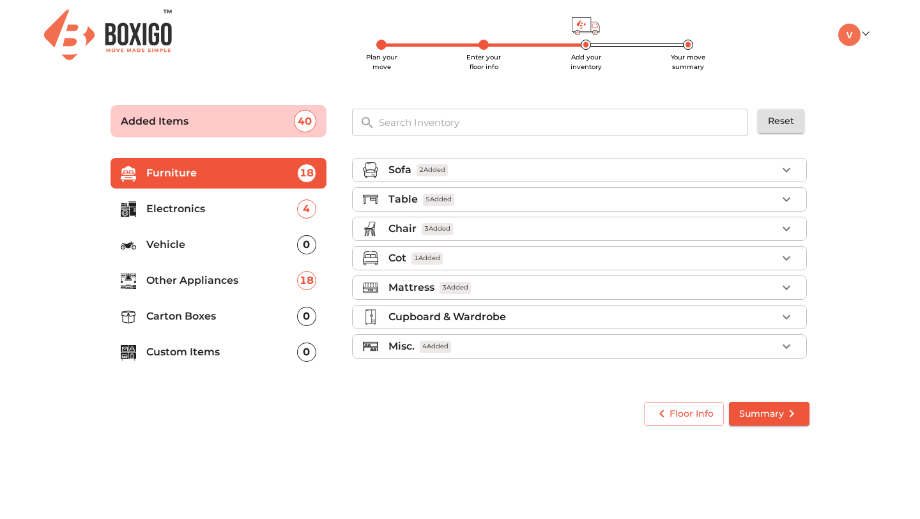
click at [675, 139] on div "​" at bounding box center [550, 120] width 406 height 45
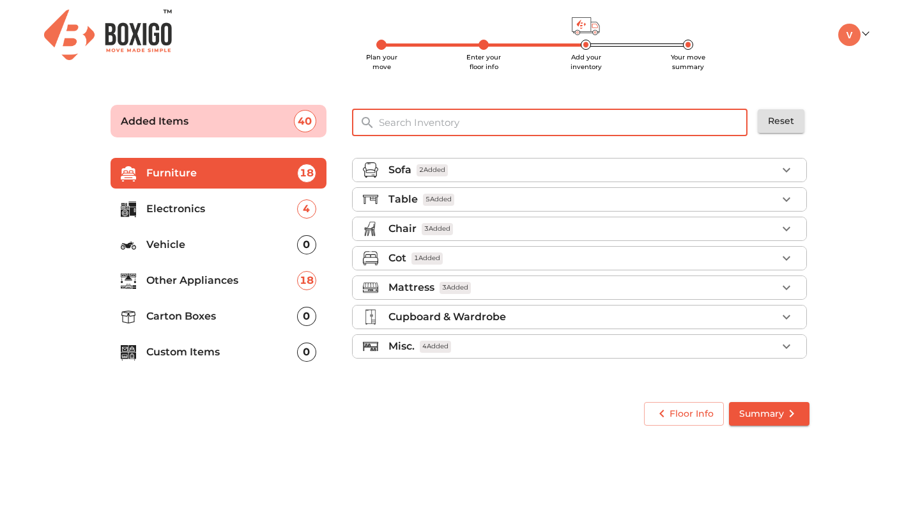
click at [675, 128] on input "text" at bounding box center [563, 122] width 385 height 27
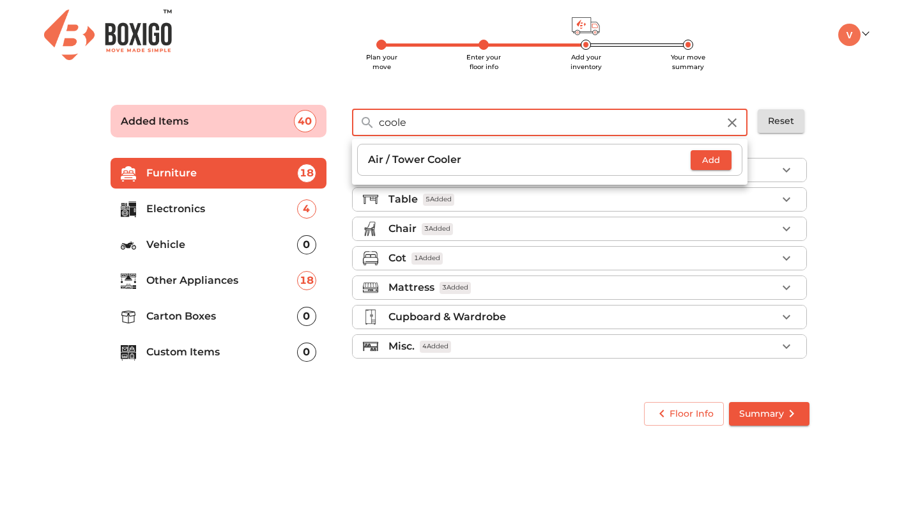
type input "coole"
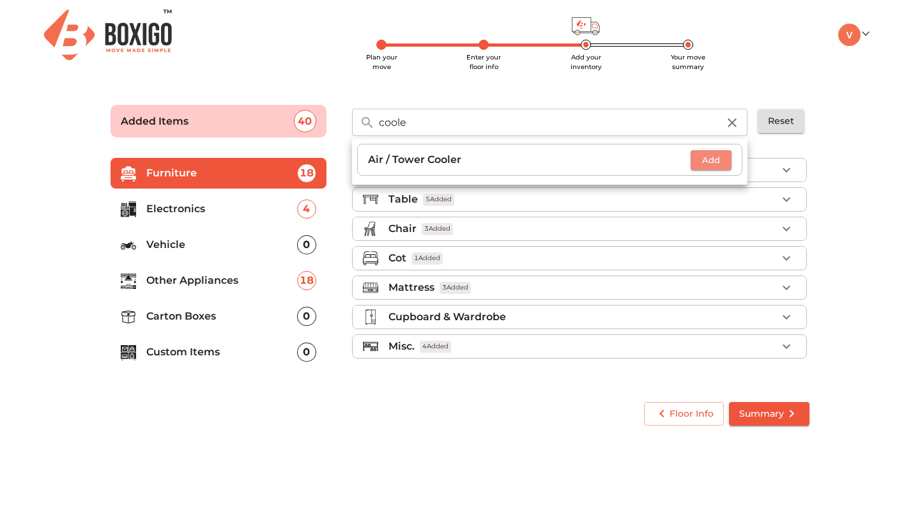
click at [705, 160] on span "Add" at bounding box center [711, 160] width 28 height 15
click at [735, 119] on icon "button" at bounding box center [732, 122] width 9 height 9
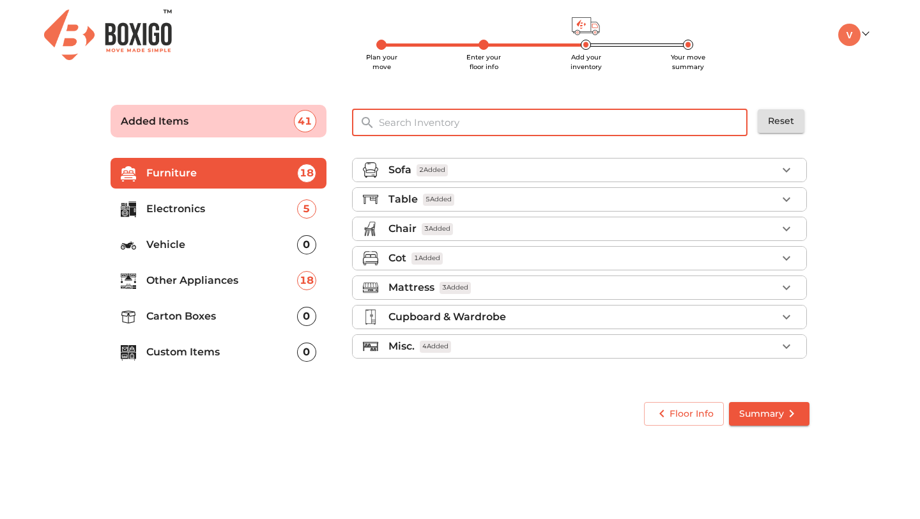
click at [730, 119] on input "text" at bounding box center [563, 122] width 385 height 27
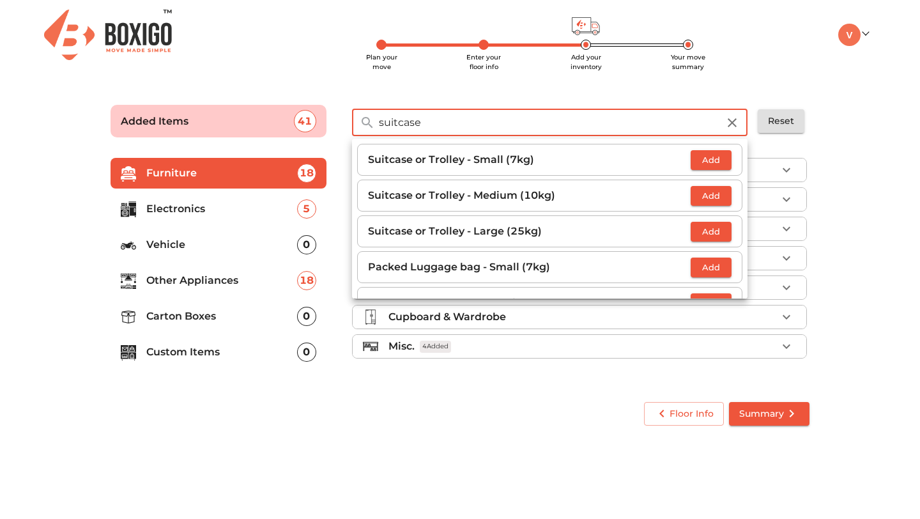
type input "suitcase"
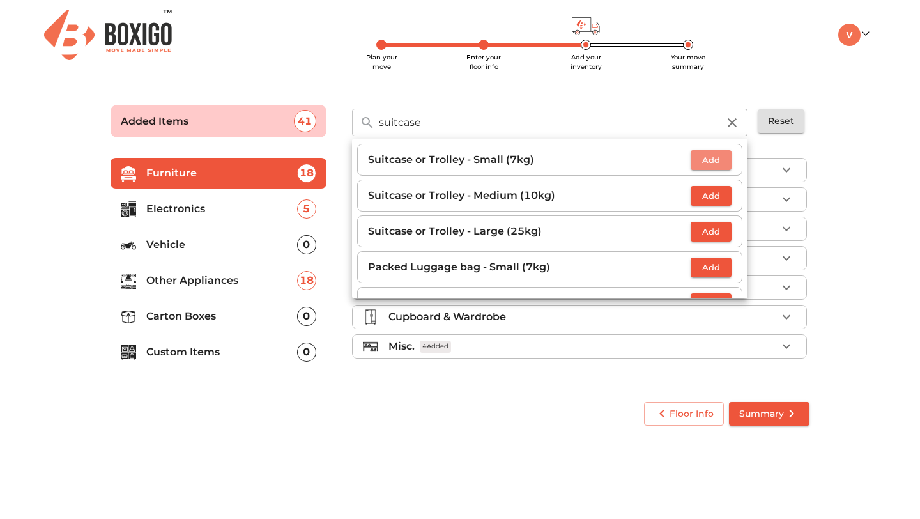
click at [722, 165] on span "Add" at bounding box center [711, 160] width 28 height 15
click at [722, 165] on icon "button" at bounding box center [721, 159] width 15 height 15
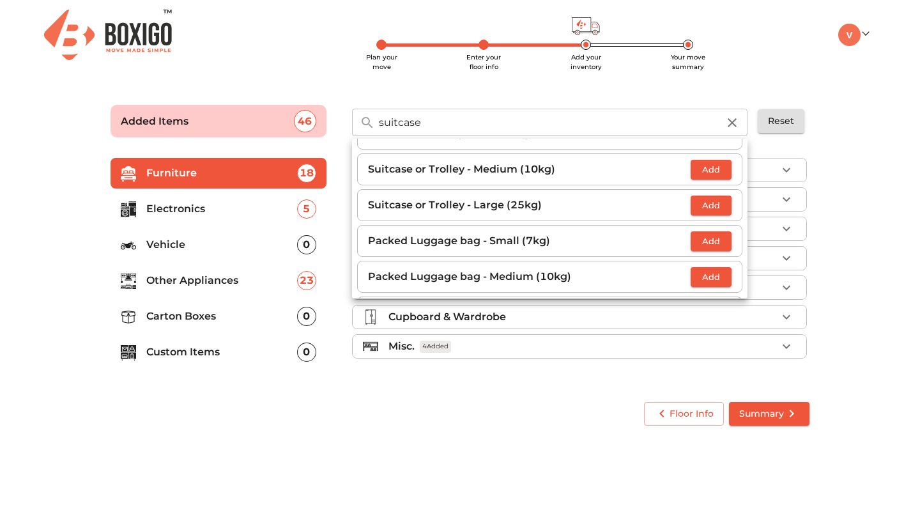
scroll to position [31, 0]
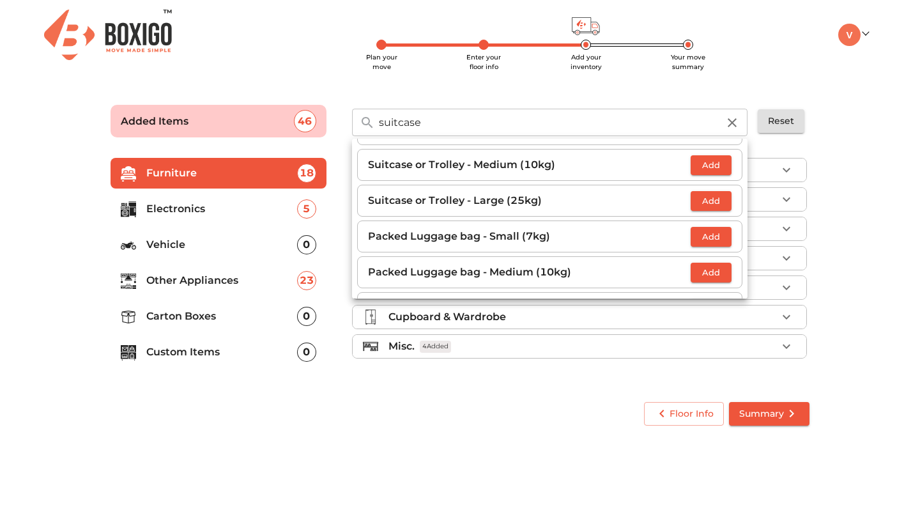
click at [718, 203] on span "Add" at bounding box center [711, 201] width 28 height 15
click at [718, 203] on icon "button" at bounding box center [721, 200] width 15 height 15
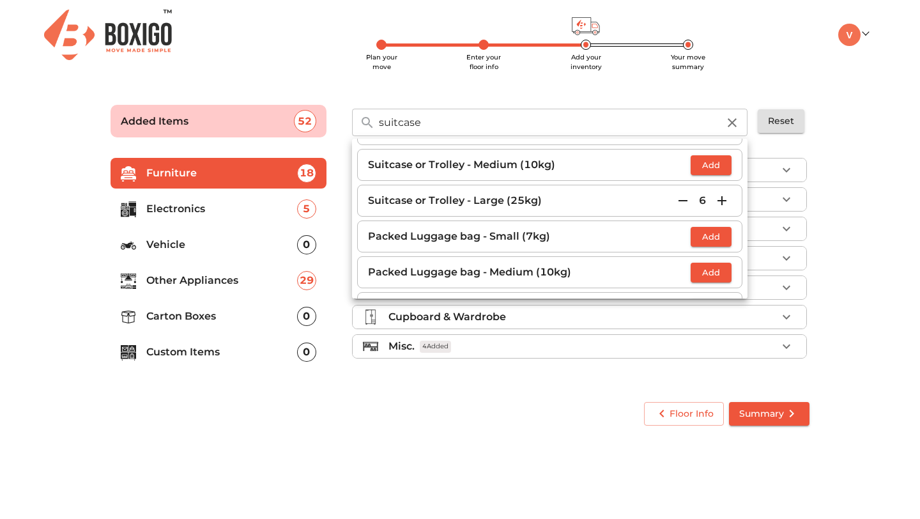
click at [698, 197] on div "6" at bounding box center [702, 200] width 58 height 19
click at [686, 199] on icon "button" at bounding box center [682, 200] width 15 height 15
click at [727, 120] on icon "button" at bounding box center [732, 122] width 15 height 15
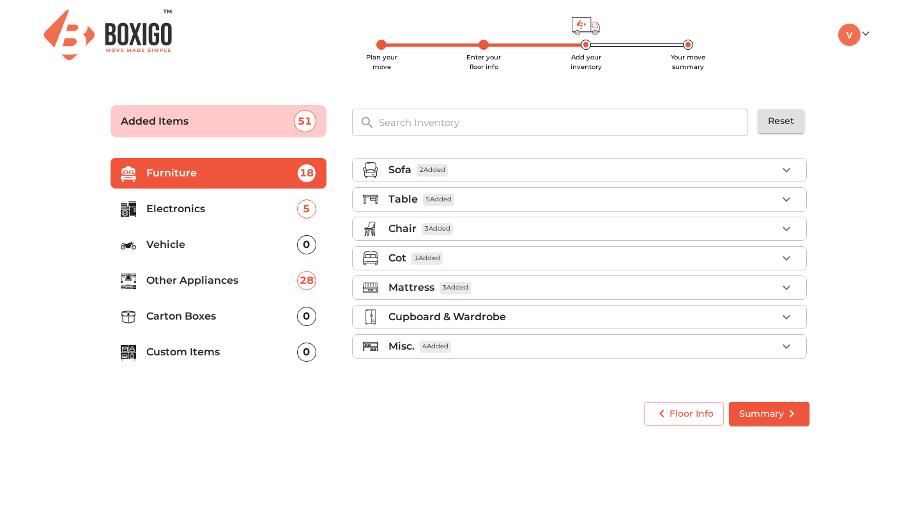
click at [578, 118] on input "text" at bounding box center [563, 122] width 385 height 27
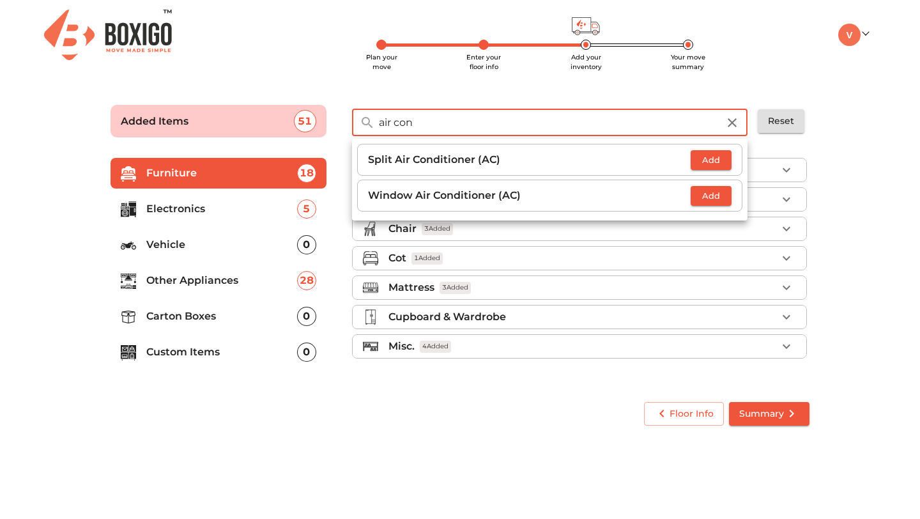
type input "air con"
click at [716, 160] on span "Add" at bounding box center [711, 160] width 28 height 15
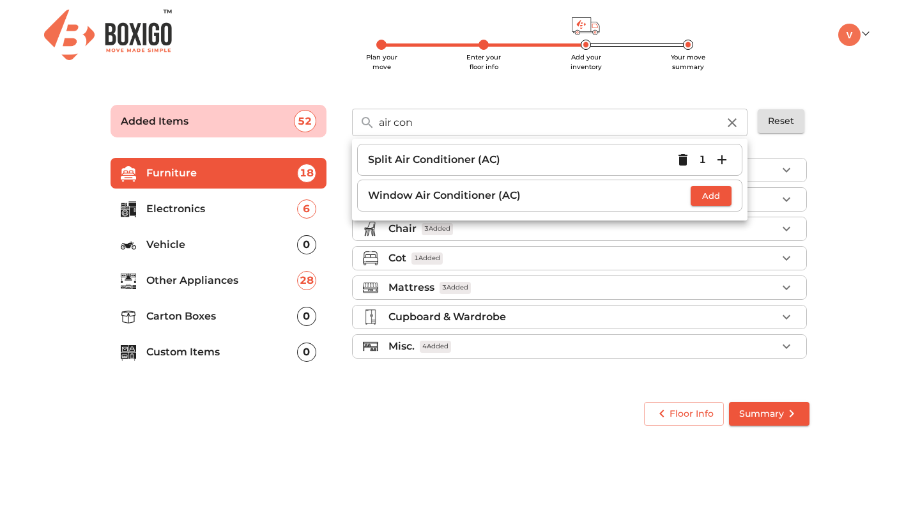
click at [723, 158] on icon "button" at bounding box center [721, 159] width 15 height 15
click at [730, 125] on icon "button" at bounding box center [732, 122] width 9 height 9
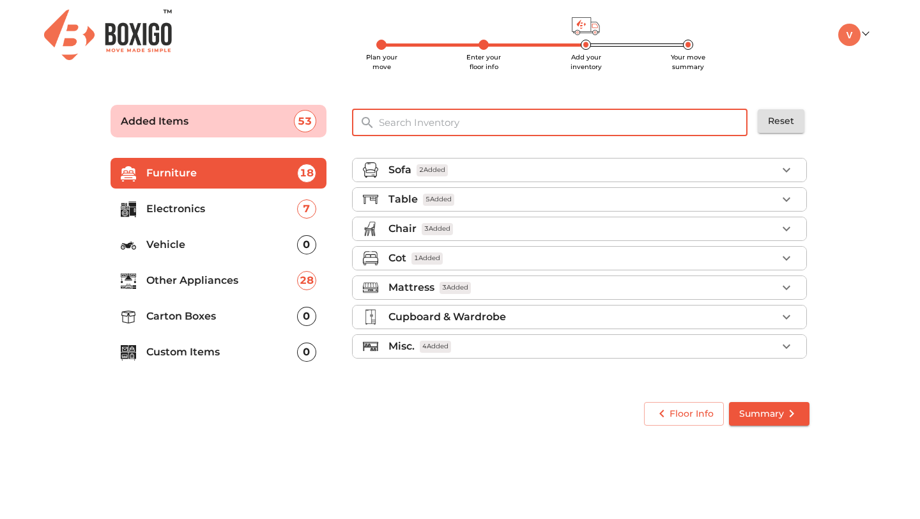
click at [491, 118] on input "text" at bounding box center [563, 122] width 385 height 27
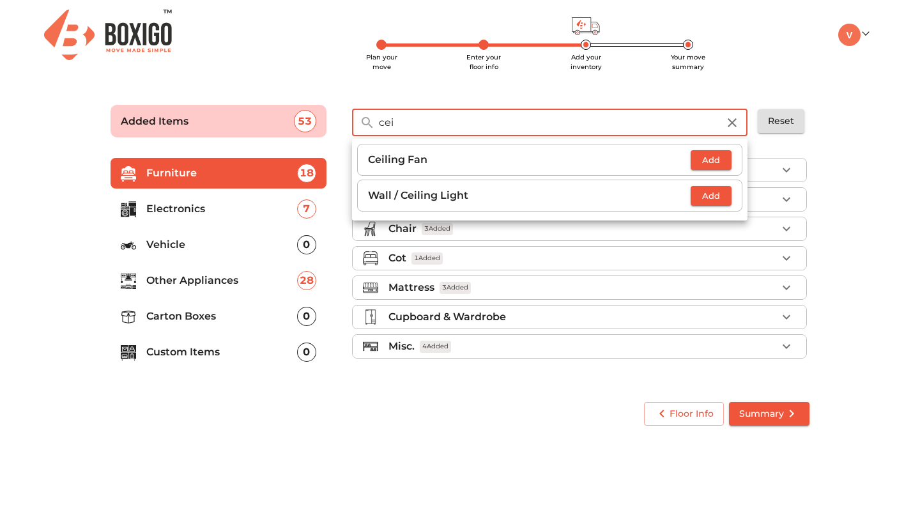
drag, startPoint x: 509, startPoint y: 123, endPoint x: 319, endPoint y: 121, distance: 189.8
click at [319, 121] on div "Added Items 53 cei ​ Ceiling Fan Add Wall / Ceiling Light Add Reset" at bounding box center [460, 117] width 725 height 61
type input "cei"
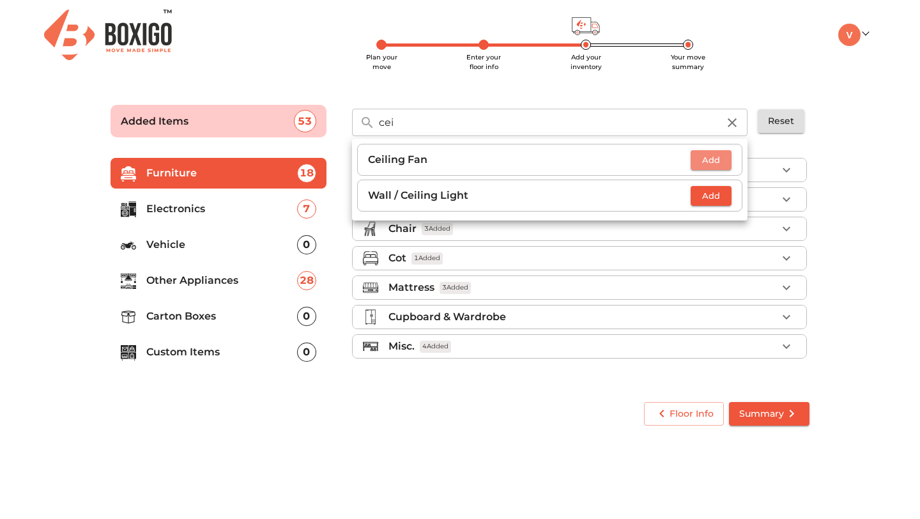
click at [711, 164] on span "Add" at bounding box center [711, 160] width 28 height 15
click at [714, 163] on icon "button" at bounding box center [721, 159] width 15 height 15
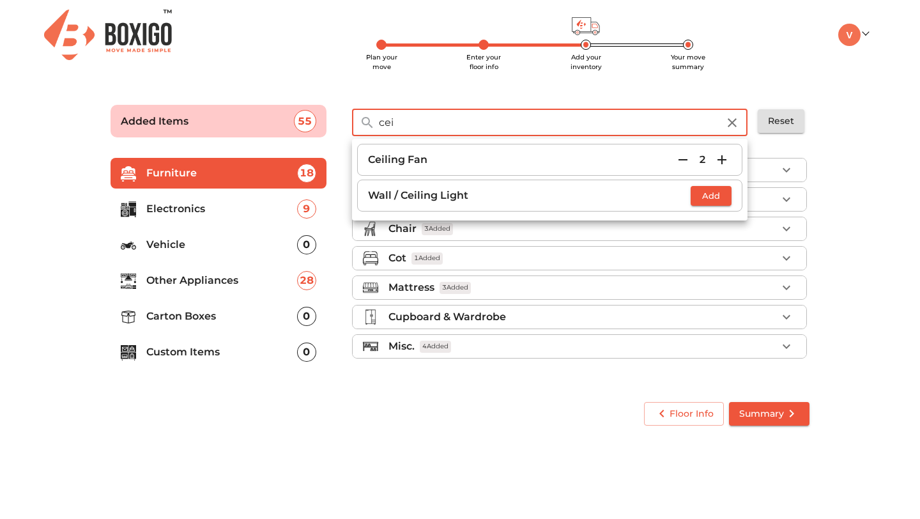
drag, startPoint x: 689, startPoint y: 125, endPoint x: 373, endPoint y: 122, distance: 317.0
click at [373, 122] on div "cei ​" at bounding box center [550, 122] width 396 height 27
type input "dryer"
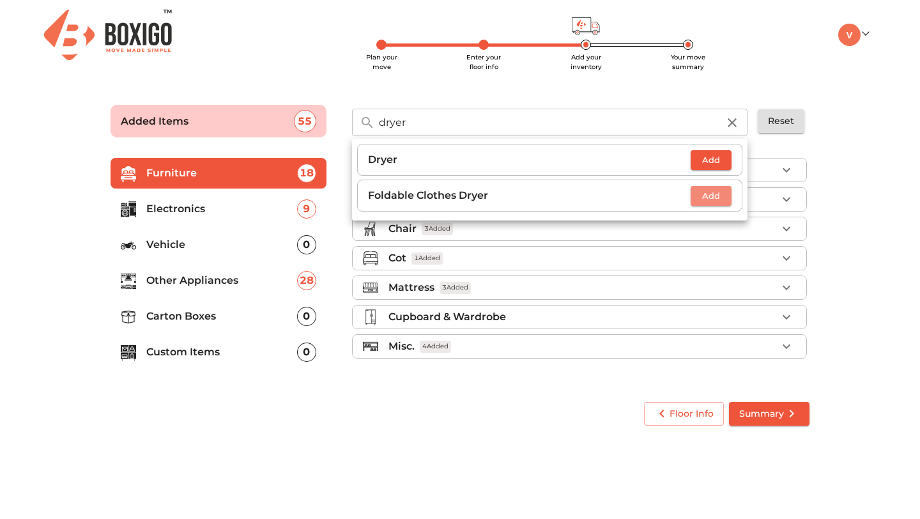
click at [723, 194] on span "Add" at bounding box center [711, 196] width 28 height 15
click at [723, 194] on icon "button" at bounding box center [722, 195] width 9 height 9
click at [689, 196] on icon "button" at bounding box center [682, 195] width 15 height 15
click at [731, 122] on icon "button" at bounding box center [732, 122] width 15 height 15
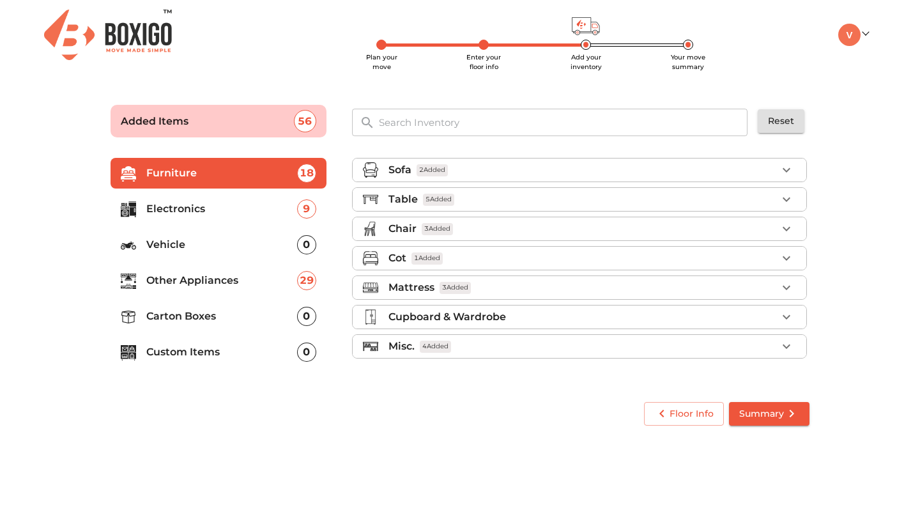
click at [731, 122] on input "text" at bounding box center [563, 122] width 385 height 27
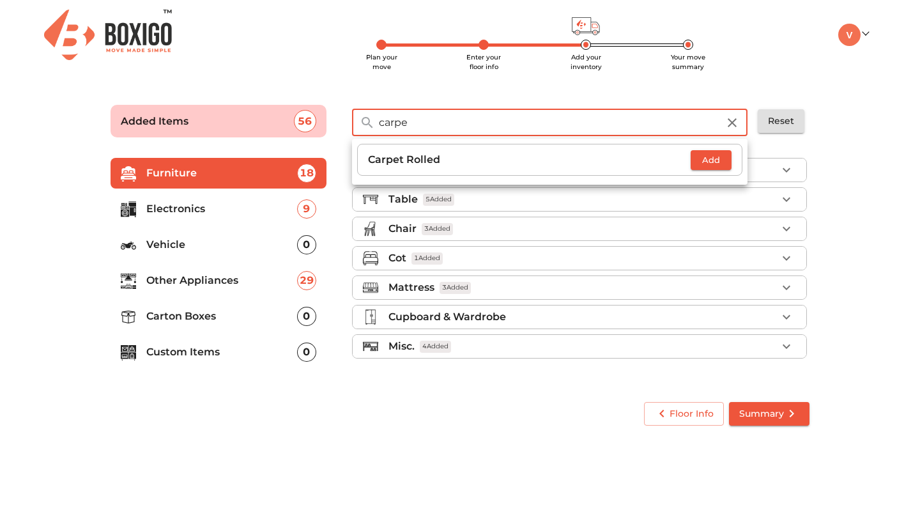
click at [726, 162] on button "Add" at bounding box center [711, 160] width 41 height 20
drag, startPoint x: 545, startPoint y: 121, endPoint x: 295, endPoint y: 105, distance: 250.3
click at [293, 107] on div "Added Items 57 carpe ​ Carpet Rolled 1 Reset" at bounding box center [460, 117] width 725 height 61
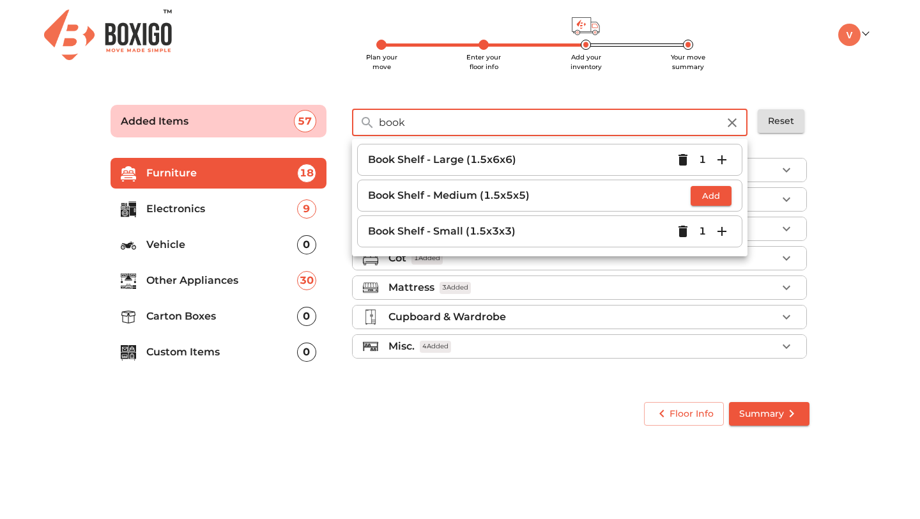
drag, startPoint x: 449, startPoint y: 113, endPoint x: 468, endPoint y: 166, distance: 56.4
click at [468, 139] on div "book ​ Book Shelf - Large (1.5x6x6) 1 Book Shelf - Medium (1.5x5x5) Add Book Sh…" at bounding box center [550, 121] width 396 height 35
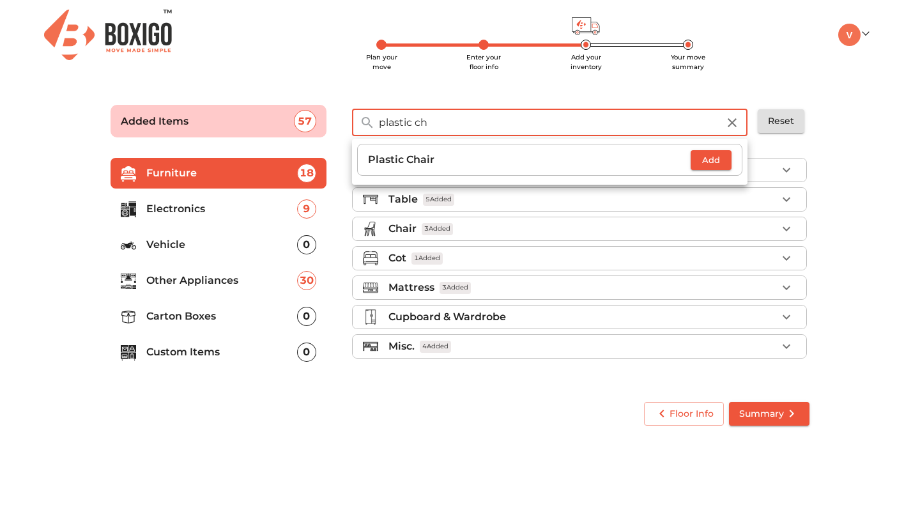
type input "plastic ch"
click at [724, 154] on span "Add" at bounding box center [711, 160] width 28 height 15
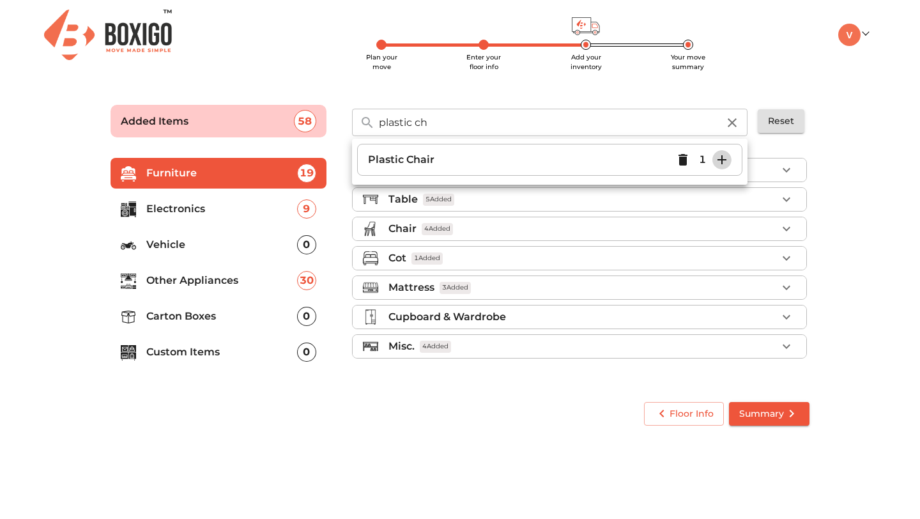
click at [724, 154] on icon "button" at bounding box center [721, 159] width 15 height 15
click at [495, 449] on body "Plan your move Enter your floor info Add your inventory Your move summary My Mo…" at bounding box center [460, 259] width 920 height 519
click at [739, 124] on icon "button" at bounding box center [732, 122] width 15 height 15
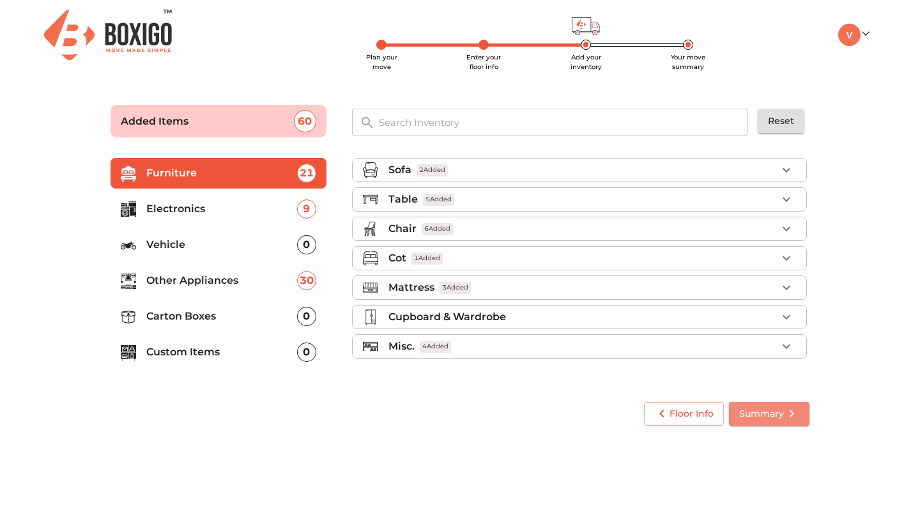
click at [770, 412] on span "Summary" at bounding box center [769, 414] width 60 height 16
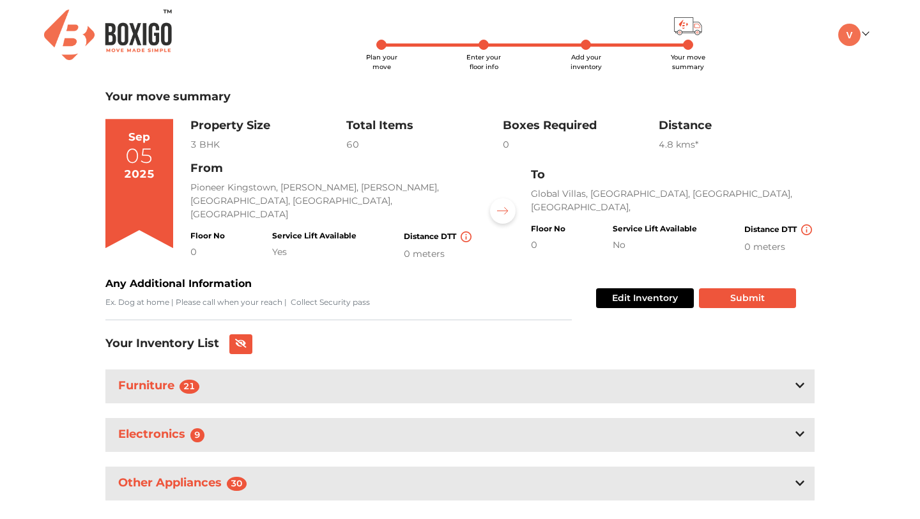
scroll to position [26, 0]
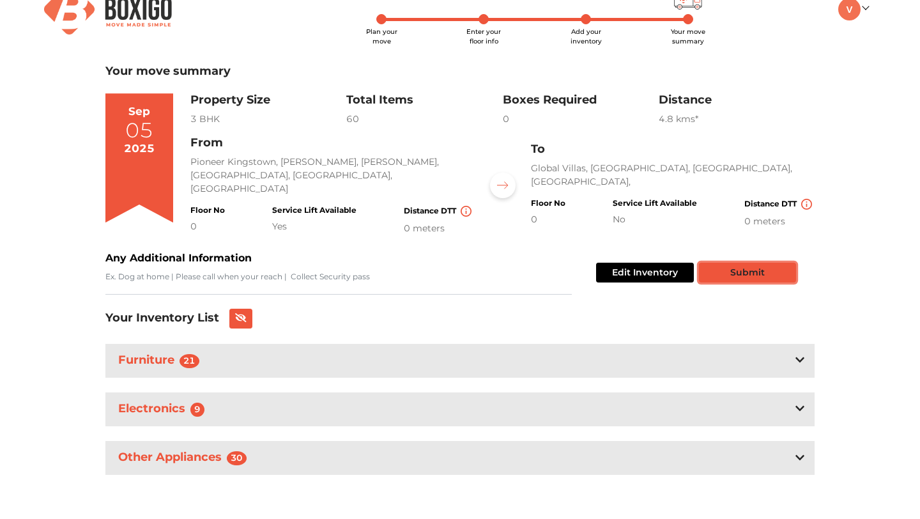
click at [749, 272] on button "Submit" at bounding box center [747, 273] width 97 height 20
